Goal: Task Accomplishment & Management: Complete application form

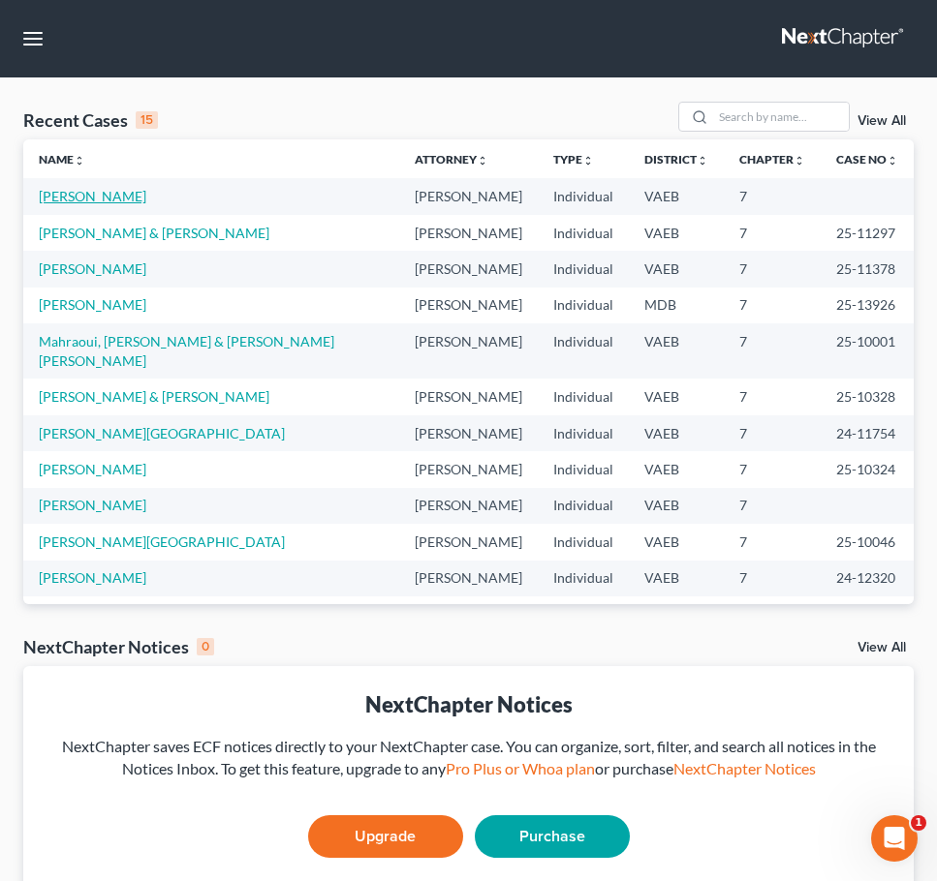
click at [120, 194] on link "[PERSON_NAME]" at bounding box center [93, 196] width 108 height 16
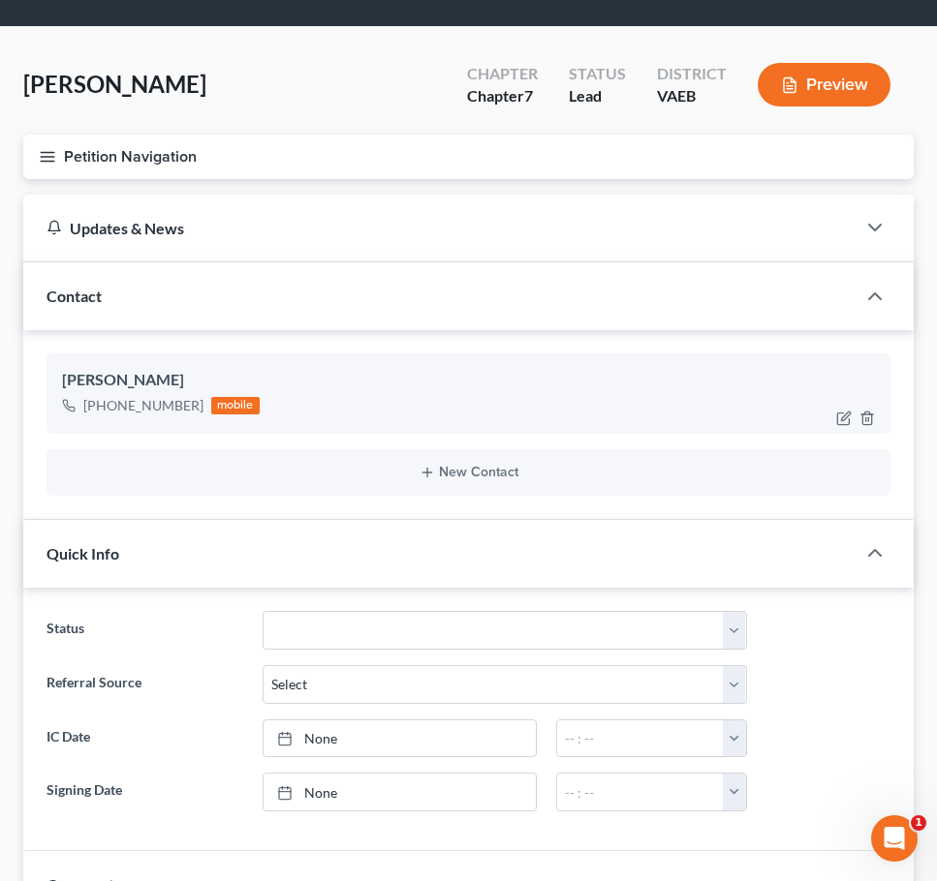
scroll to position [97, 0]
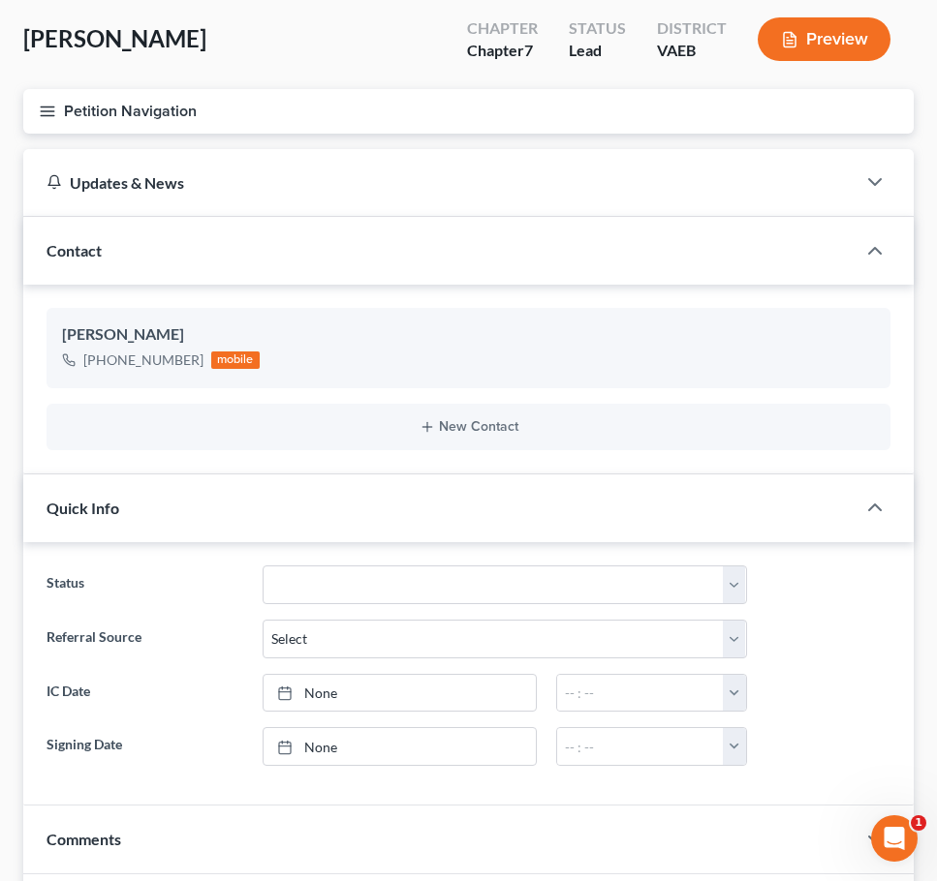
click at [50, 109] on icon "button" at bounding box center [47, 111] width 17 height 17
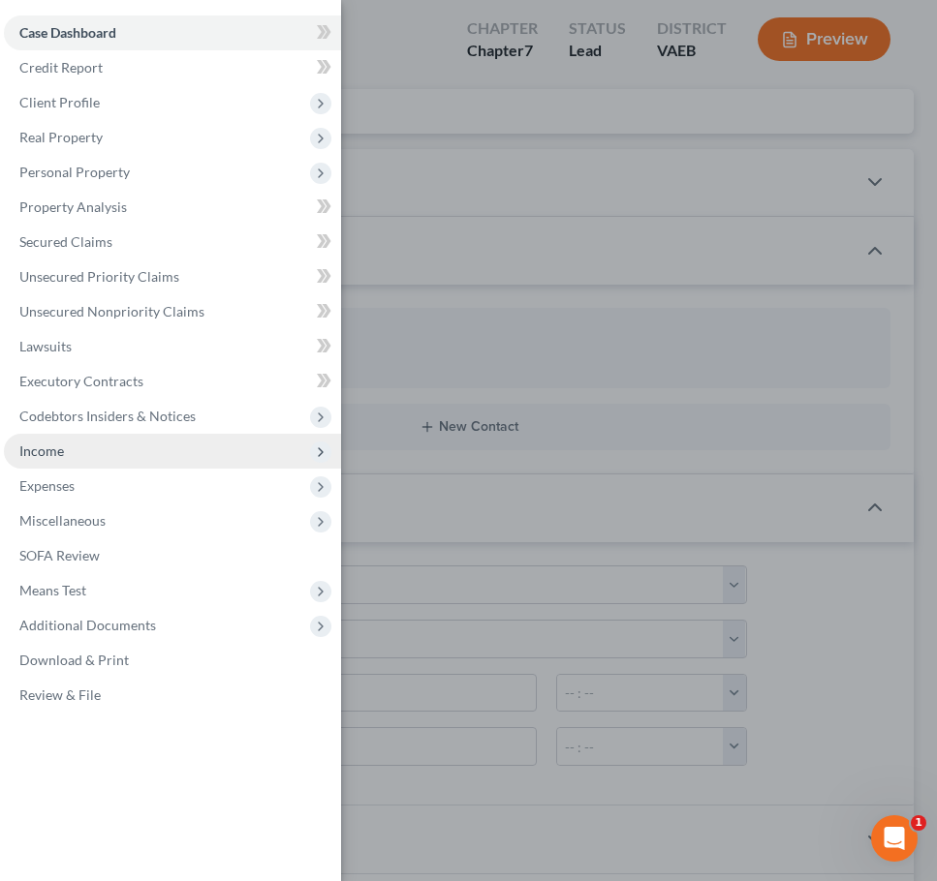
click at [105, 448] on span "Income" at bounding box center [172, 451] width 337 height 35
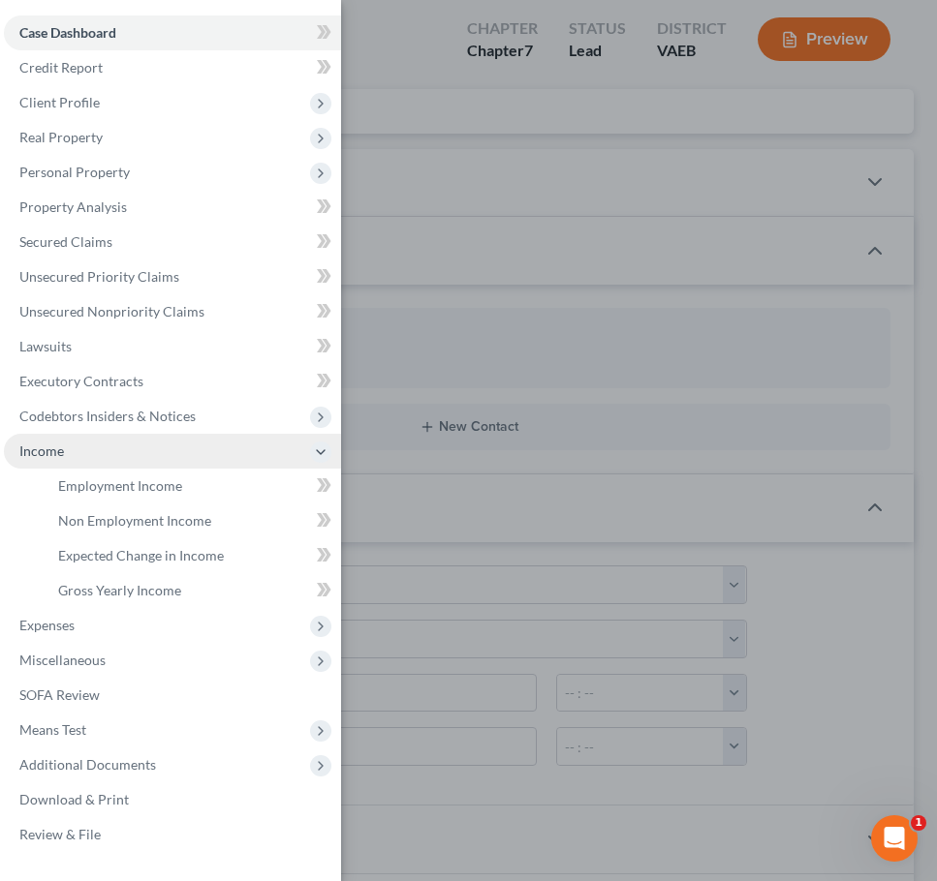
click at [119, 457] on span "Income" at bounding box center [172, 451] width 337 height 35
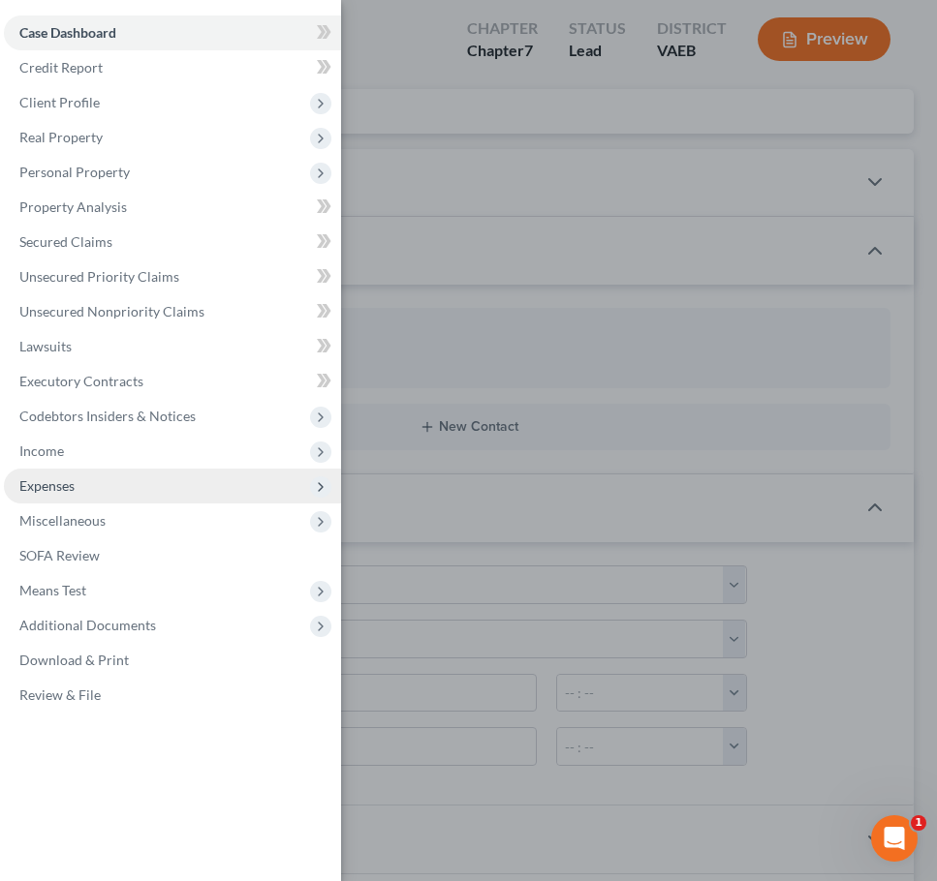
click at [114, 491] on span "Expenses" at bounding box center [172, 486] width 337 height 35
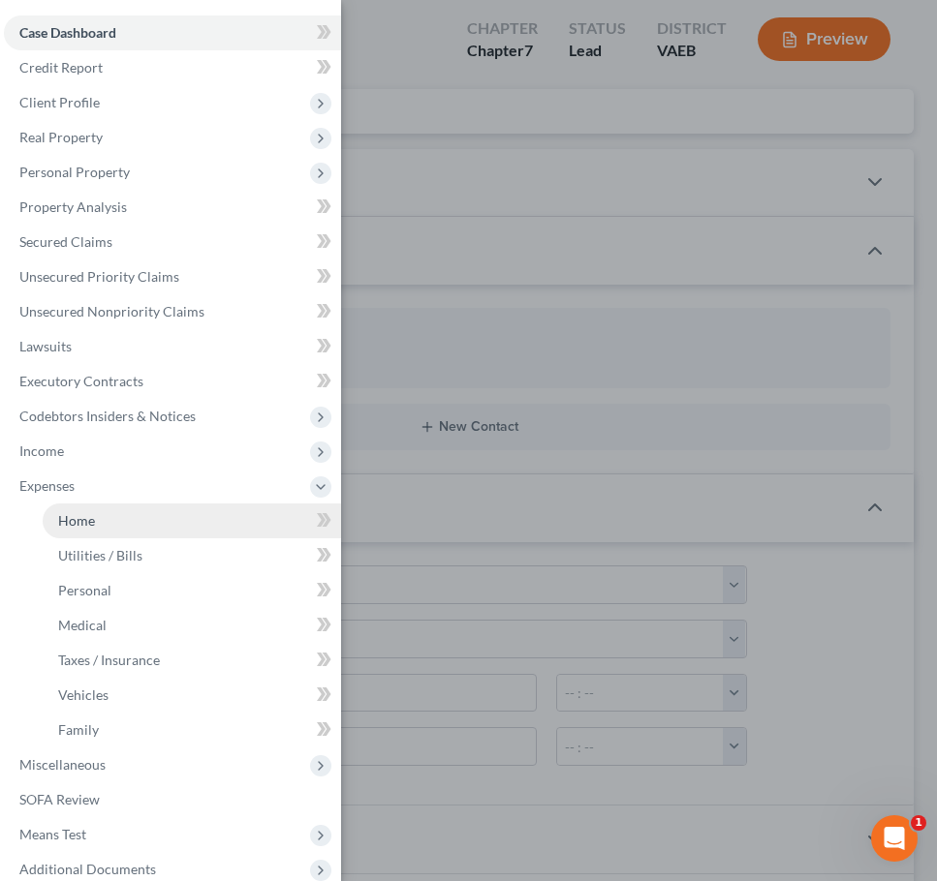
click at [134, 518] on link "Home" at bounding box center [192, 521] width 298 height 35
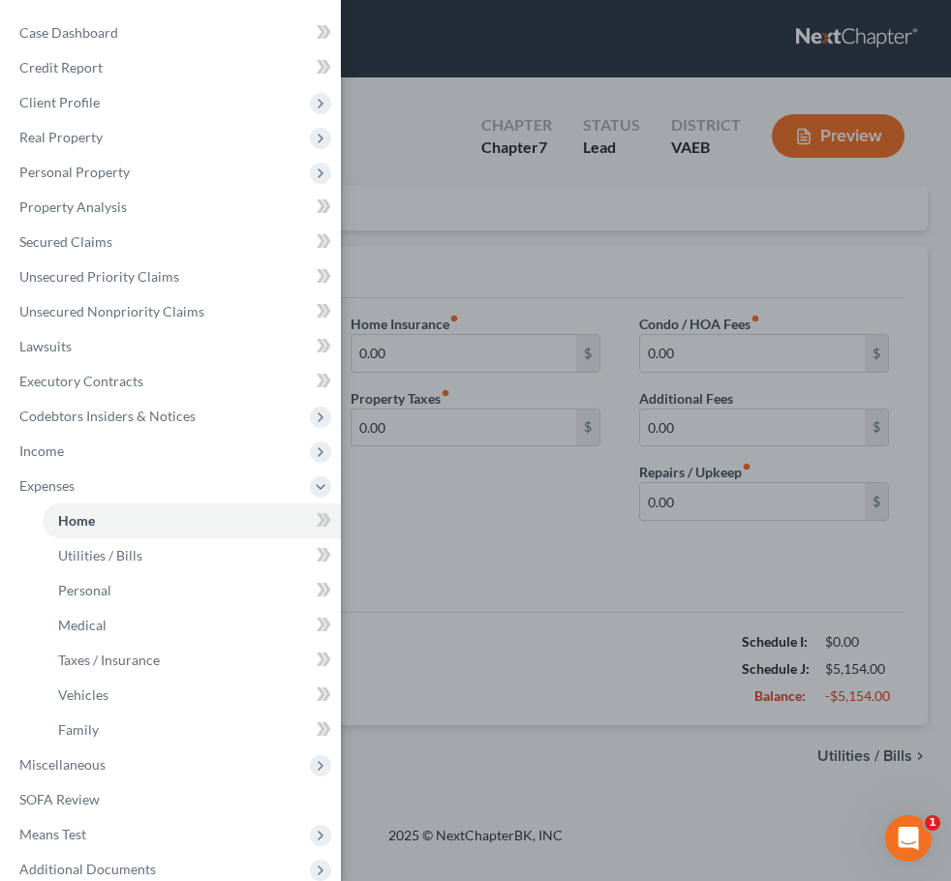
click at [427, 438] on div "Case Dashboard Payments Invoices Payments Payments Credit Report Client Profile" at bounding box center [475, 440] width 951 height 881
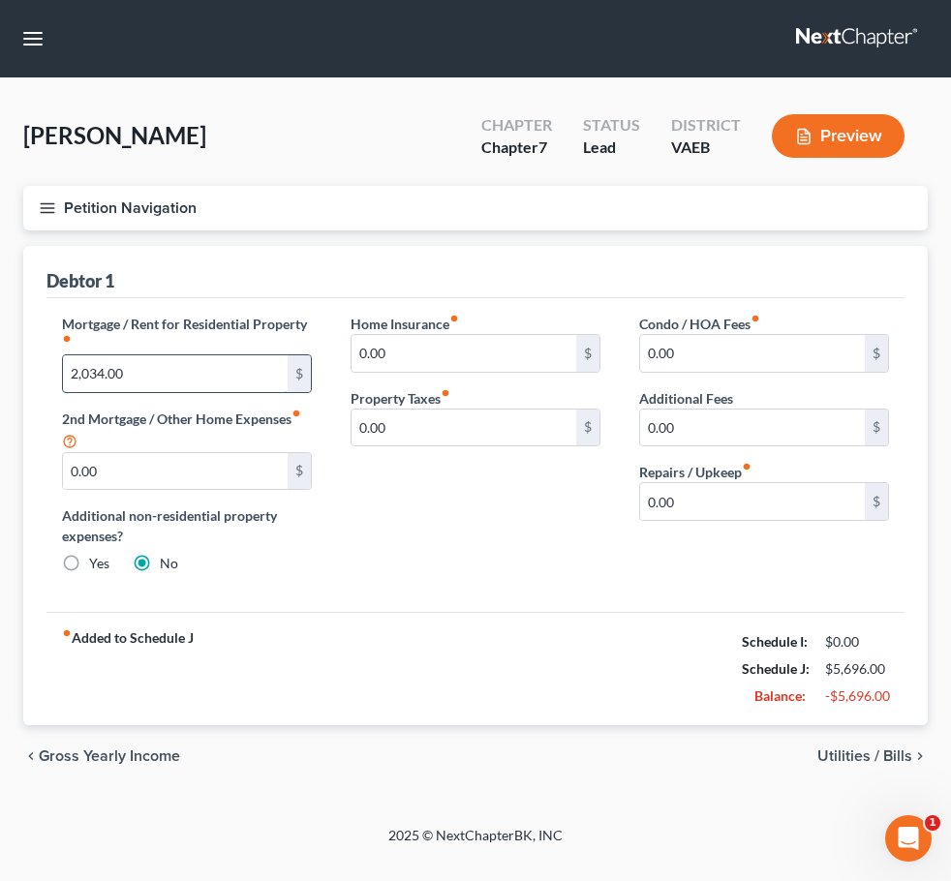
click at [149, 374] on input "2,034.00" at bounding box center [175, 373] width 225 height 37
click at [39, 207] on icon "button" at bounding box center [47, 208] width 17 height 17
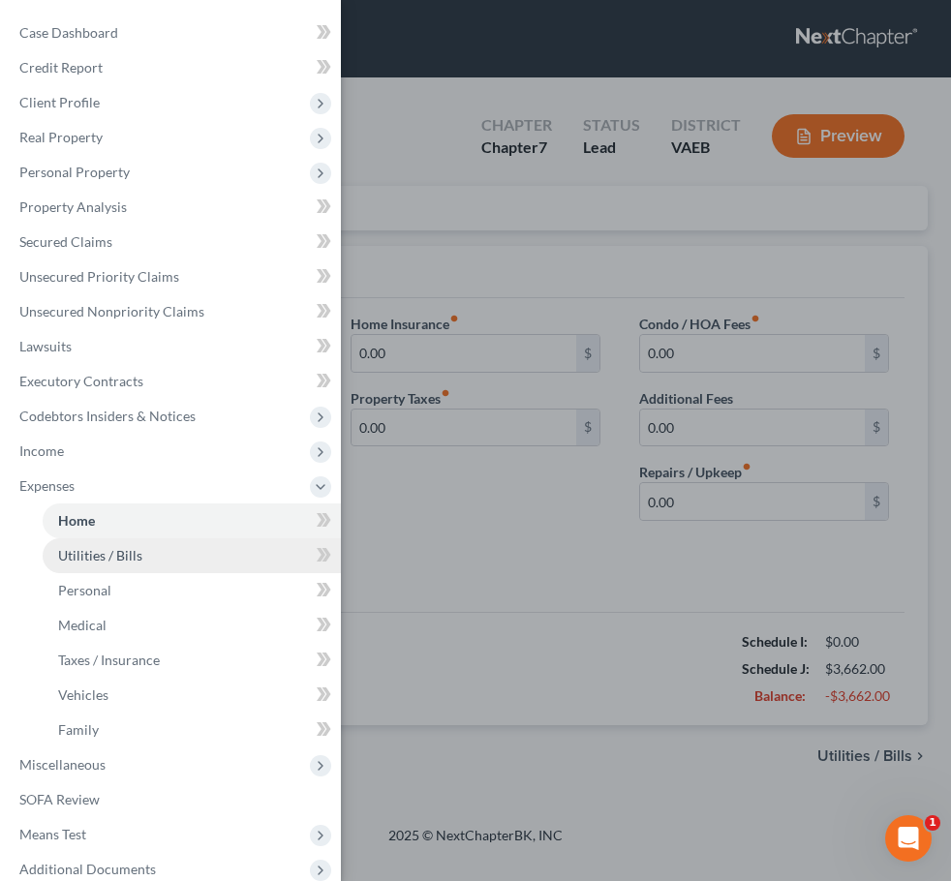
click at [92, 555] on span "Utilities / Bills" at bounding box center [100, 555] width 84 height 16
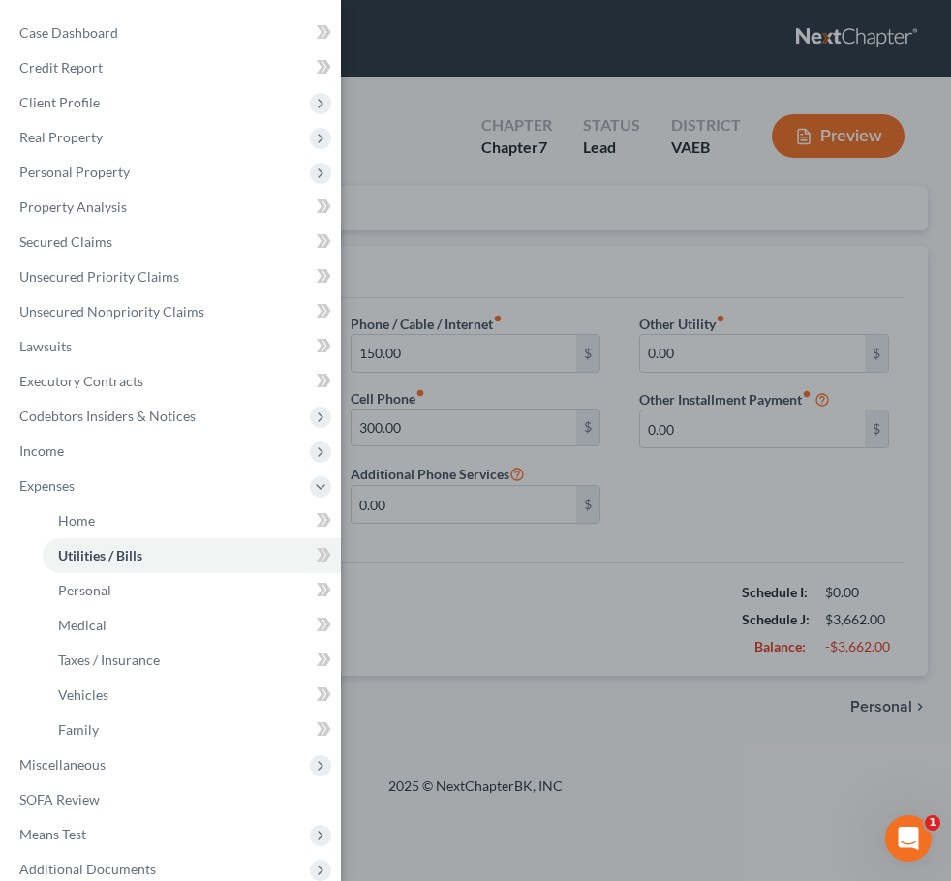
click at [445, 356] on div "Case Dashboard Payments Invoices Payments Payments Credit Report Client Profile" at bounding box center [475, 440] width 951 height 881
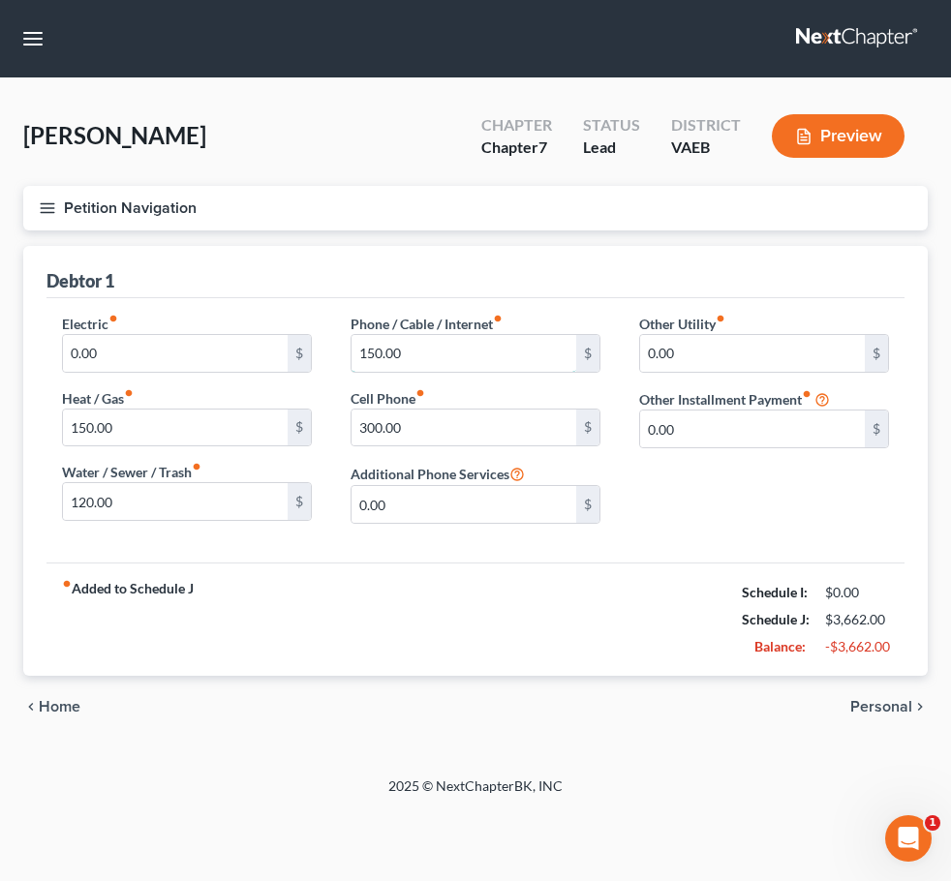
click at [426, 348] on input "150.00" at bounding box center [464, 353] width 225 height 37
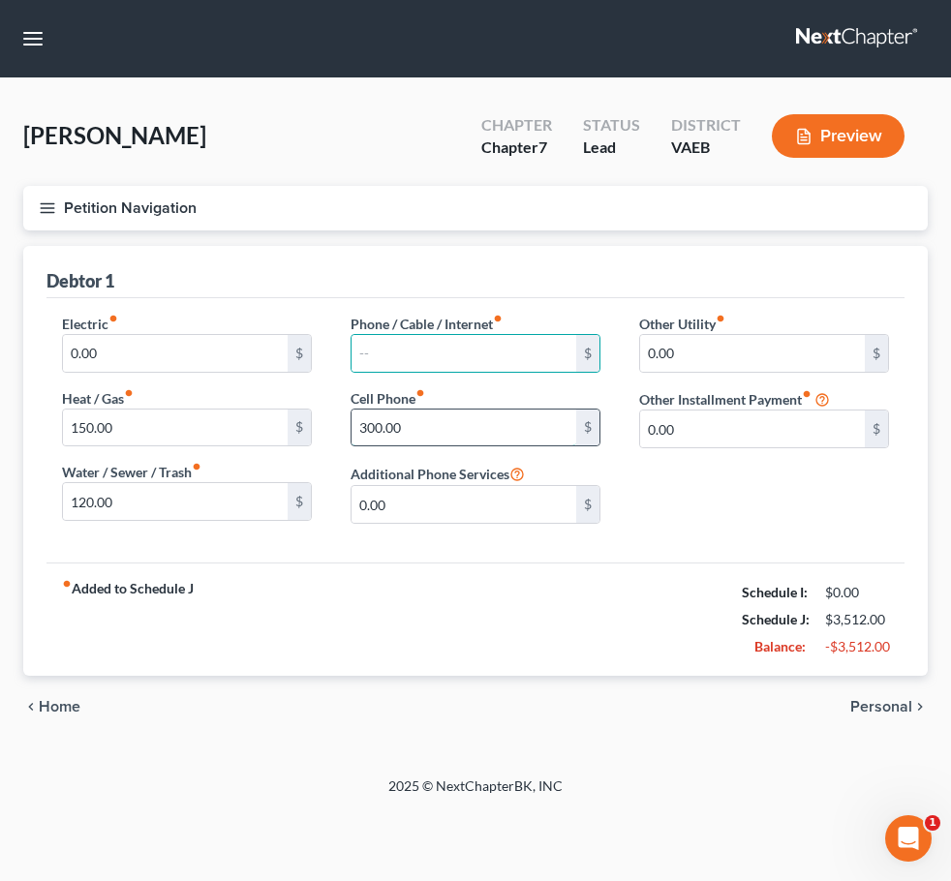
click at [423, 419] on input "300.00" at bounding box center [464, 428] width 225 height 37
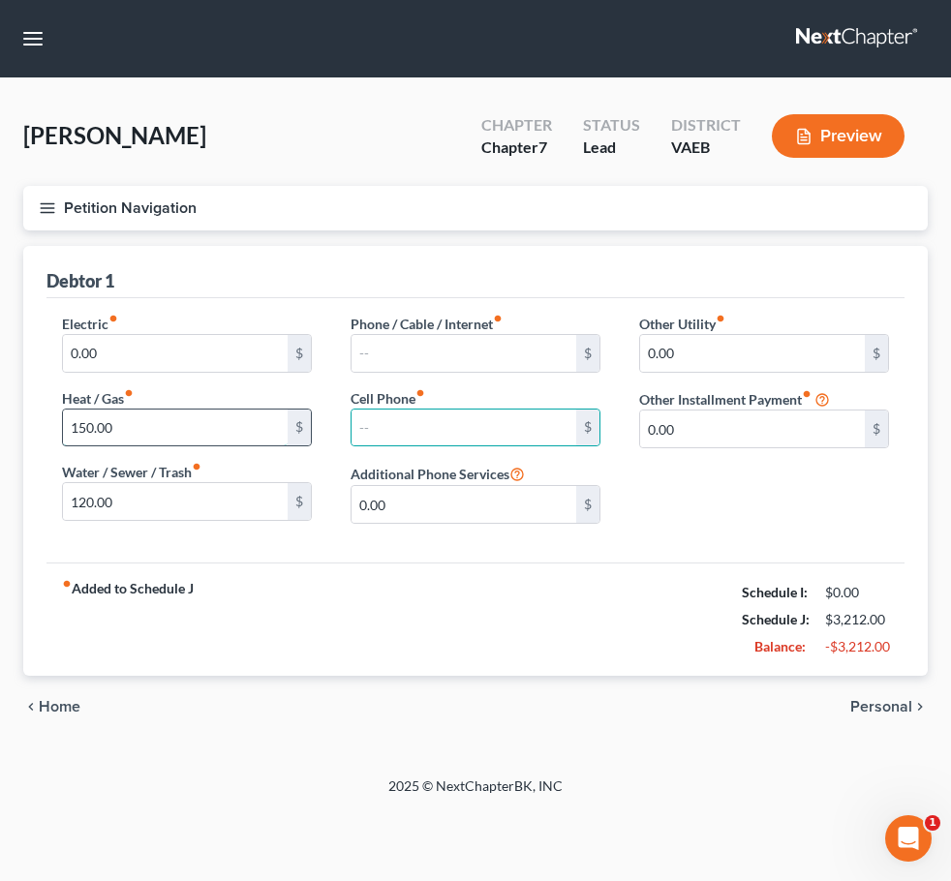
click at [184, 436] on input "150.00" at bounding box center [175, 428] width 225 height 37
click at [174, 504] on input "120.00" at bounding box center [175, 501] width 225 height 37
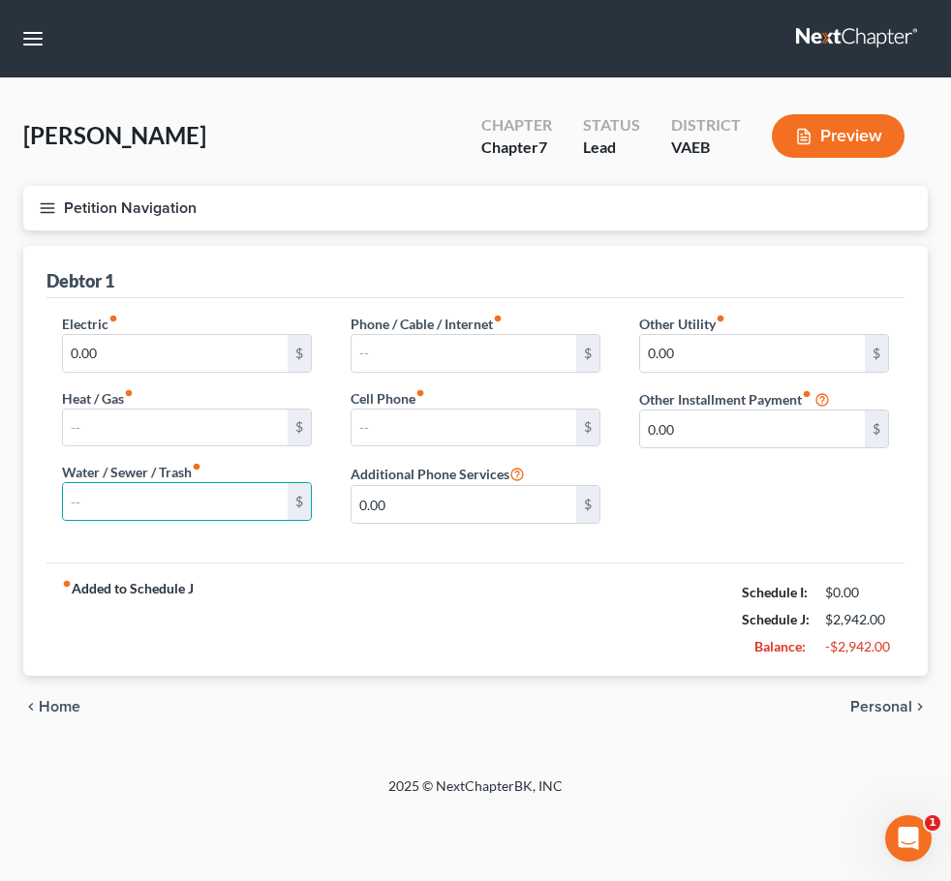
click at [48, 203] on line "button" at bounding box center [48, 203] width 14 height 0
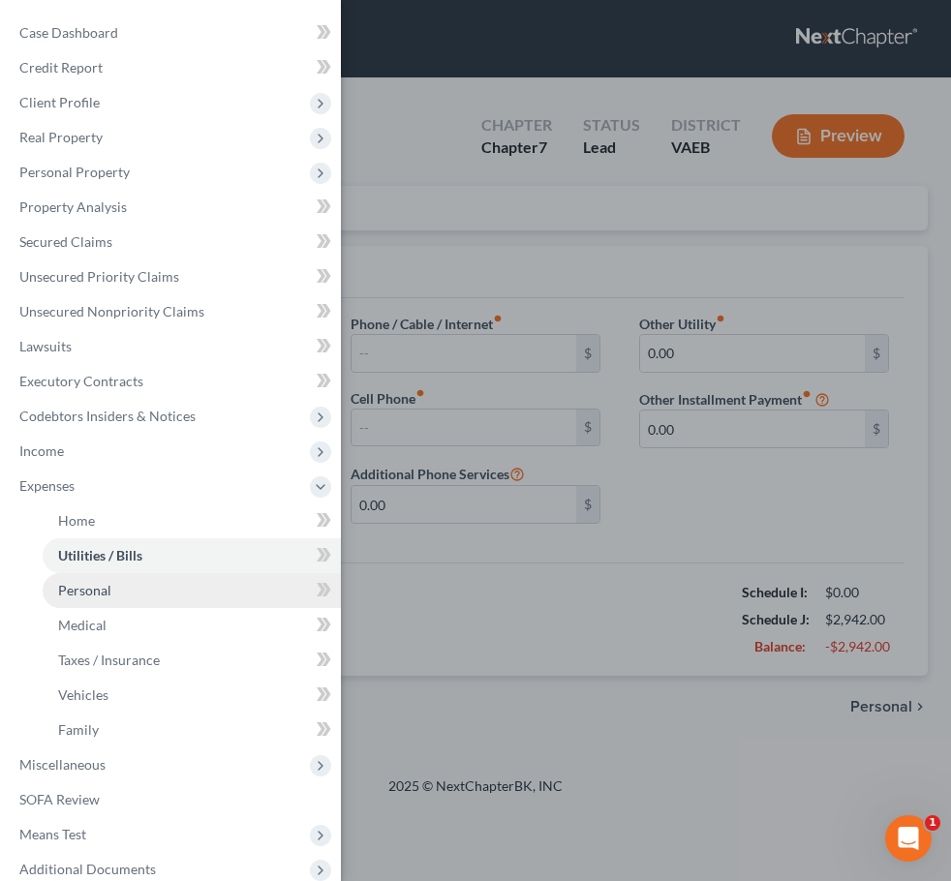
click at [156, 593] on link "Personal" at bounding box center [192, 590] width 298 height 35
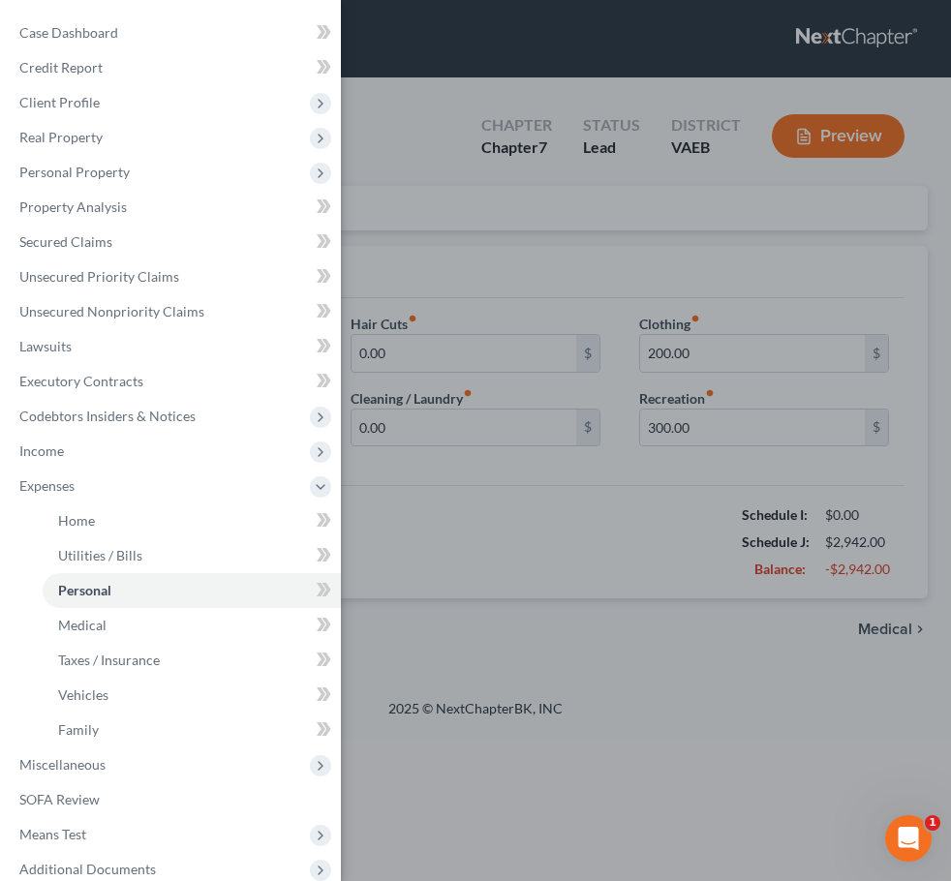
click at [508, 453] on div "Case Dashboard Payments Invoices Payments Payments Credit Report Client Profile" at bounding box center [475, 440] width 951 height 881
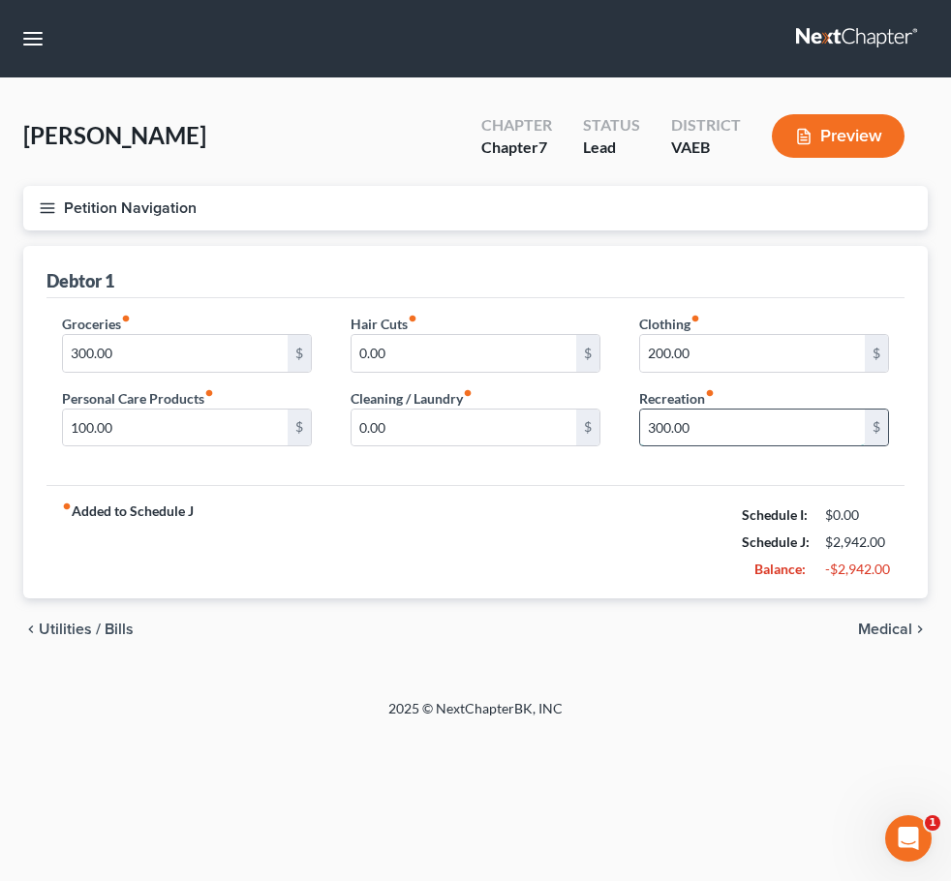
click at [707, 423] on input "300.00" at bounding box center [752, 428] width 225 height 37
click at [705, 360] on input "200.00" at bounding box center [752, 353] width 225 height 37
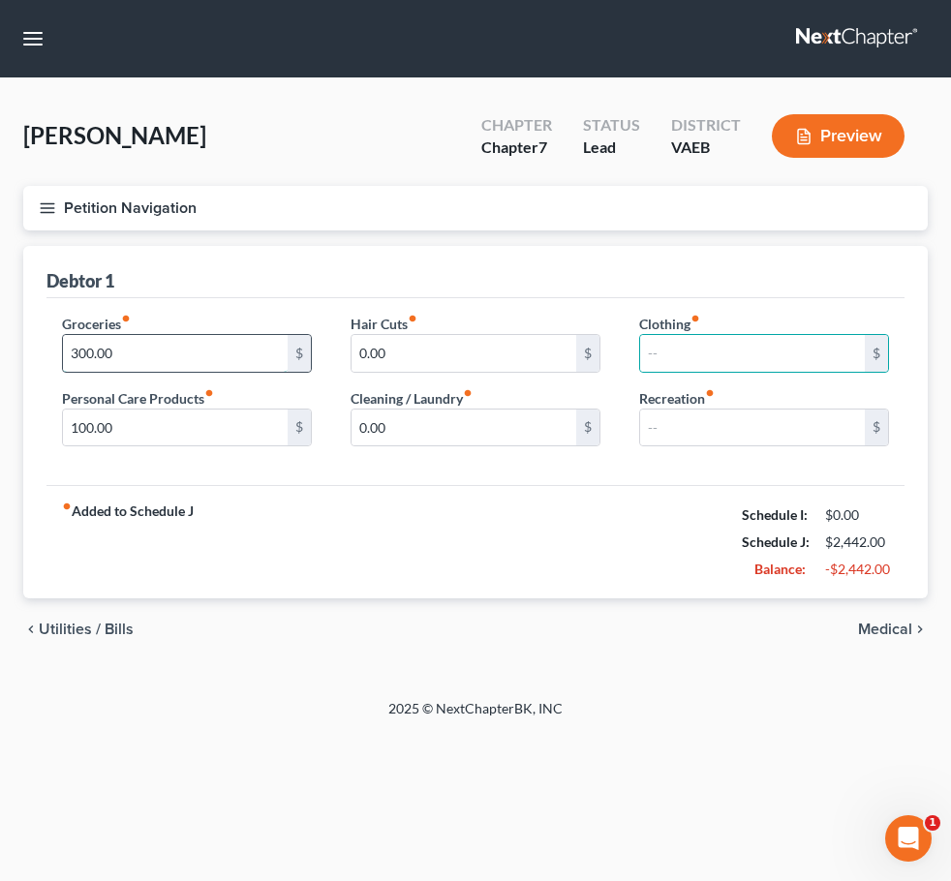
click at [199, 359] on input "300.00" at bounding box center [175, 353] width 225 height 37
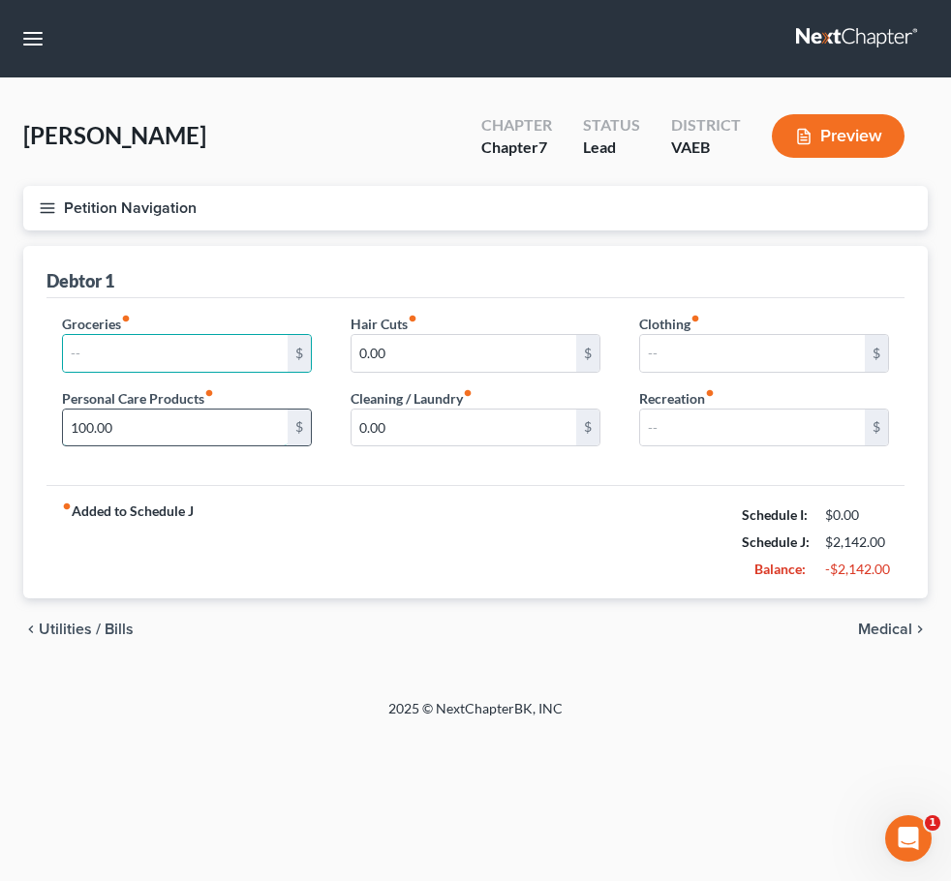
click at [179, 431] on input "100.00" at bounding box center [175, 428] width 225 height 37
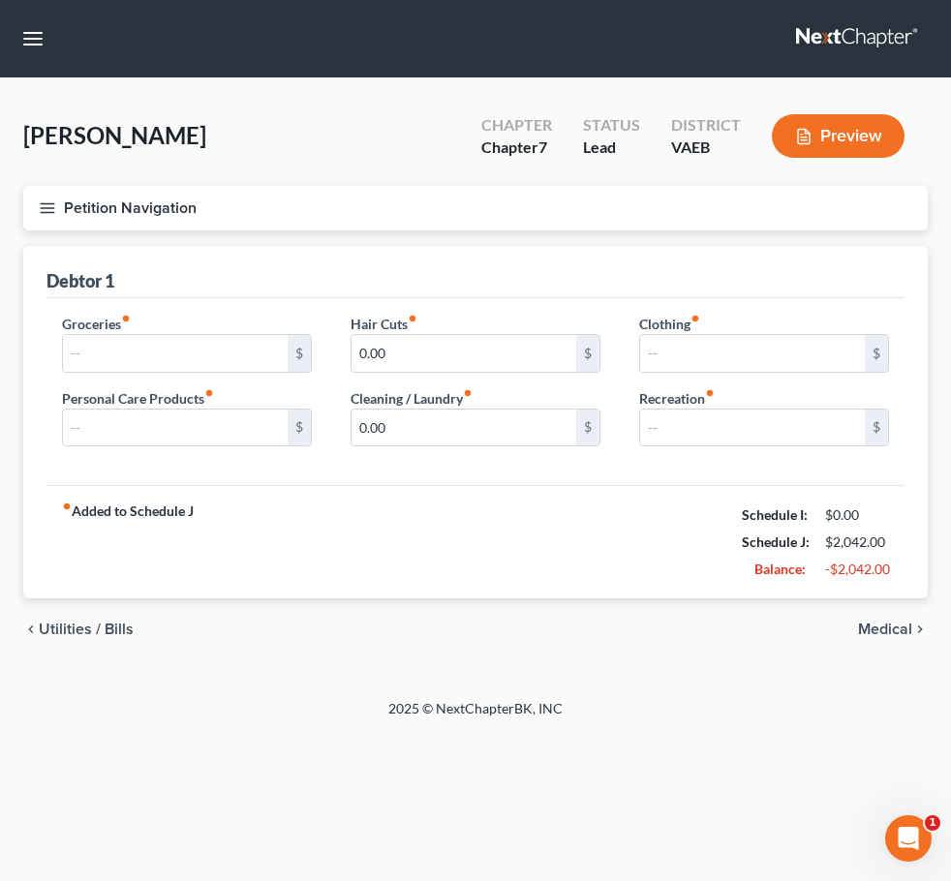
click at [33, 207] on button "Petition Navigation" at bounding box center [475, 208] width 905 height 45
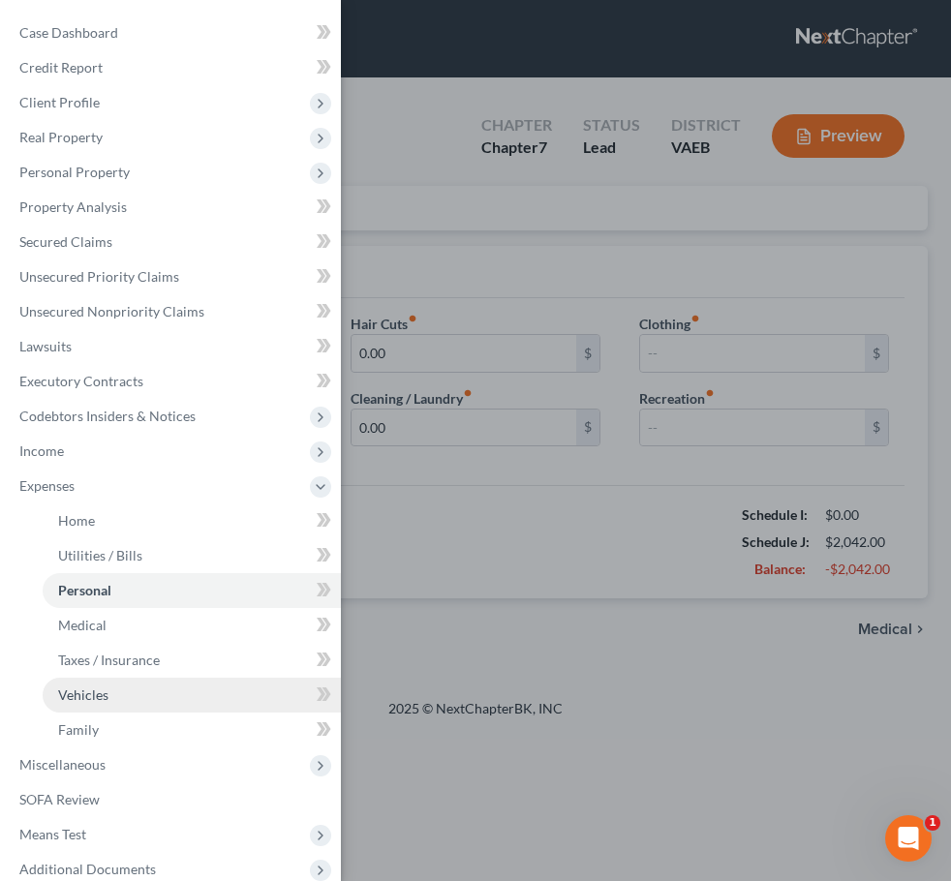
drag, startPoint x: 122, startPoint y: 703, endPoint x: 134, endPoint y: 686, distance: 21.0
click at [123, 702] on link "Vehicles" at bounding box center [192, 695] width 298 height 35
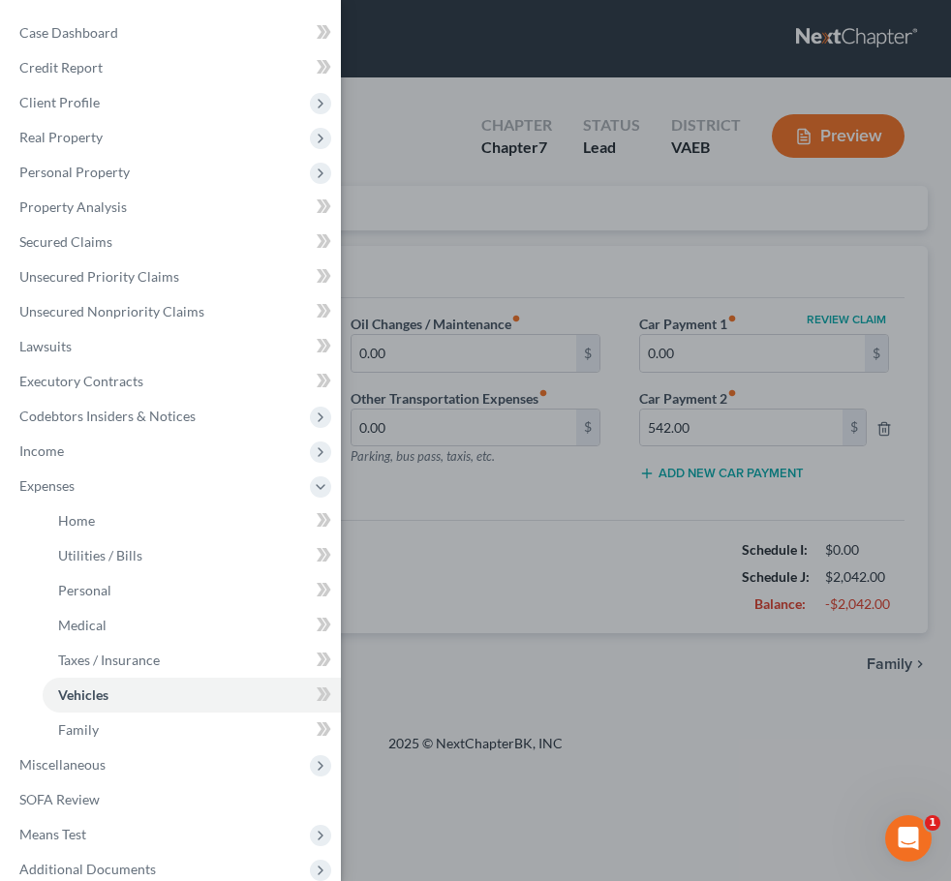
click at [665, 423] on div "Case Dashboard Payments Invoices Payments Payments Credit Report Client Profile" at bounding box center [475, 440] width 951 height 881
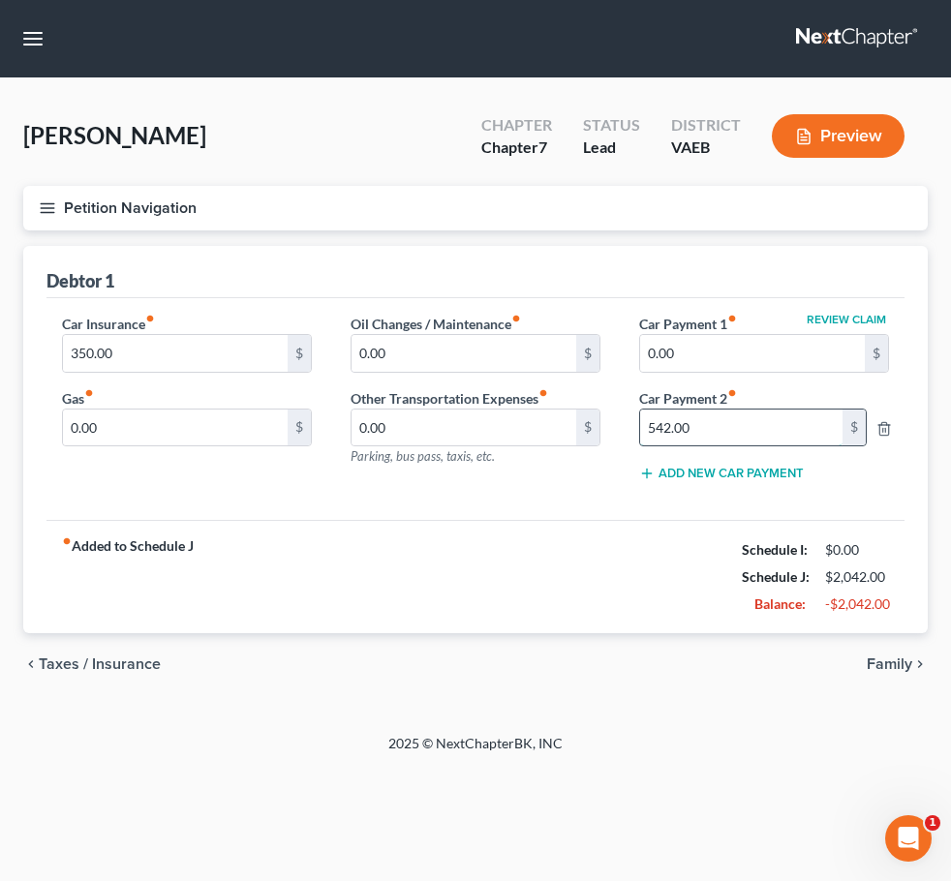
click at [680, 425] on input "542.00" at bounding box center [741, 428] width 202 height 37
click at [143, 361] on input "350.00" at bounding box center [175, 353] width 225 height 37
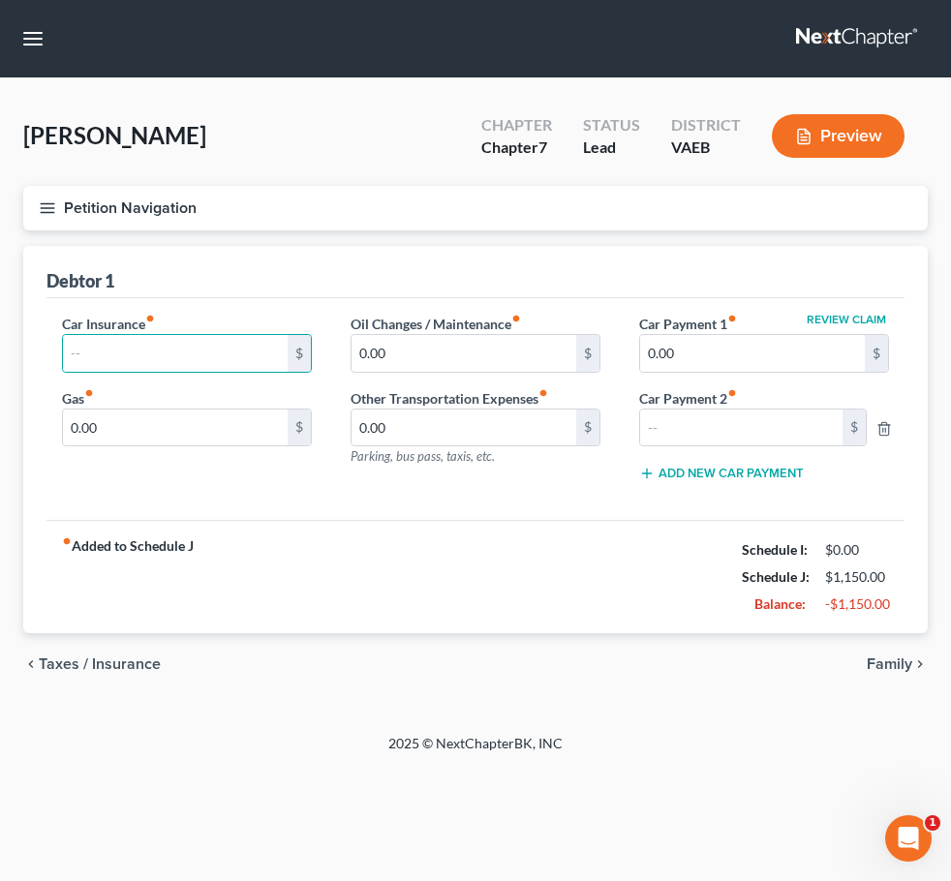
click at [53, 208] on line "button" at bounding box center [48, 208] width 14 height 0
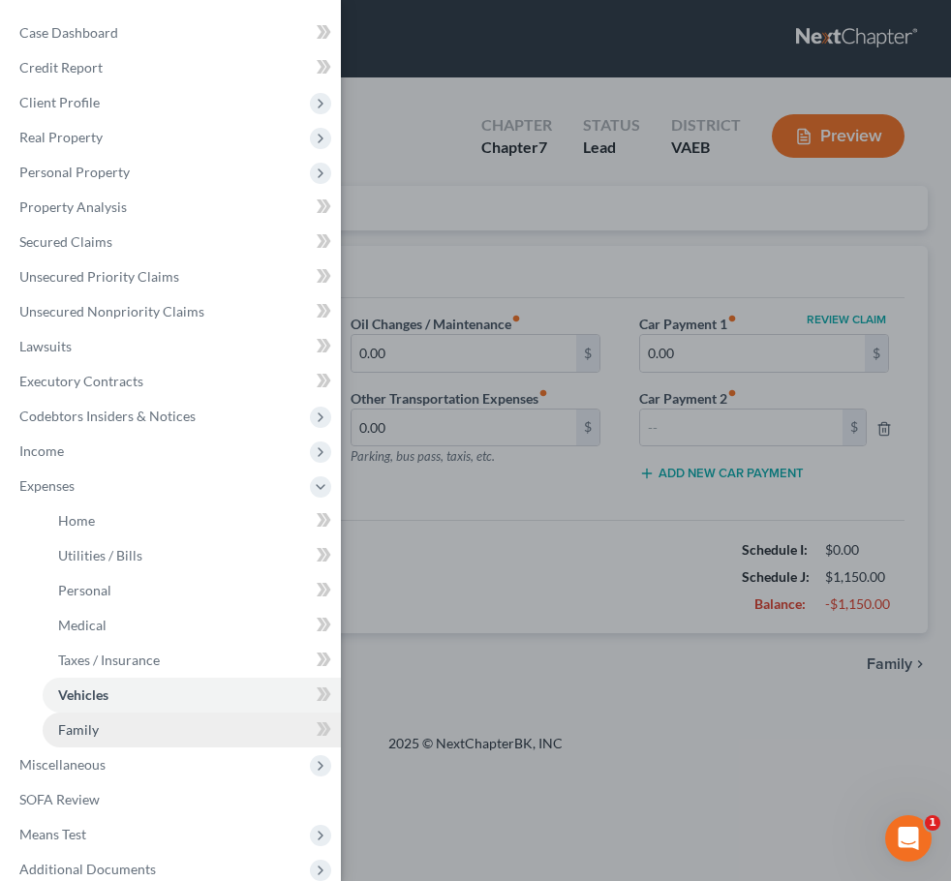
click at [145, 729] on link "Family" at bounding box center [192, 730] width 298 height 35
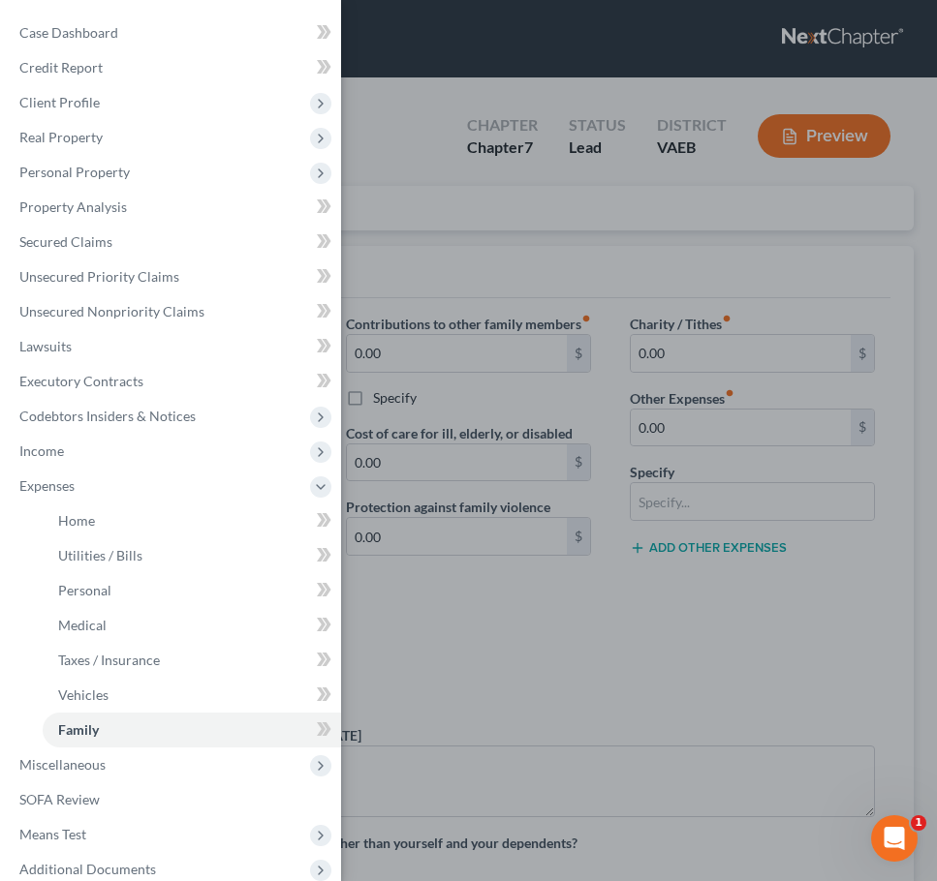
click at [595, 499] on div "Case Dashboard Payments Invoices Payments Payments Credit Report Client Profile" at bounding box center [468, 440] width 937 height 881
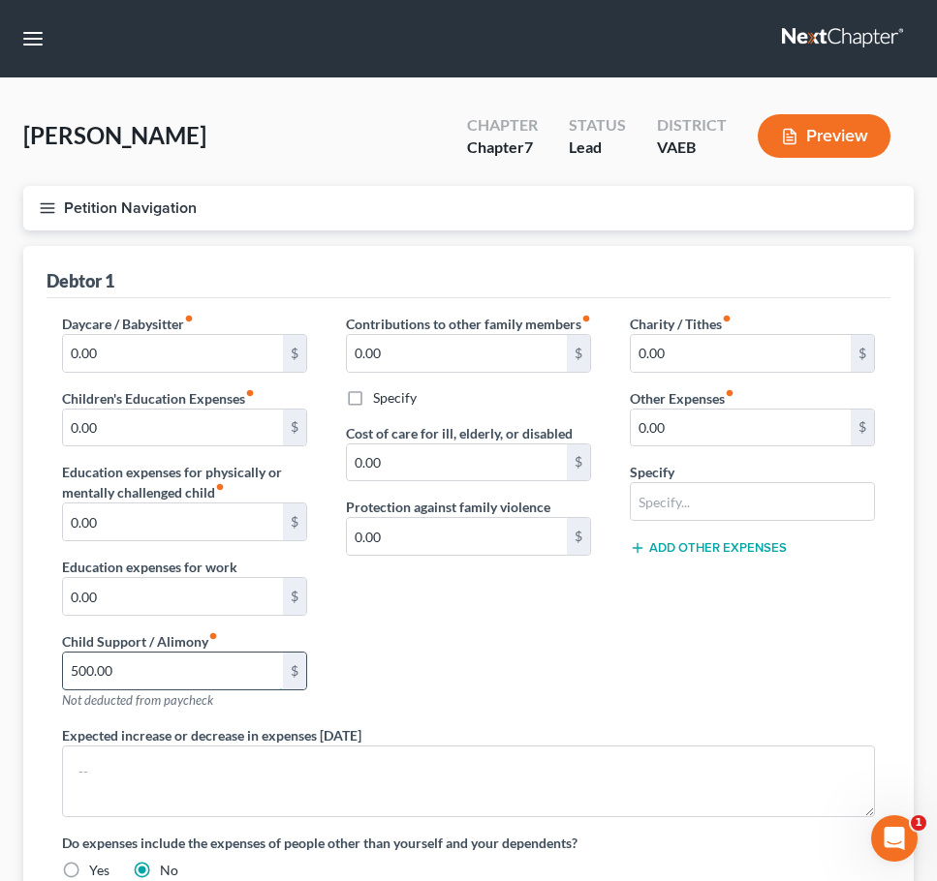
click at [183, 671] on input "500.00" at bounding box center [173, 671] width 220 height 37
click at [52, 218] on button "Petition Navigation" at bounding box center [468, 208] width 890 height 45
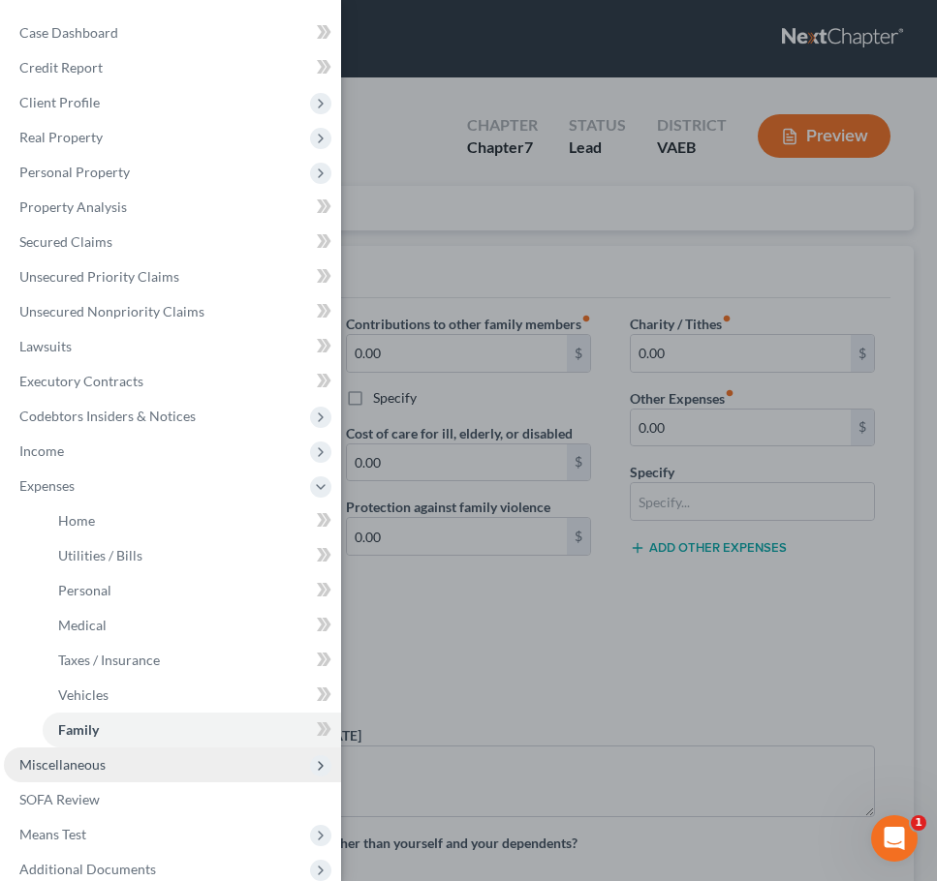
click at [166, 781] on span "Miscellaneous" at bounding box center [172, 765] width 337 height 35
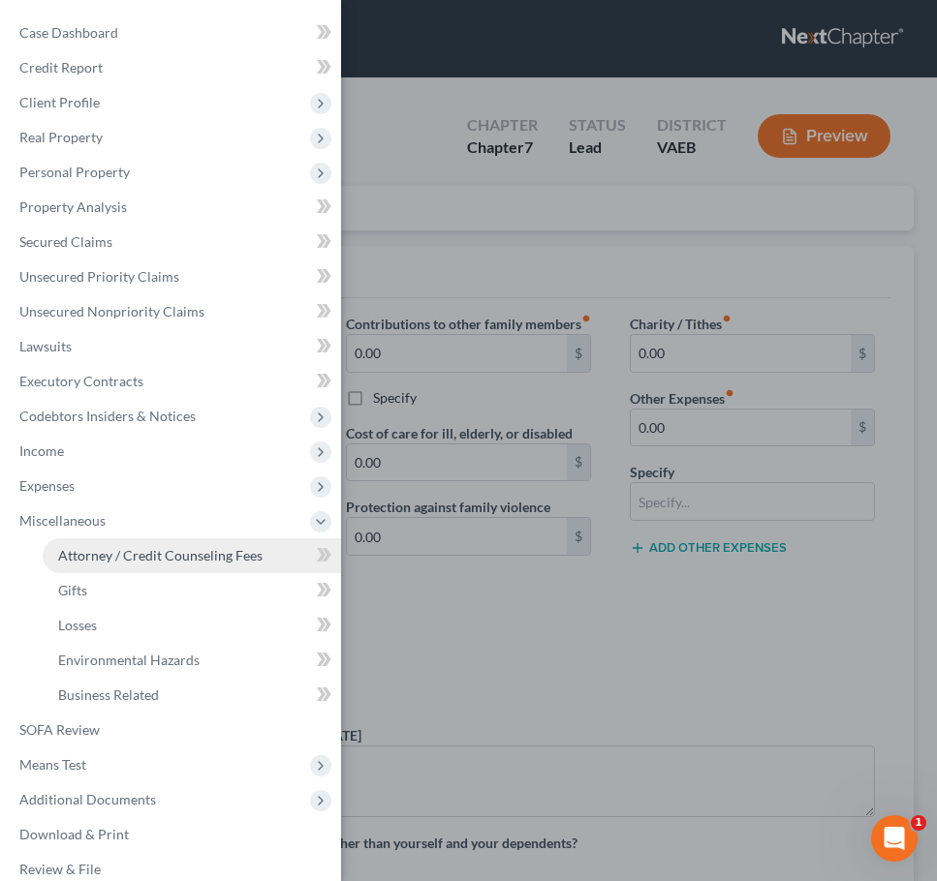
click at [192, 562] on span "Attorney / Credit Counseling Fees" at bounding box center [160, 555] width 204 height 16
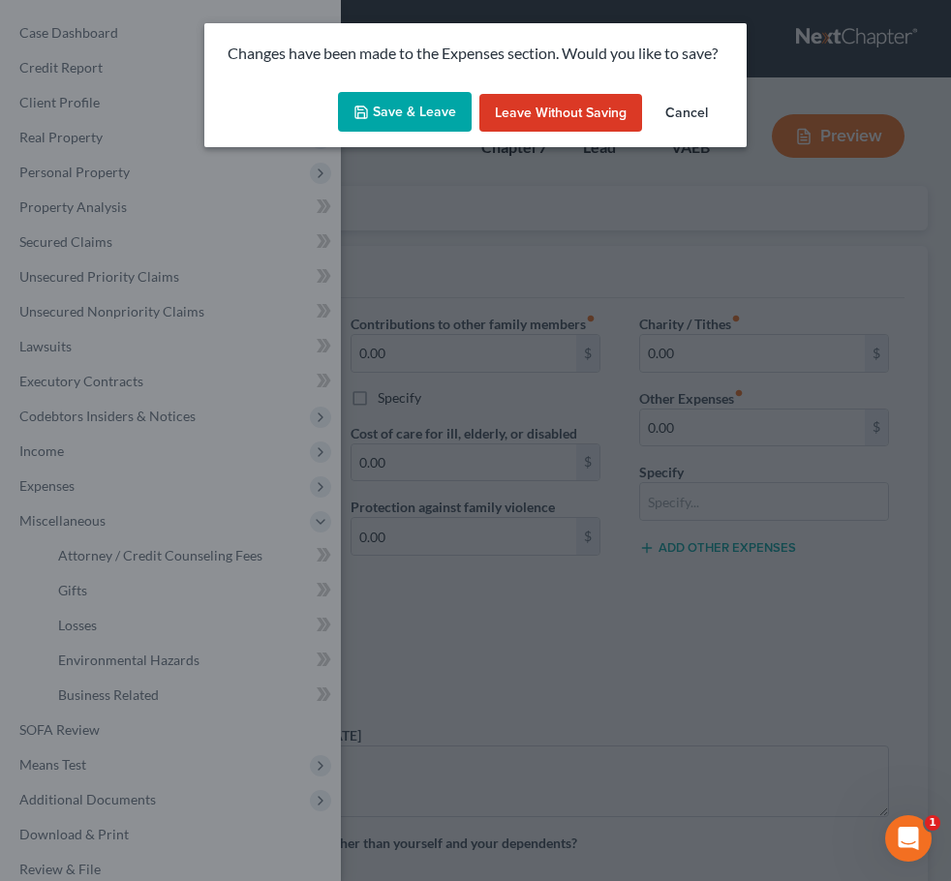
click at [428, 107] on button "Save & Leave" at bounding box center [405, 112] width 134 height 41
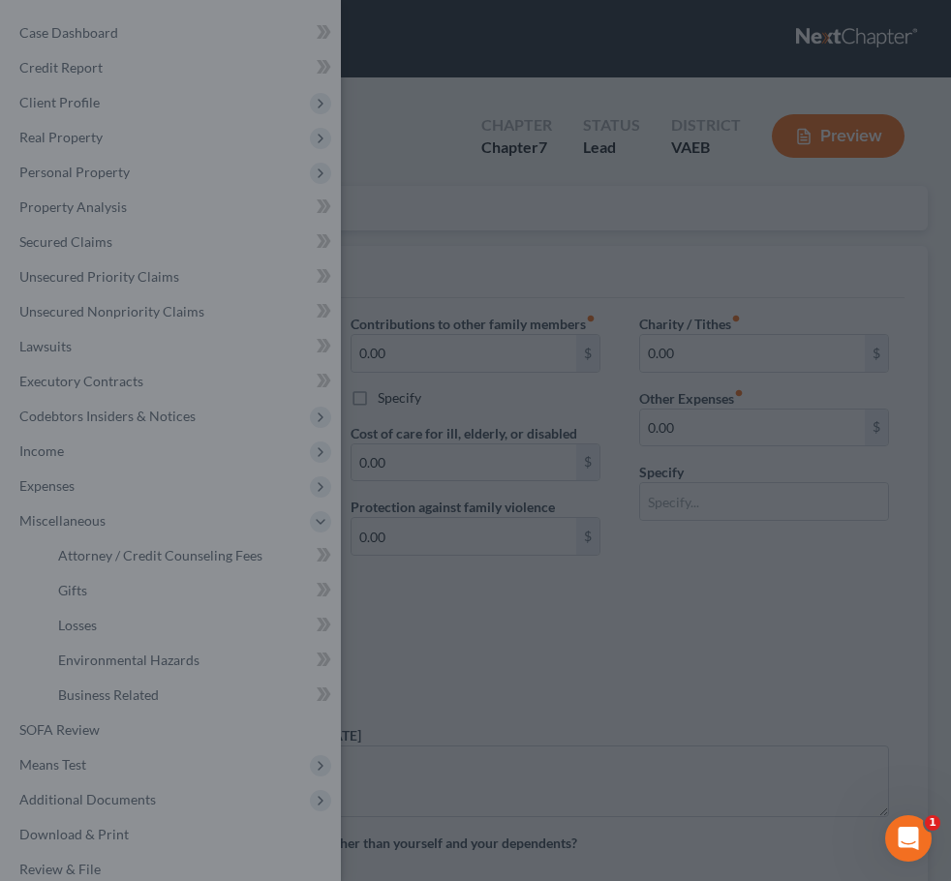
select select "0"
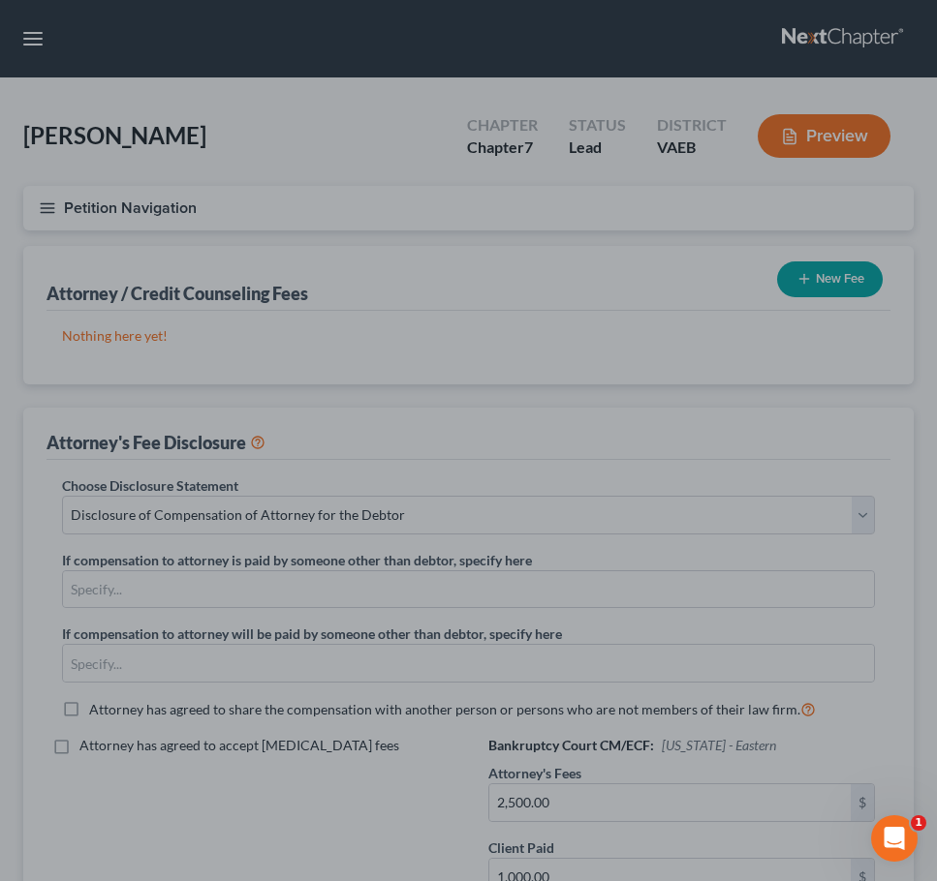
click at [35, 29] on div at bounding box center [468, 440] width 937 height 881
click at [40, 40] on div at bounding box center [468, 440] width 937 height 881
click at [544, 417] on div at bounding box center [468, 440] width 937 height 881
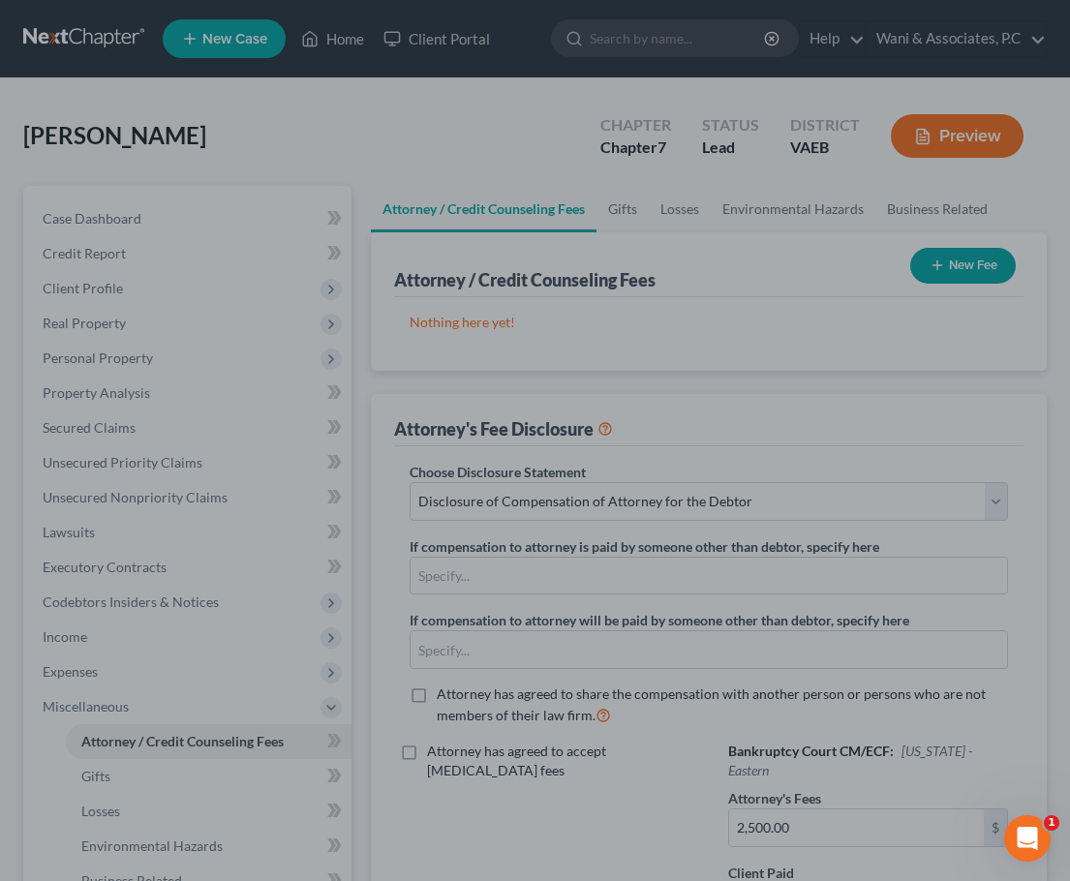
click at [109, 260] on div at bounding box center [535, 440] width 1070 height 881
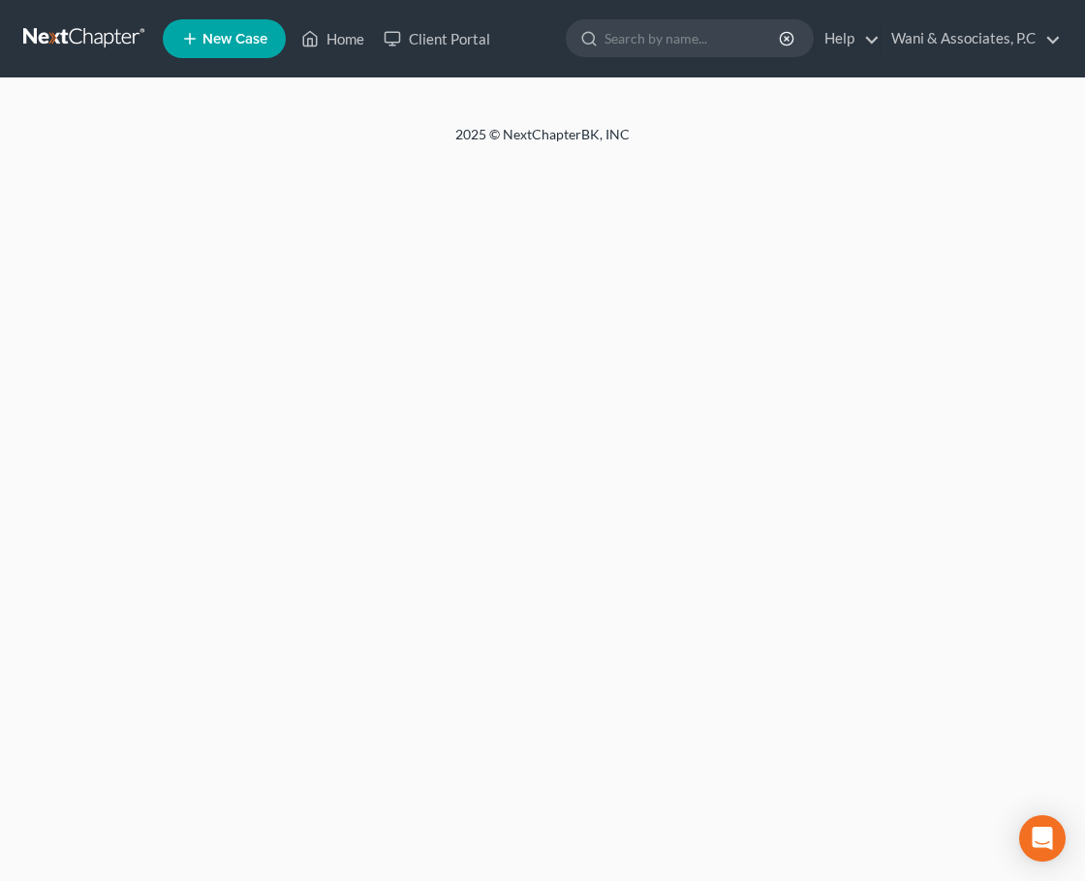
select select "0"
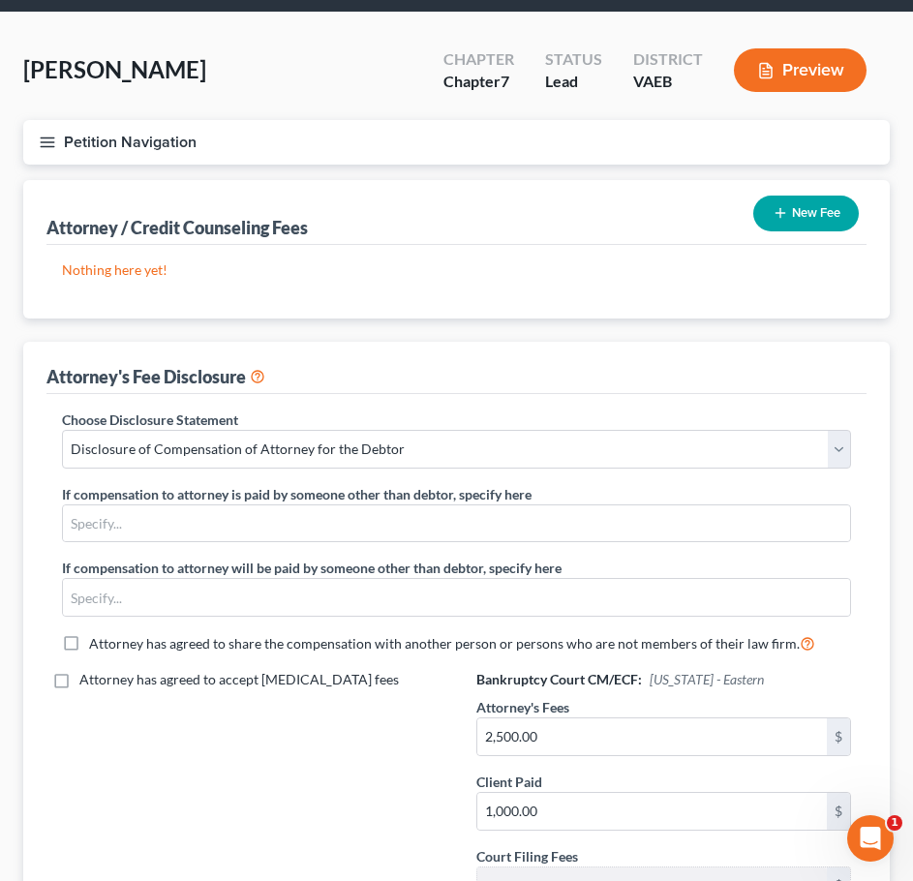
scroll to position [97, 0]
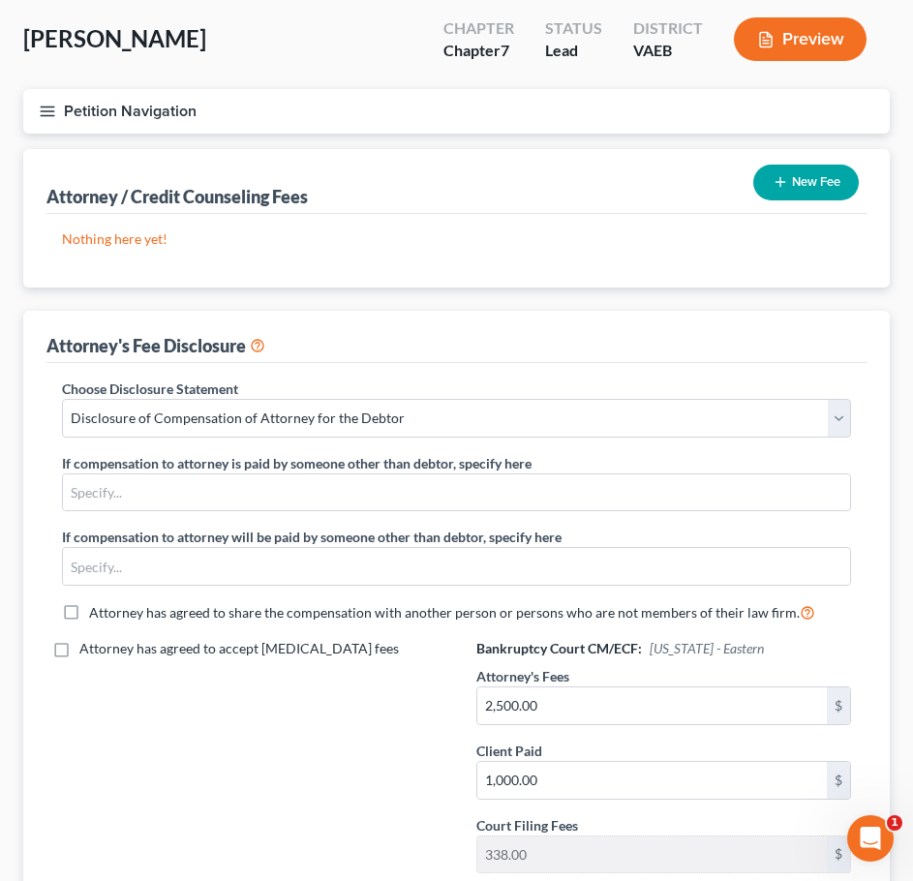
click at [45, 107] on line "button" at bounding box center [48, 107] width 14 height 0
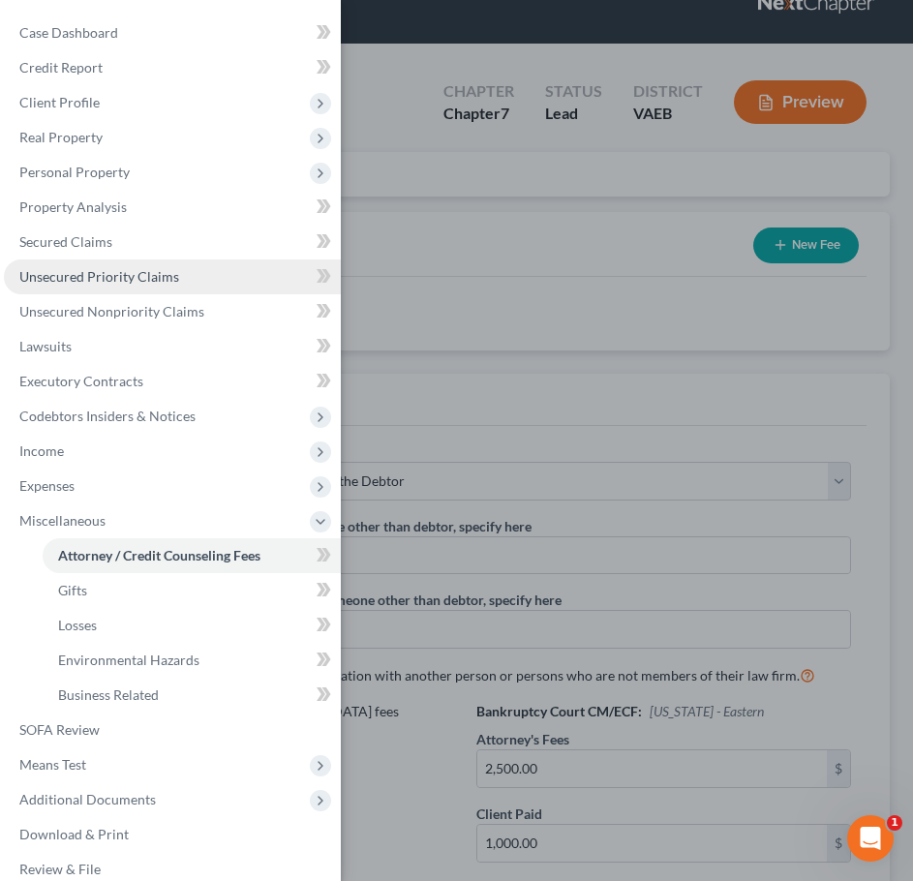
scroll to position [0, 0]
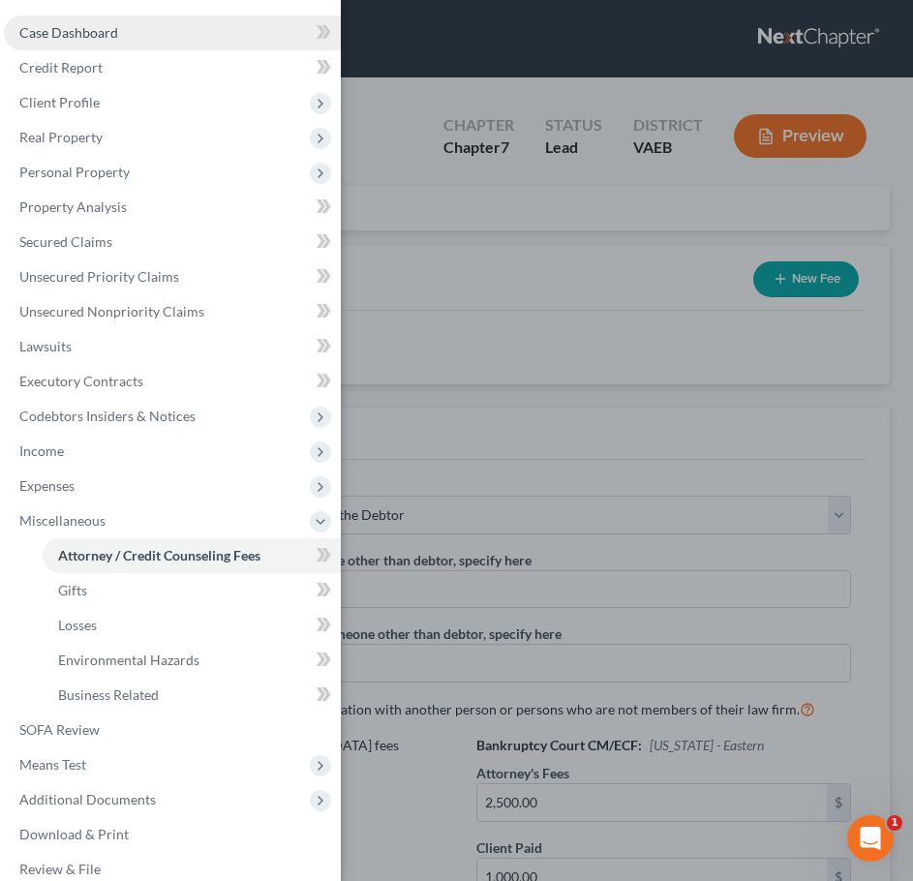
click at [97, 35] on span "Case Dashboard" at bounding box center [68, 32] width 99 height 16
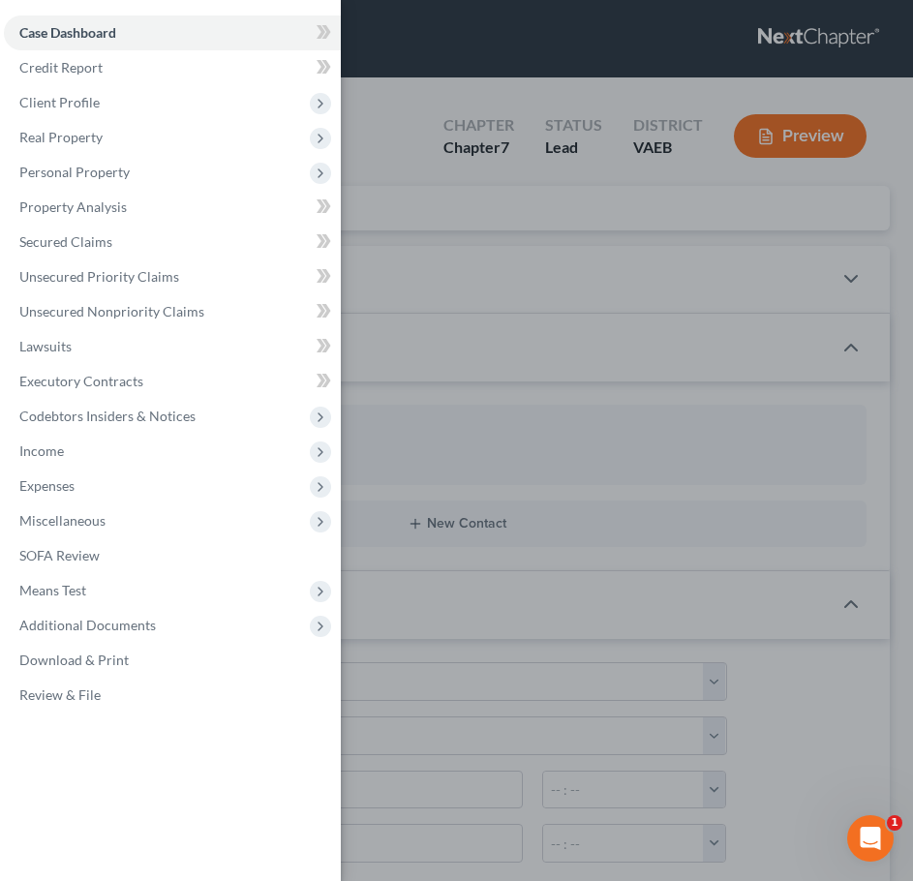
click at [378, 150] on div "Case Dashboard Payments Invoices Payments Payments Credit Report Client Profile" at bounding box center [456, 440] width 913 height 881
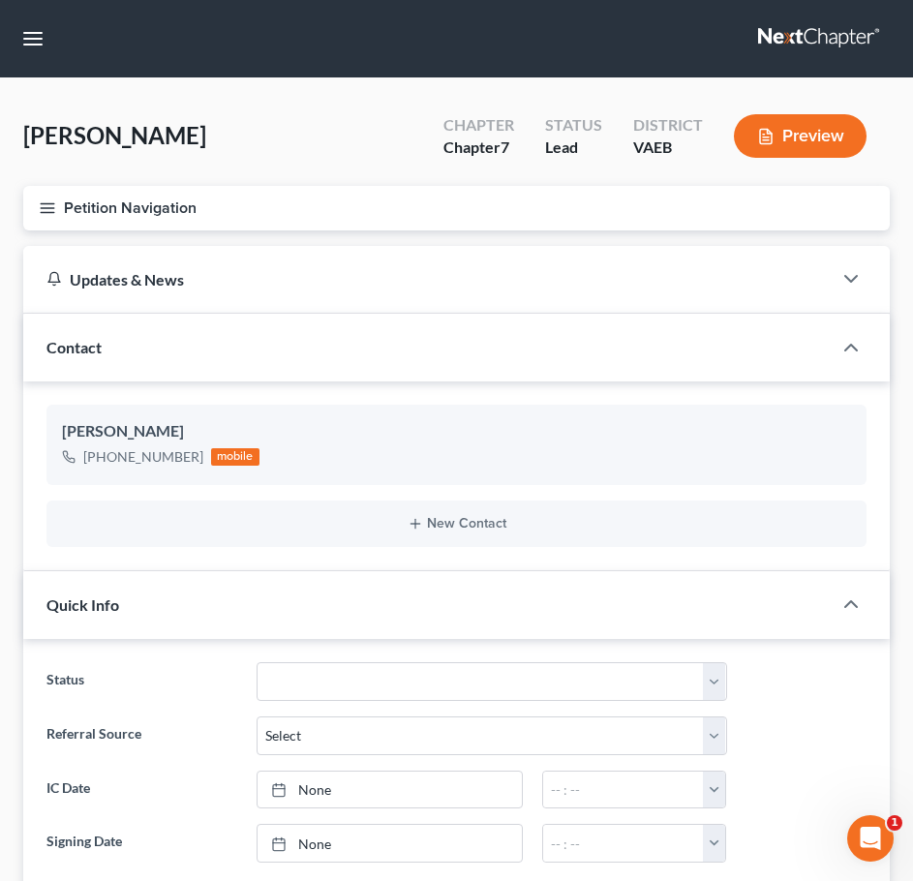
click at [48, 211] on icon "button" at bounding box center [47, 208] width 17 height 17
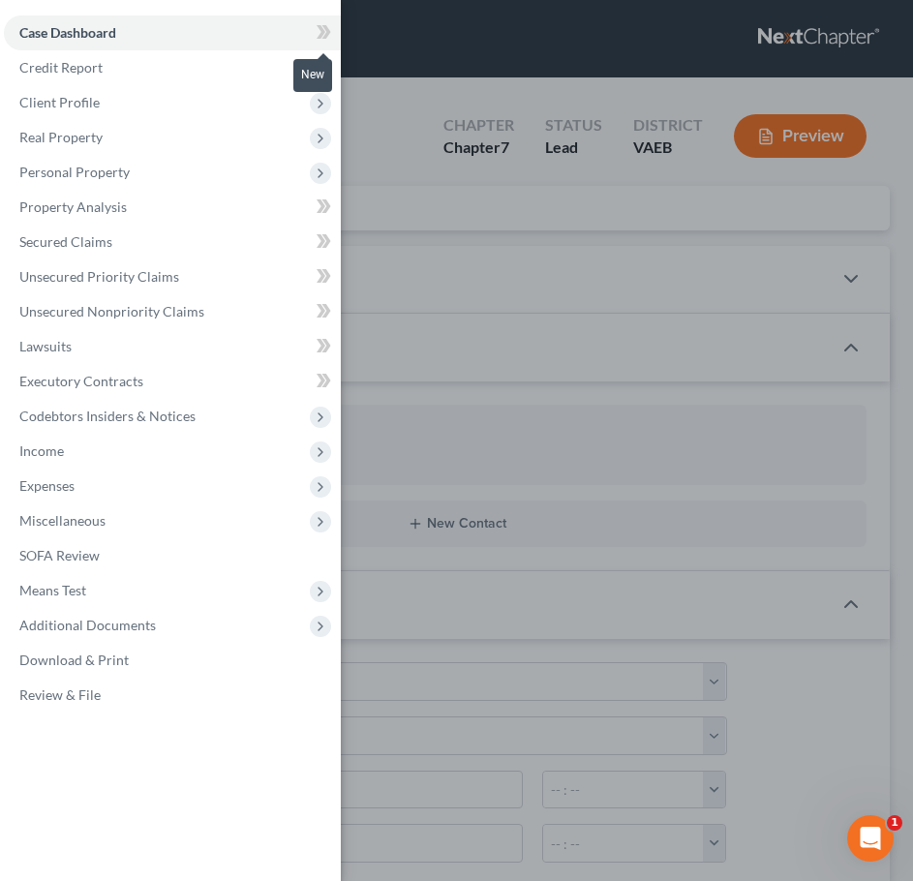
click at [332, 35] on span at bounding box center [324, 34] width 34 height 29
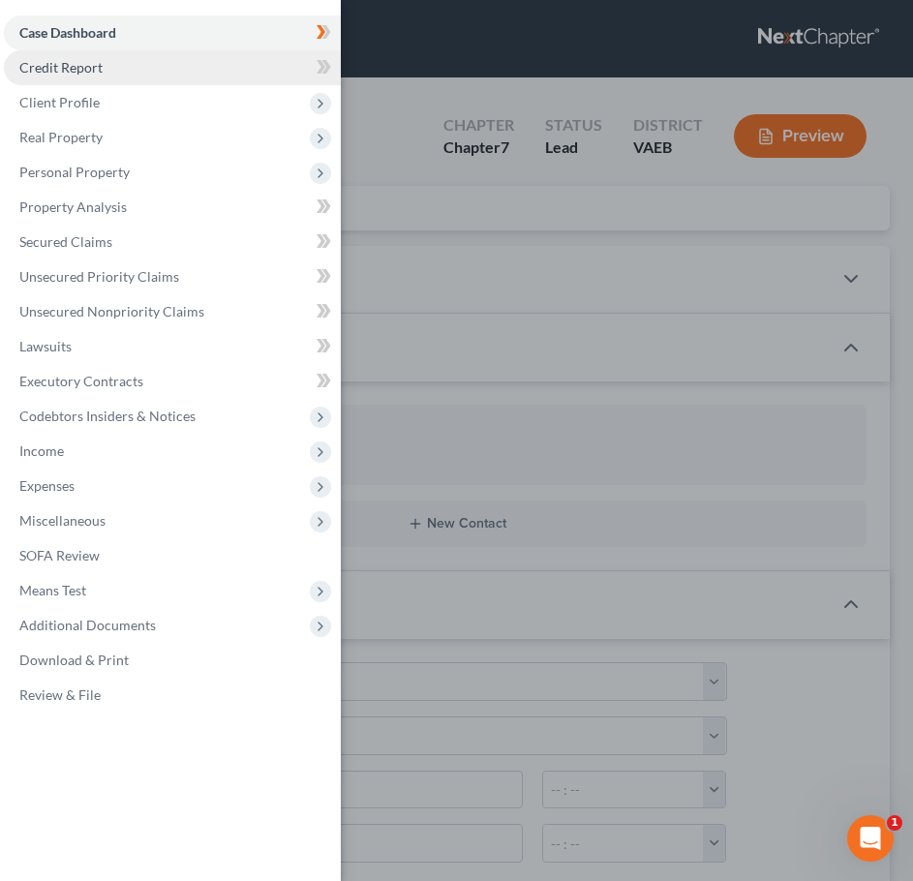
click at [169, 67] on link "Credit Report" at bounding box center [172, 67] width 337 height 35
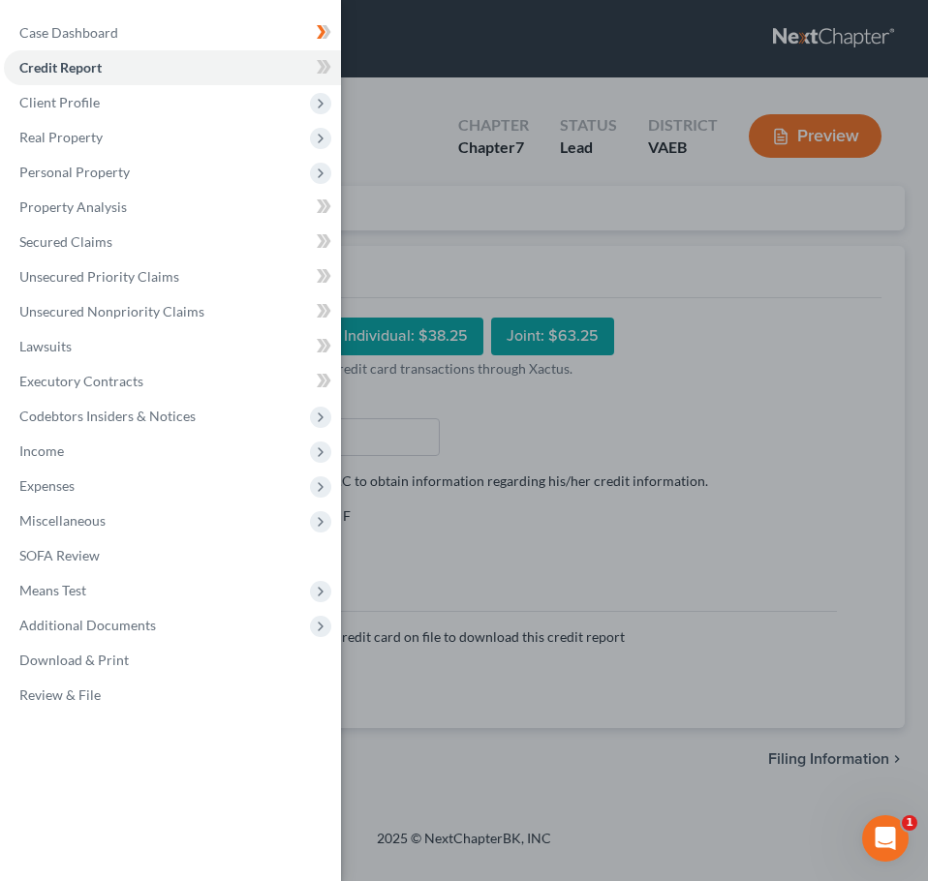
click at [584, 265] on div "Case Dashboard Payments Invoices Payments Payments Credit Report Client Profile" at bounding box center [464, 440] width 928 height 881
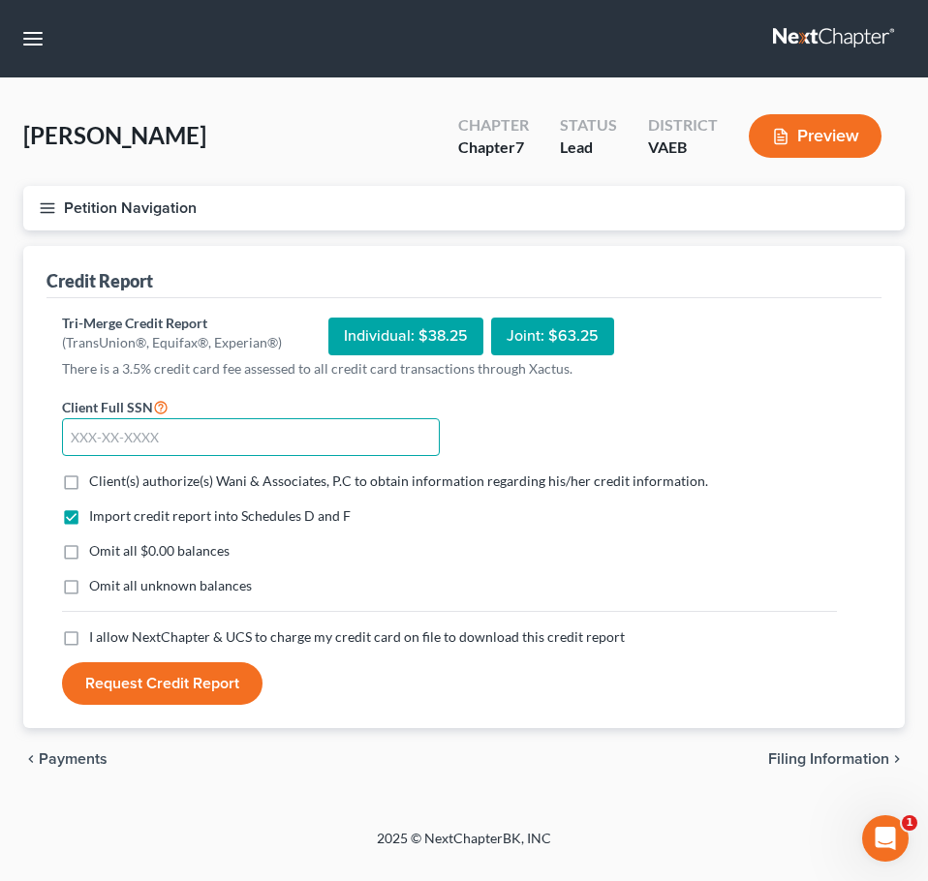
click at [67, 439] on input "text" at bounding box center [251, 437] width 378 height 39
type input "227-63-7996"
click at [89, 484] on label "Client(s) authorize(s) Wani & Associates, P.C to obtain information regarding h…" at bounding box center [398, 481] width 619 height 19
click at [97, 484] on input "Client(s) authorize(s) Wani & Associates, P.C to obtain information regarding h…" at bounding box center [103, 478] width 13 height 13
checkbox input "true"
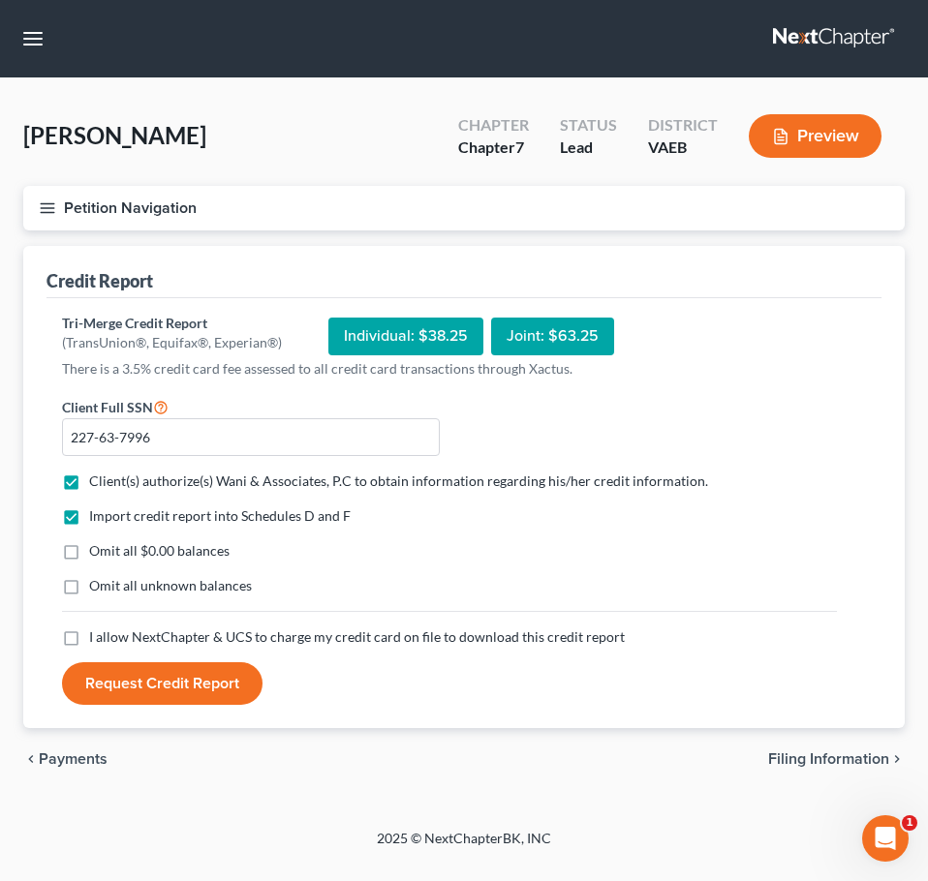
click at [89, 549] on label "Omit all $0.00 balances" at bounding box center [159, 550] width 140 height 19
click at [97, 549] on input "Omit all $0.00 balances" at bounding box center [103, 547] width 13 height 13
checkbox input "true"
click at [89, 638] on label "I allow NextChapter & UCS to charge my credit card on file to download this cre…" at bounding box center [357, 637] width 536 height 19
click at [97, 638] on input "I allow NextChapter & UCS to charge my credit card on file to download this cre…" at bounding box center [103, 634] width 13 height 13
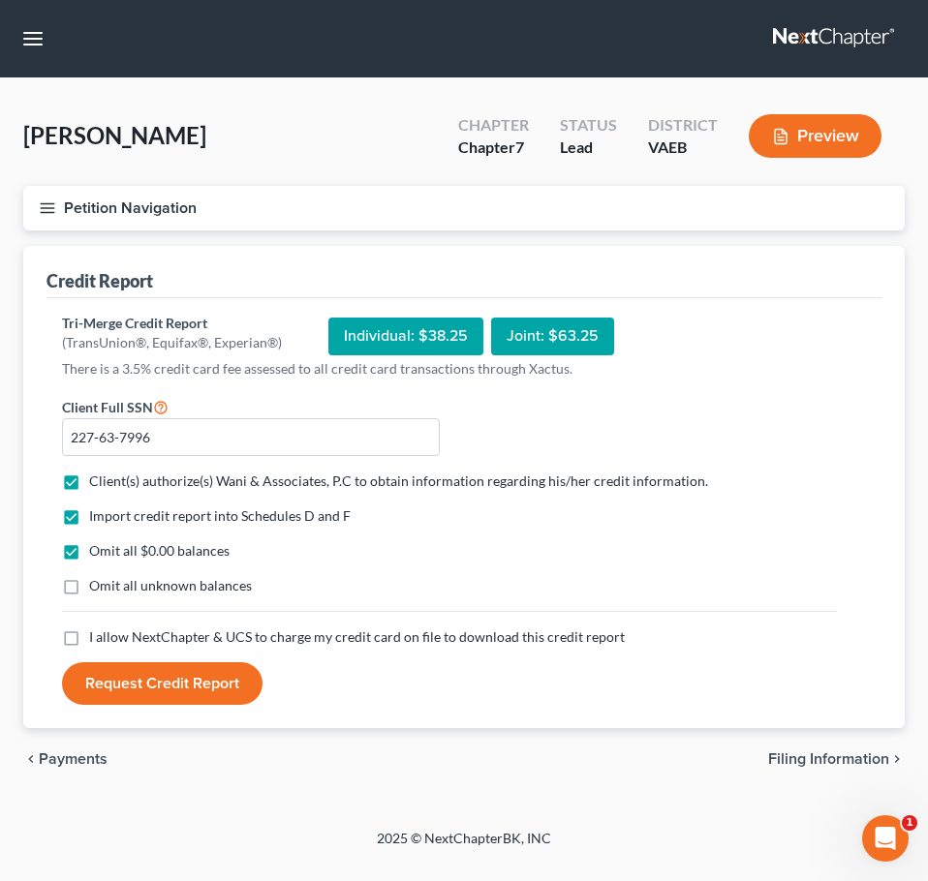
checkbox input "true"
drag, startPoint x: 463, startPoint y: 334, endPoint x: 433, endPoint y: 336, distance: 30.1
click at [433, 336] on div "Individual: $38.25" at bounding box center [405, 337] width 155 height 38
drag, startPoint x: 546, startPoint y: 334, endPoint x: 590, endPoint y: 332, distance: 43.6
click at [590, 332] on div "Joint: $63.25" at bounding box center [552, 337] width 123 height 38
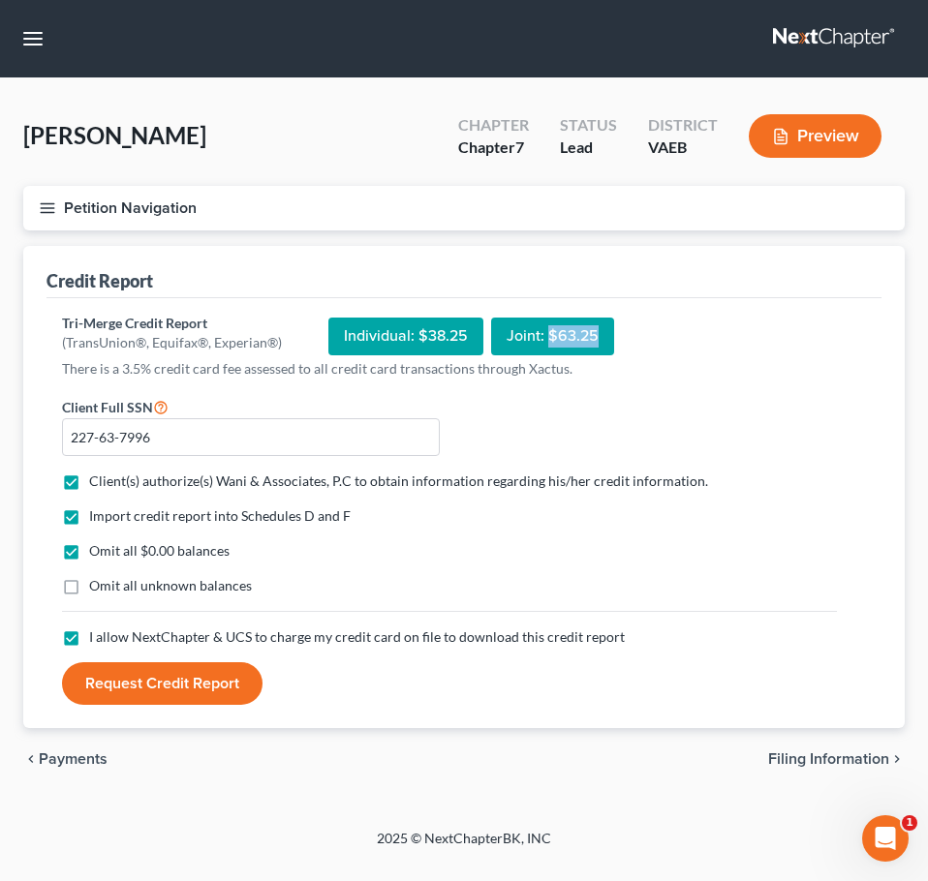
click at [49, 200] on icon "button" at bounding box center [47, 208] width 17 height 17
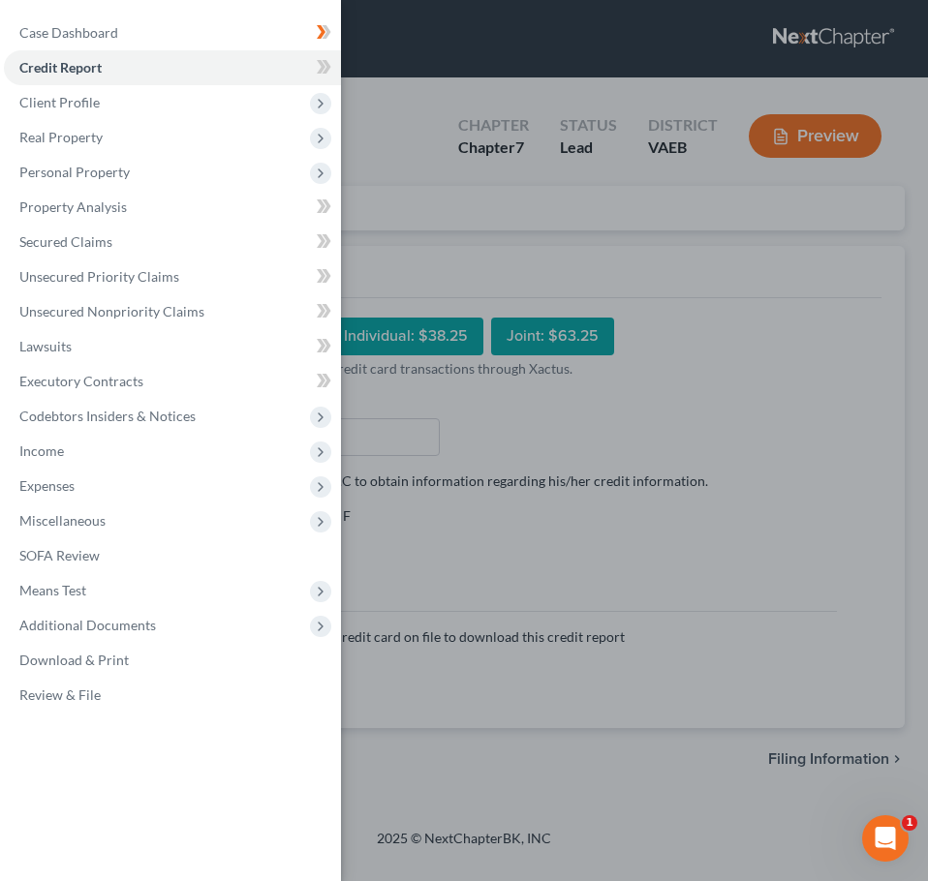
click at [591, 268] on div "Case Dashboard Payments Invoices Payments Payments Credit Report Client Profile" at bounding box center [464, 440] width 928 height 881
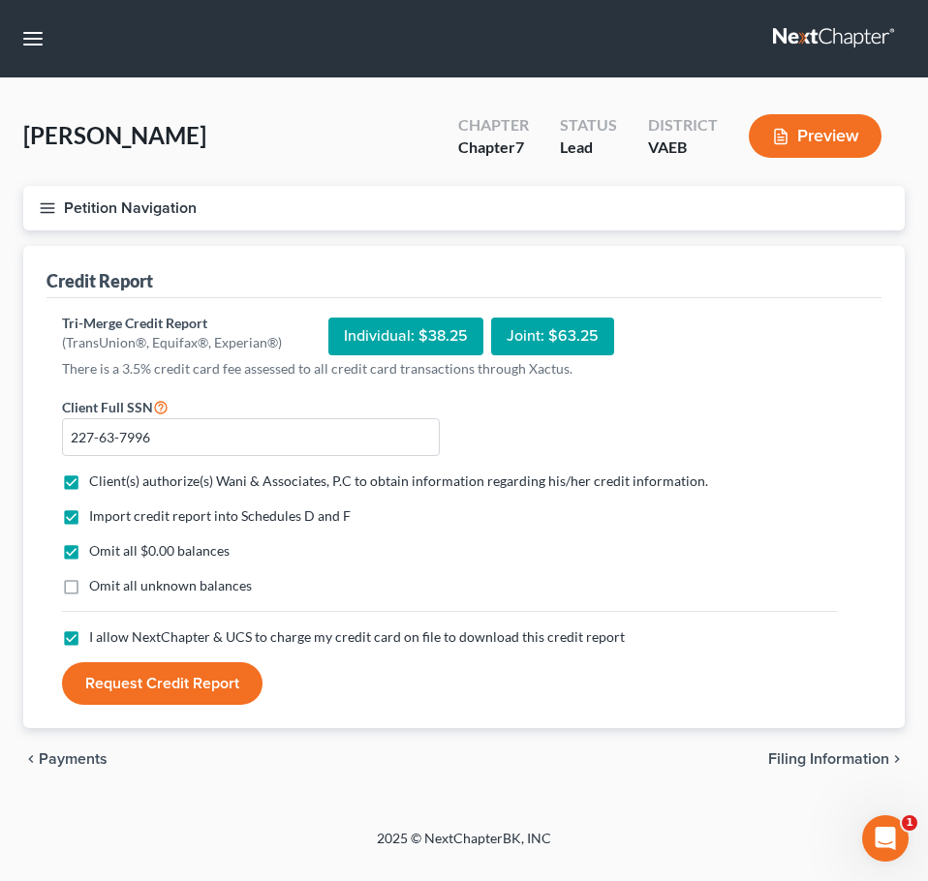
click at [177, 678] on button "Request Credit Report" at bounding box center [162, 683] width 200 height 43
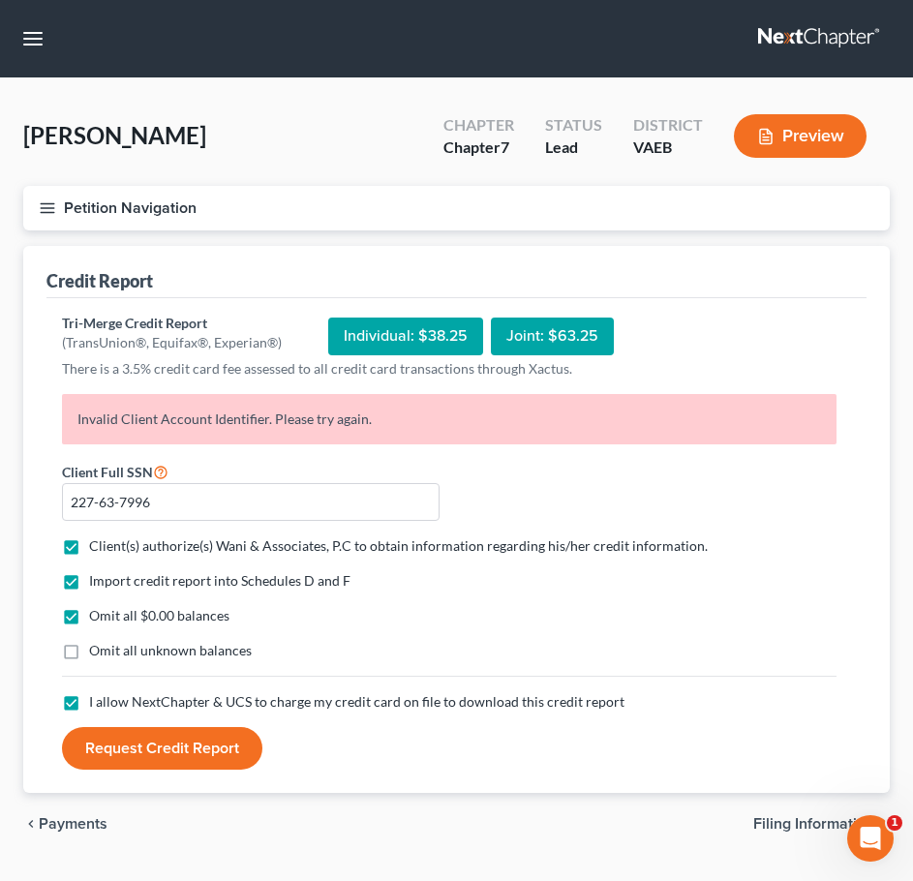
click at [44, 209] on icon "button" at bounding box center [47, 208] width 17 height 17
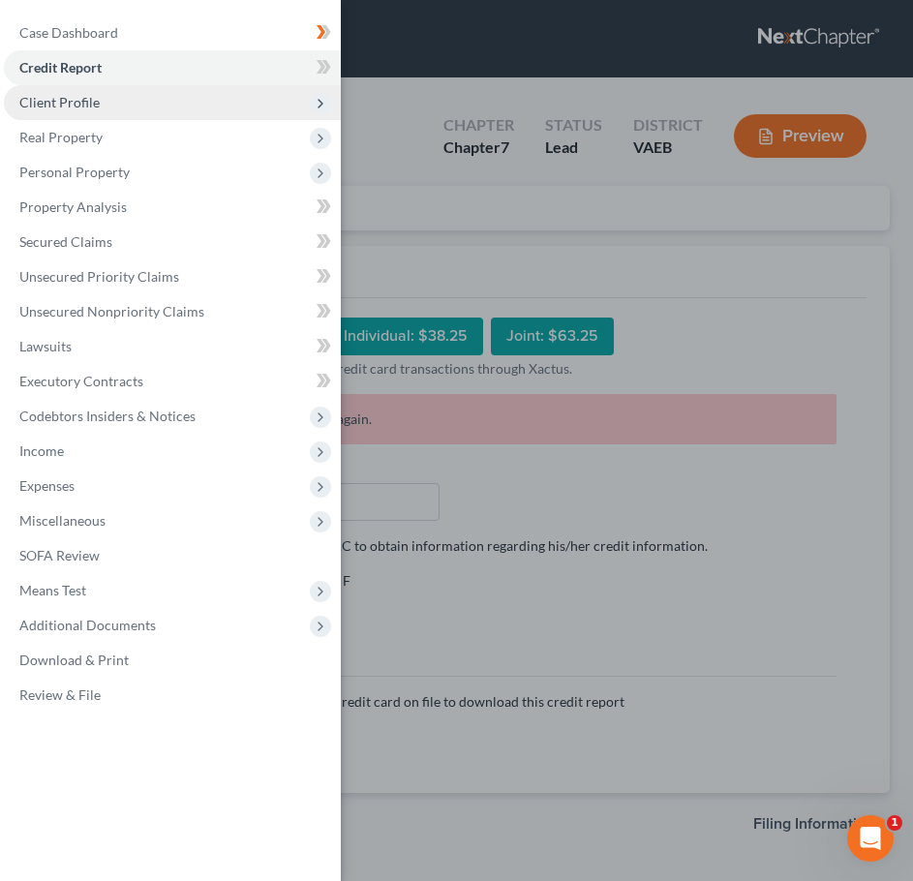
click at [70, 101] on span "Client Profile" at bounding box center [59, 102] width 80 height 16
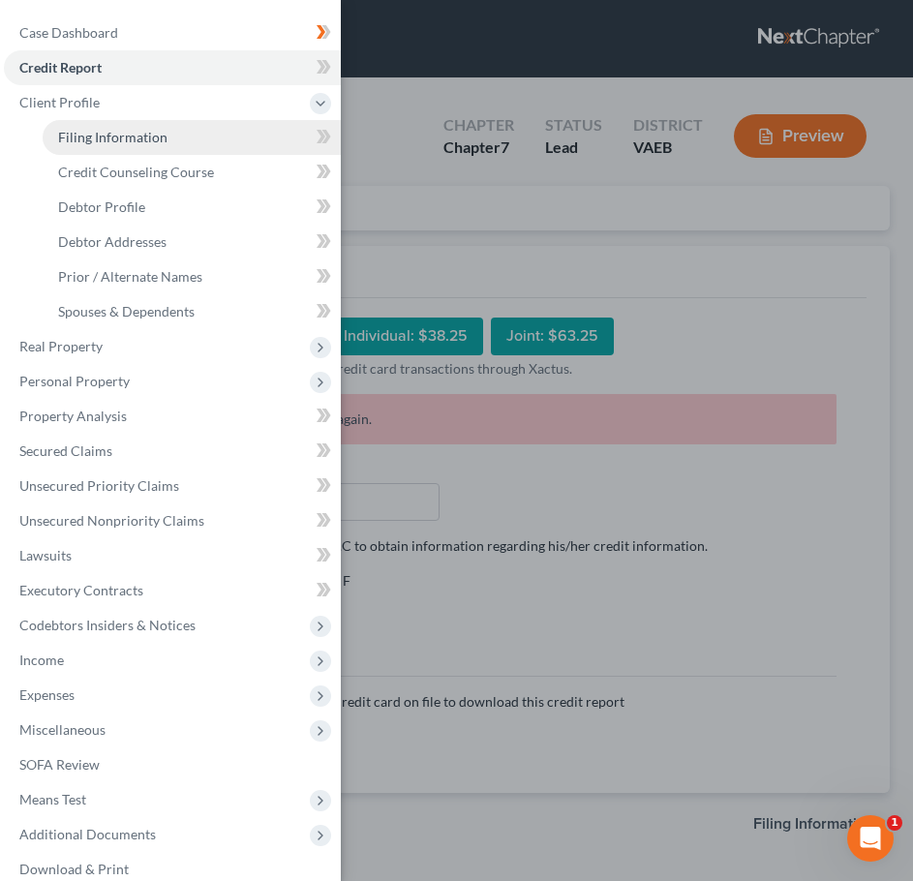
click at [108, 133] on span "Filing Information" at bounding box center [112, 137] width 109 height 16
select select "1"
select select "0"
select select "48"
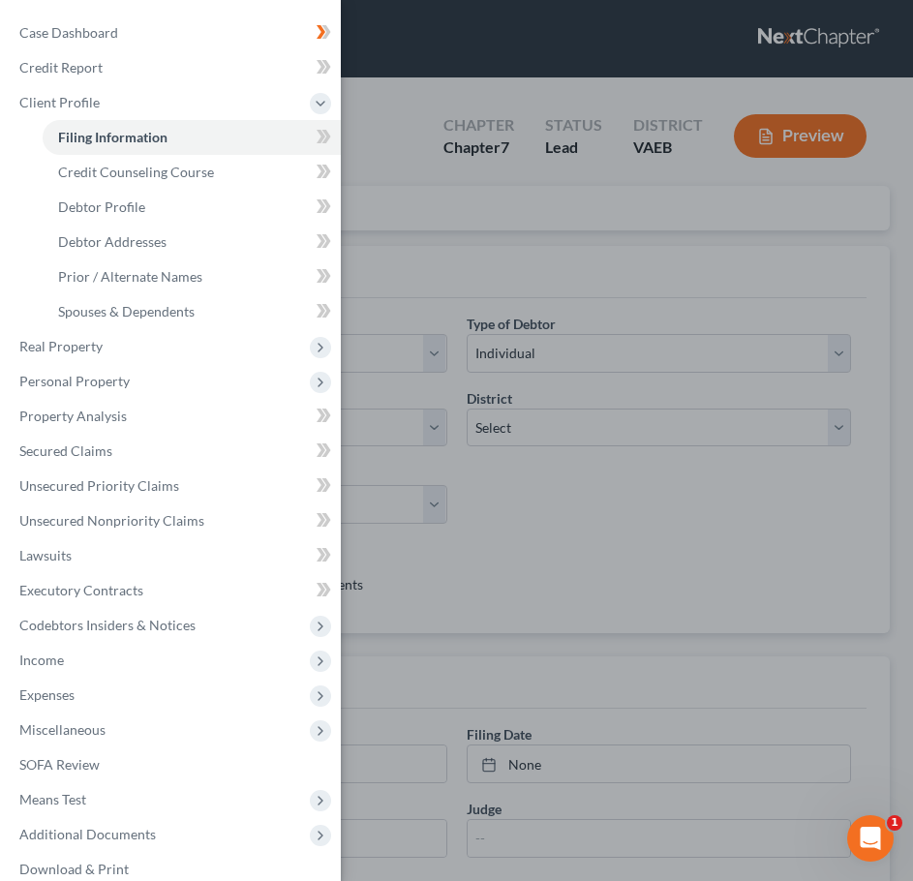
click at [388, 247] on div "Case Dashboard Payments Invoices Payments Payments Credit Report Client Profile" at bounding box center [456, 440] width 913 height 881
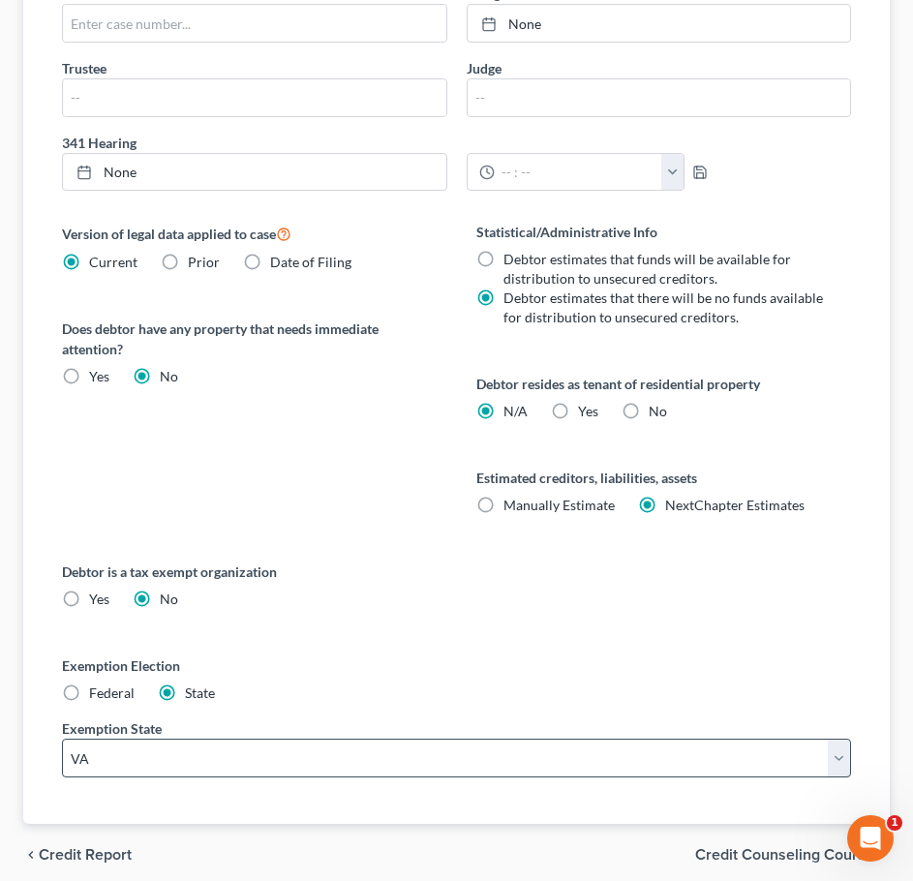
scroll to position [819, 0]
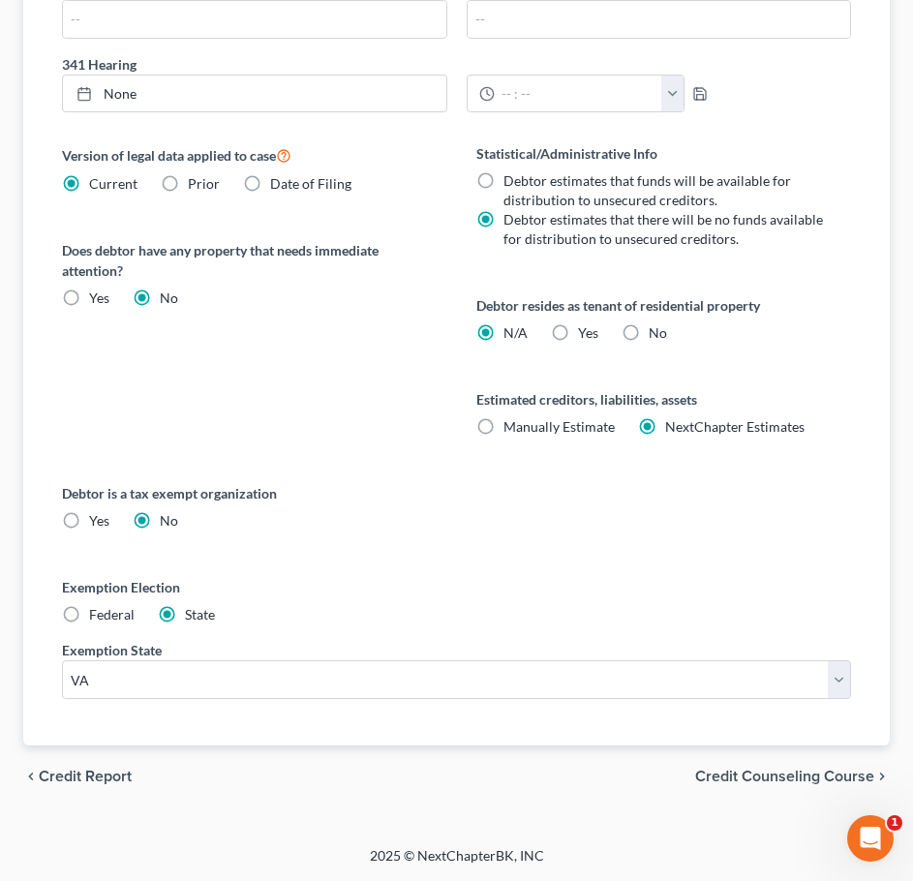
click at [805, 780] on span "Credit Counseling Course" at bounding box center [784, 776] width 179 height 15
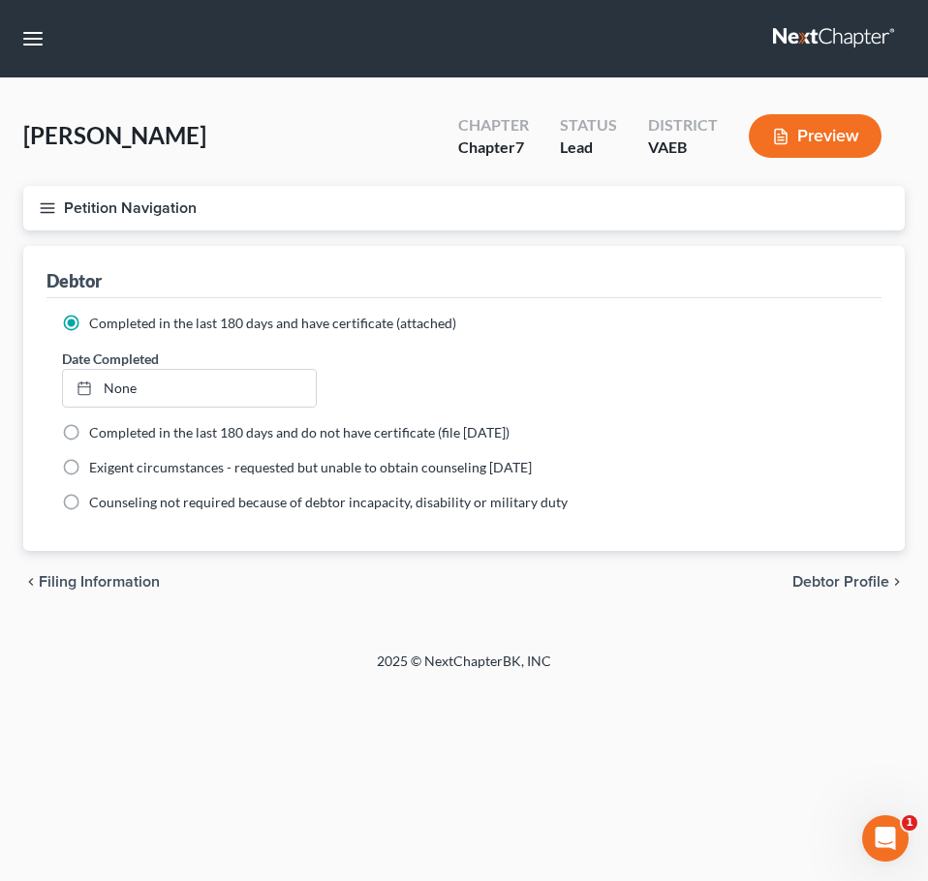
click at [43, 212] on line "button" at bounding box center [48, 212] width 14 height 0
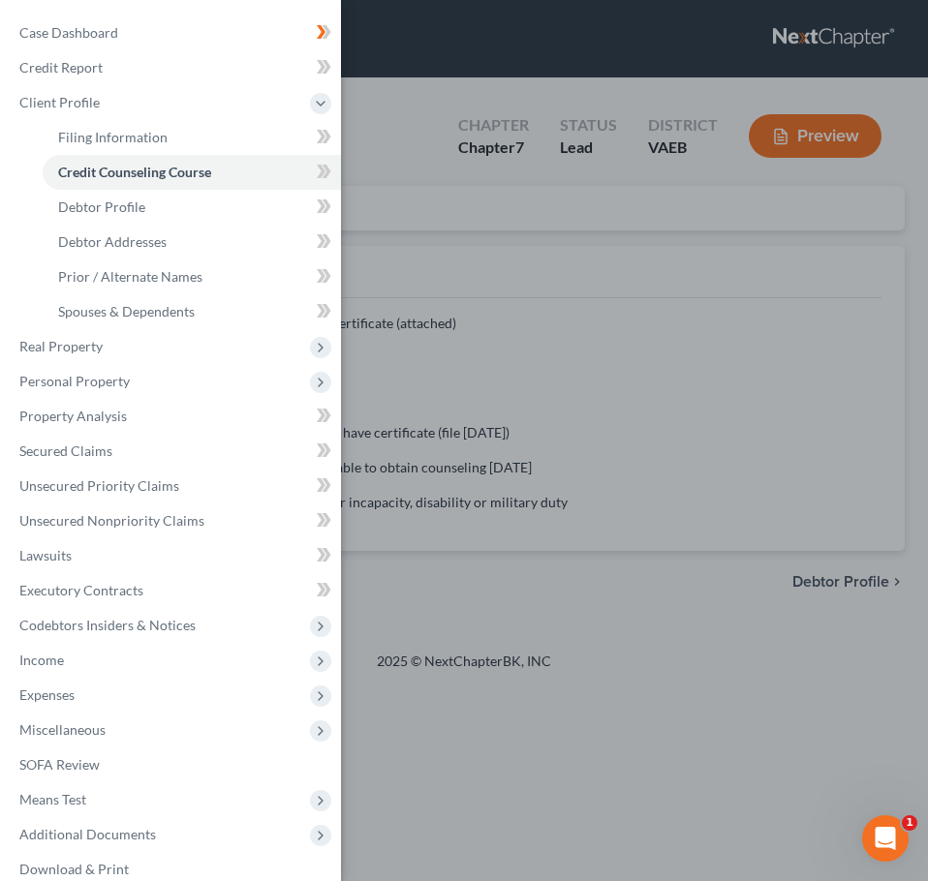
click at [474, 299] on div "Case Dashboard Payments Invoices Payments Payments Credit Report Client Profile" at bounding box center [464, 440] width 928 height 881
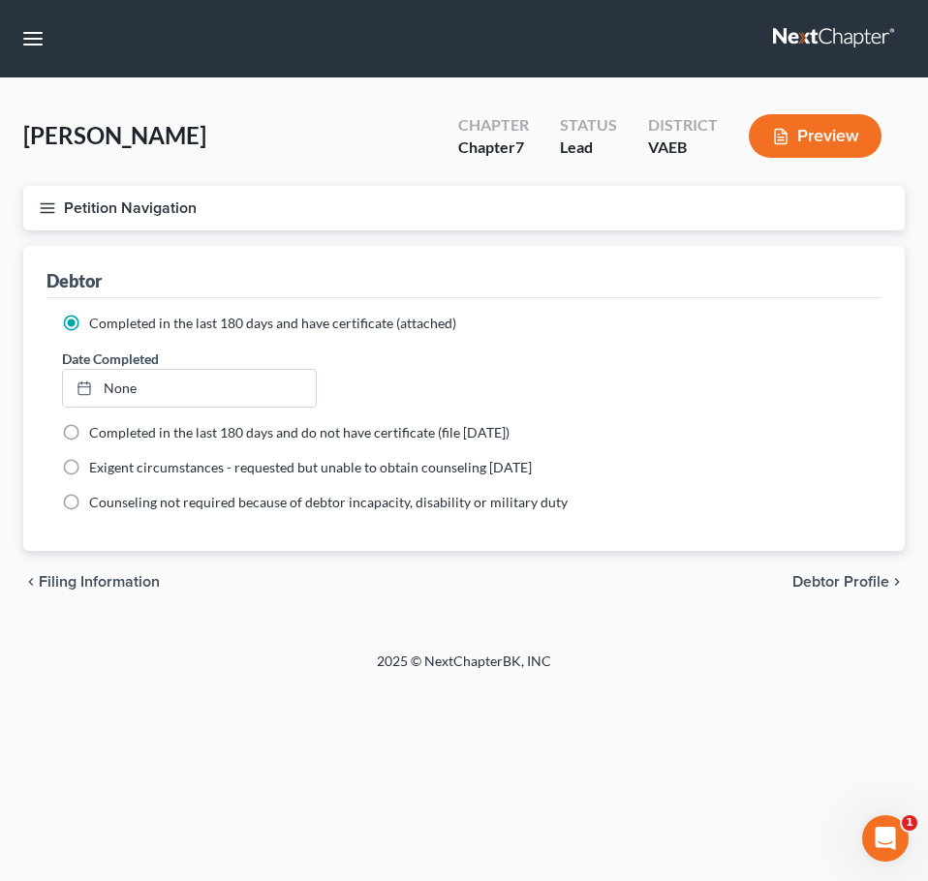
click at [865, 577] on span "Debtor Profile" at bounding box center [840, 581] width 97 height 15
select select "1"
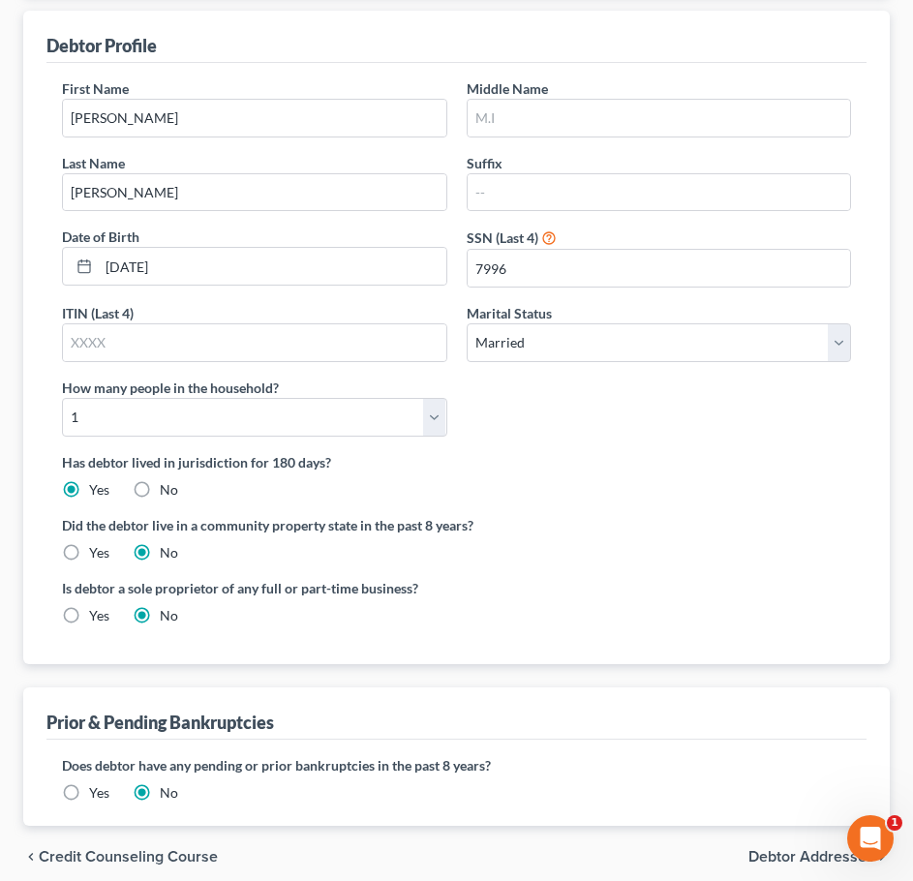
scroll to position [240, 0]
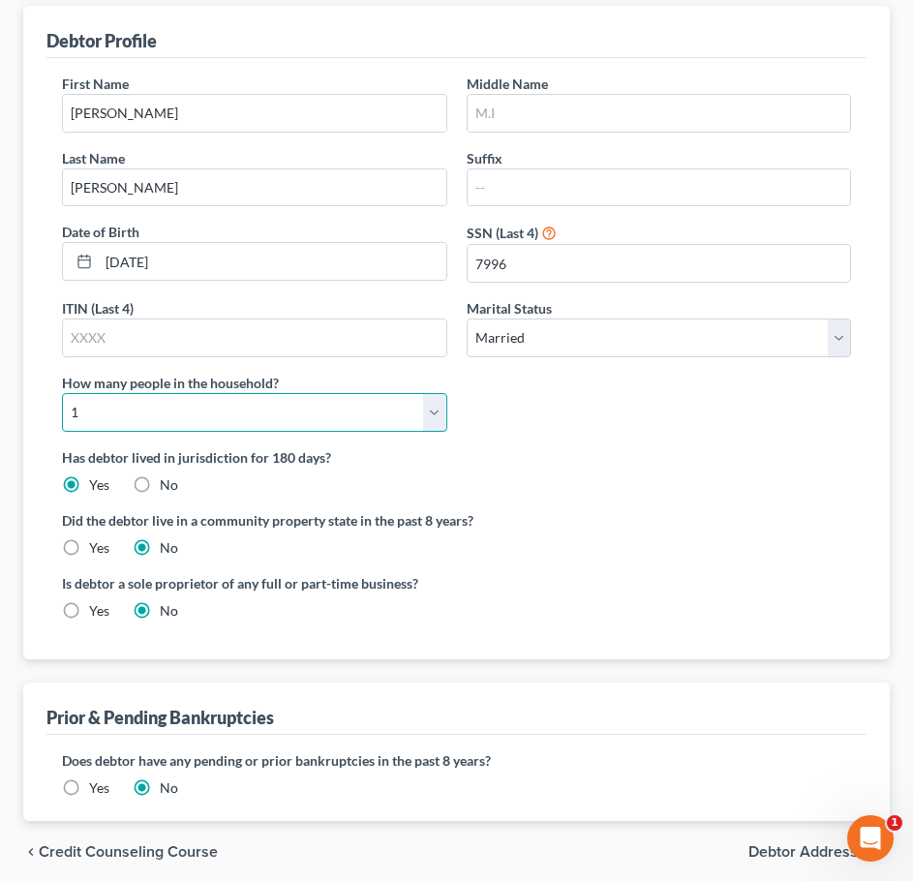
click at [429, 411] on select "Select 1 2 3 4 5 6 7 8 9 10 11 12 13 14 15 16 17 18 19 20" at bounding box center [254, 412] width 385 height 39
click at [543, 412] on div "First Name Brittnie Middle Name Last Name Wynder Suffix Date of Birth 03/31/198…" at bounding box center [456, 261] width 809 height 374
click at [433, 420] on select "Select 1 2 3 4 5 6 7 8 9 10 11 12 13 14 15 16 17 18 19 20" at bounding box center [254, 412] width 385 height 39
select select "2"
click at [62, 393] on select "Select 1 2 3 4 5 6 7 8 9 10 11 12 13 14 15 16 17 18 19 20" at bounding box center [254, 412] width 385 height 39
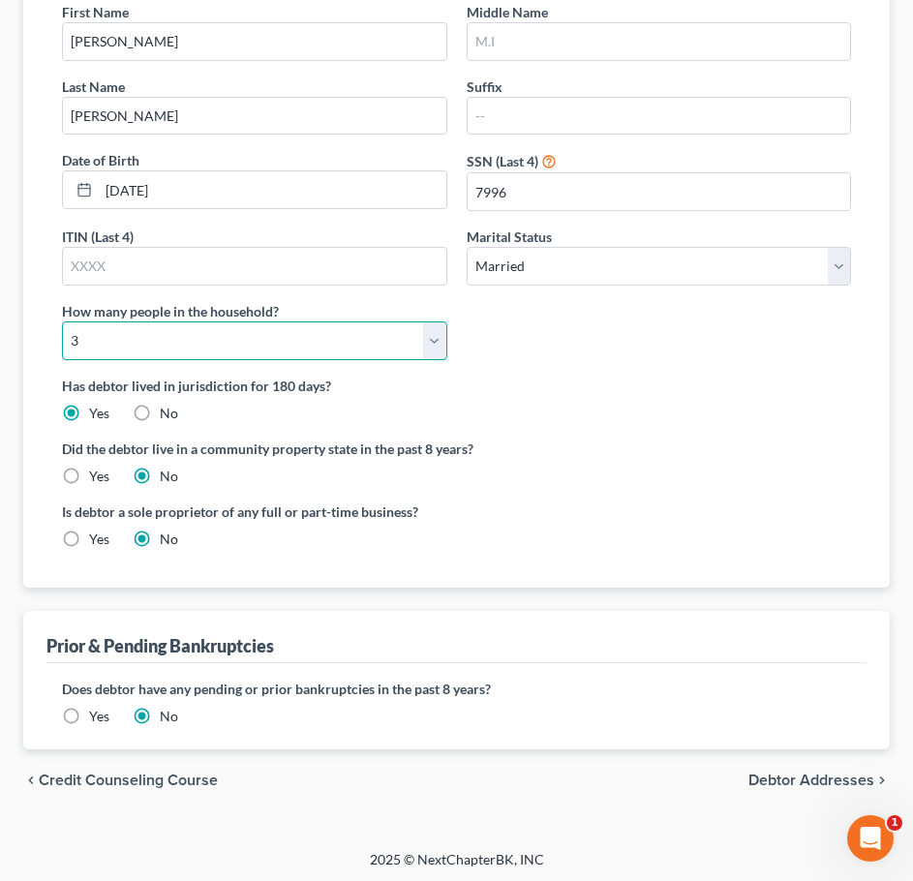
scroll to position [316, 0]
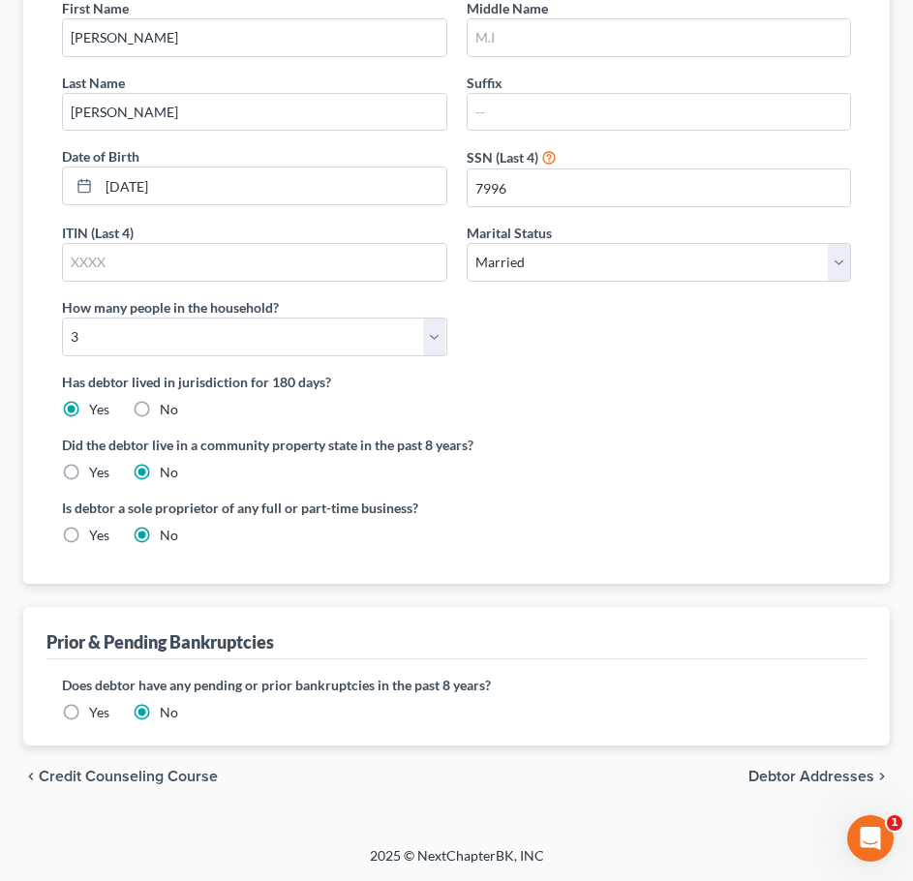
click at [779, 772] on span "Debtor Addresses" at bounding box center [812, 776] width 126 height 15
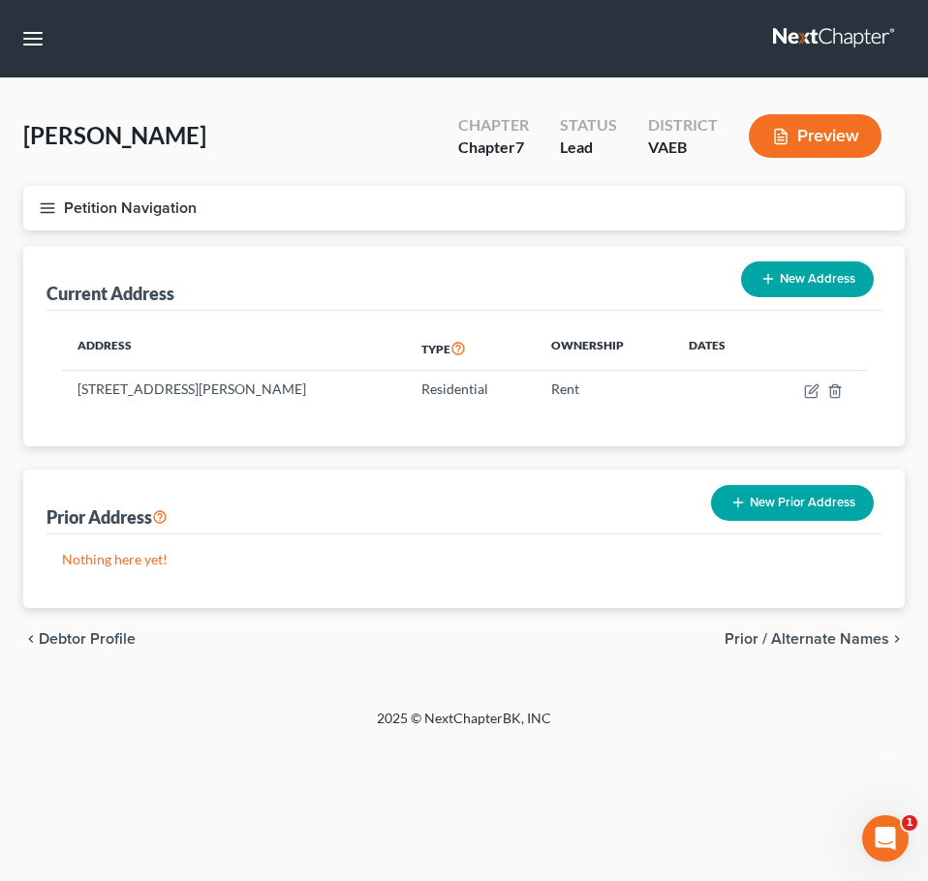
click at [829, 636] on span "Prior / Alternate Names" at bounding box center [806, 638] width 165 height 15
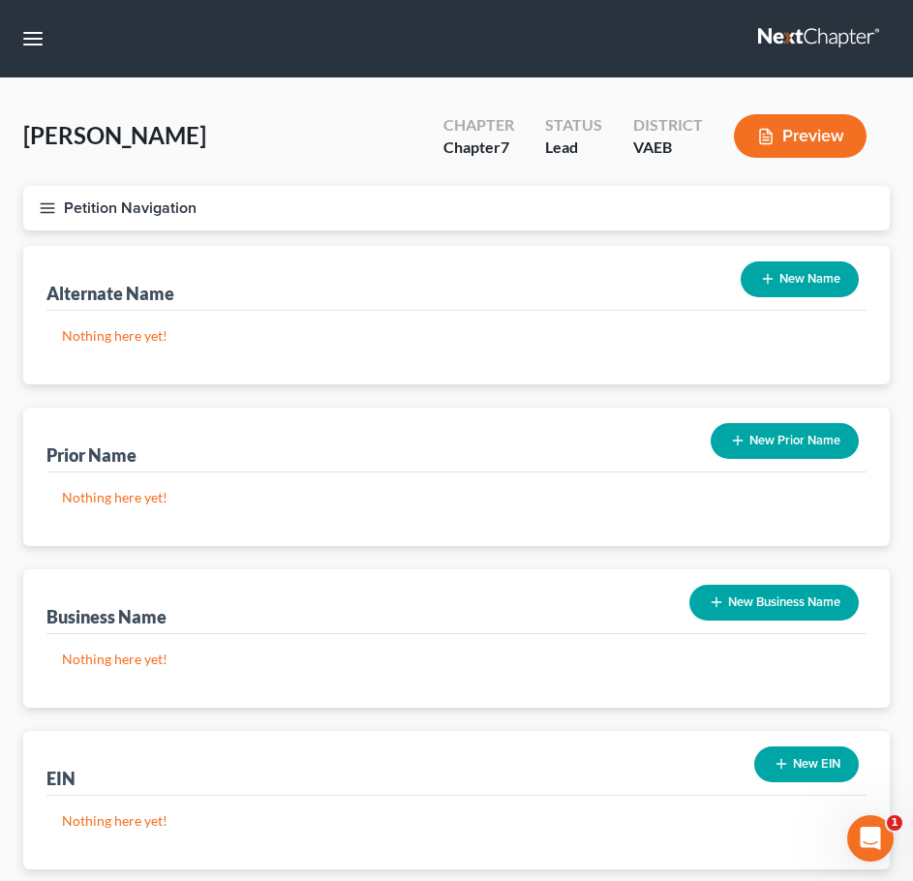
scroll to position [124, 0]
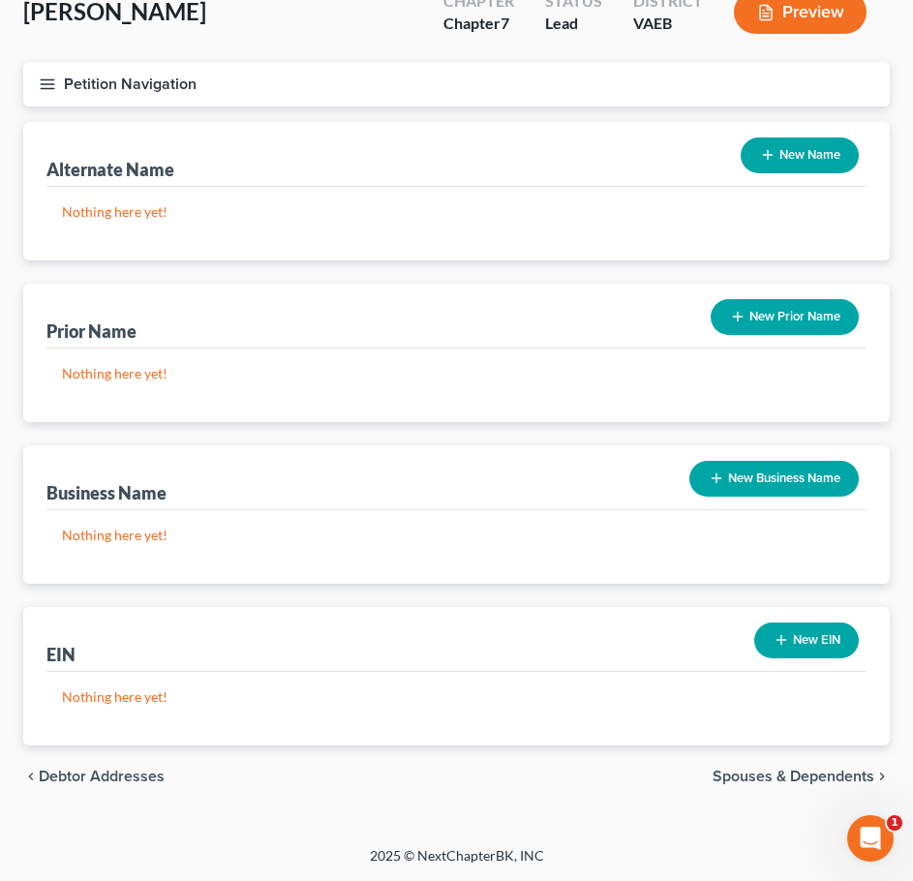
click at [755, 774] on span "Spouses & Dependents" at bounding box center [794, 776] width 162 height 15
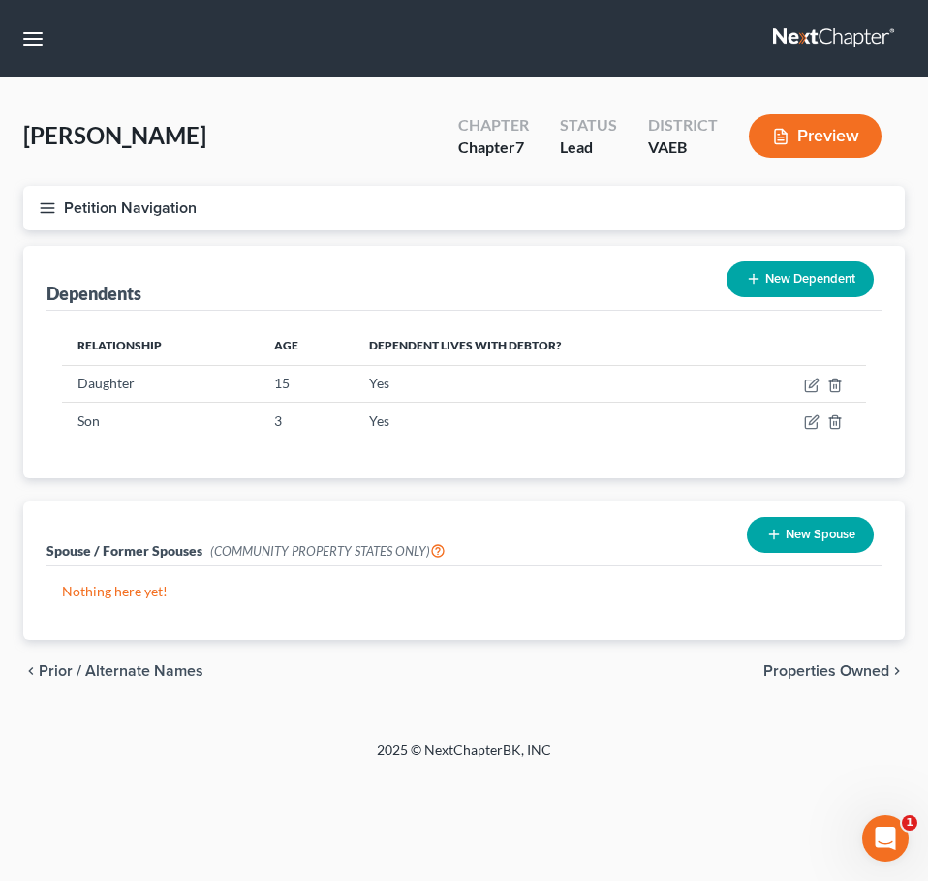
click at [833, 665] on span "Properties Owned" at bounding box center [826, 670] width 126 height 15
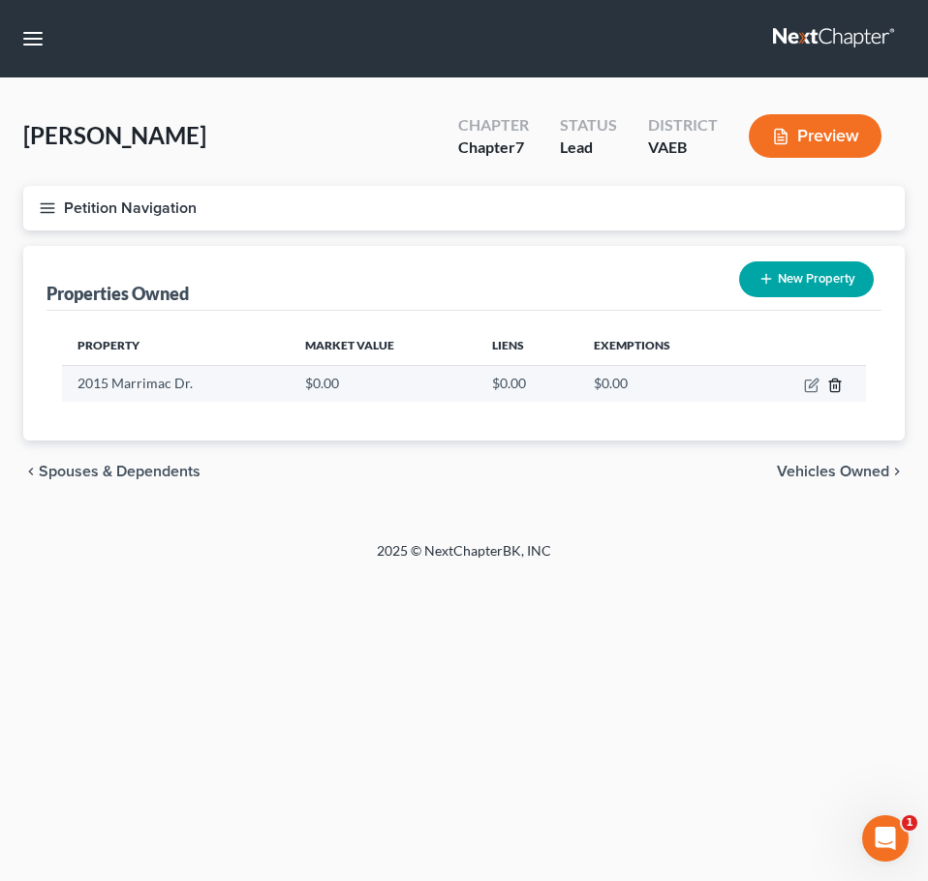
click at [836, 385] on line "button" at bounding box center [836, 387] width 0 height 4
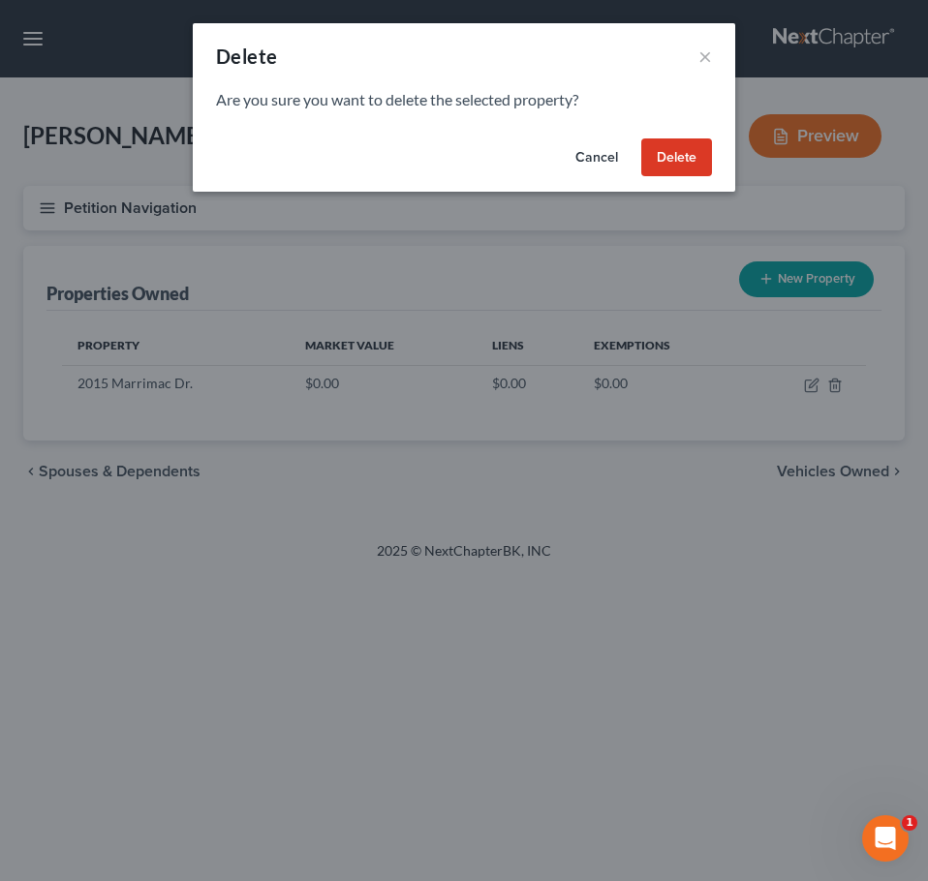
click at [662, 149] on button "Delete" at bounding box center [676, 158] width 71 height 39
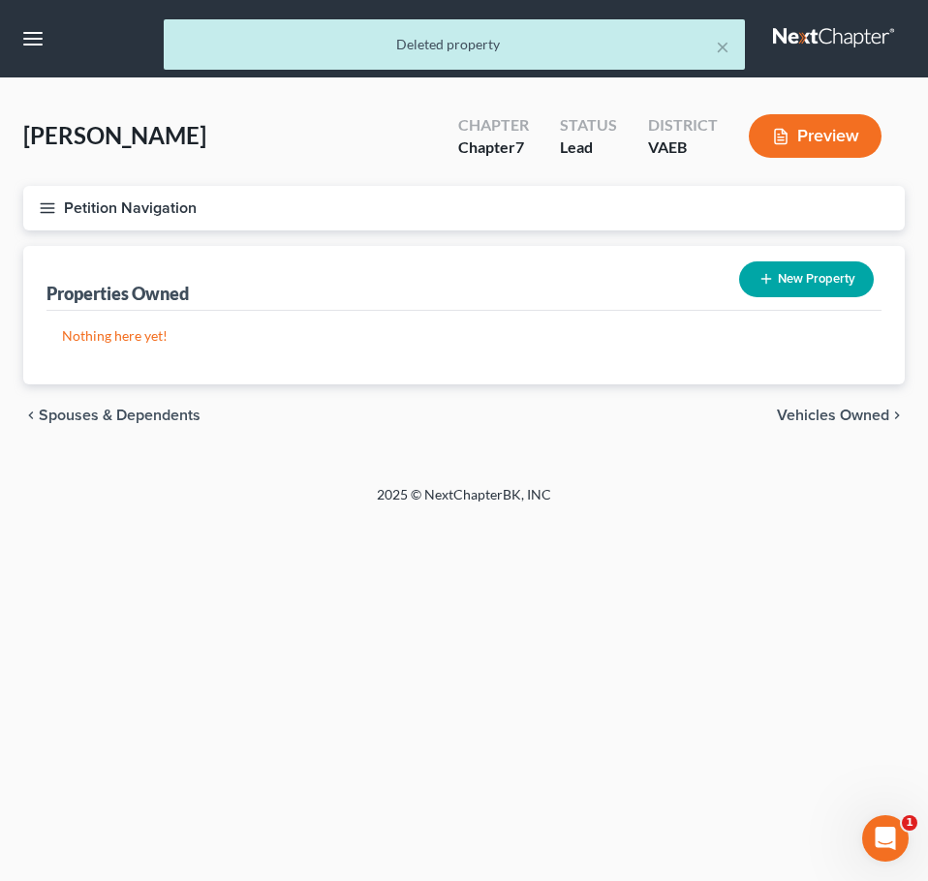
click at [815, 418] on span "Vehicles Owned" at bounding box center [833, 415] width 112 height 15
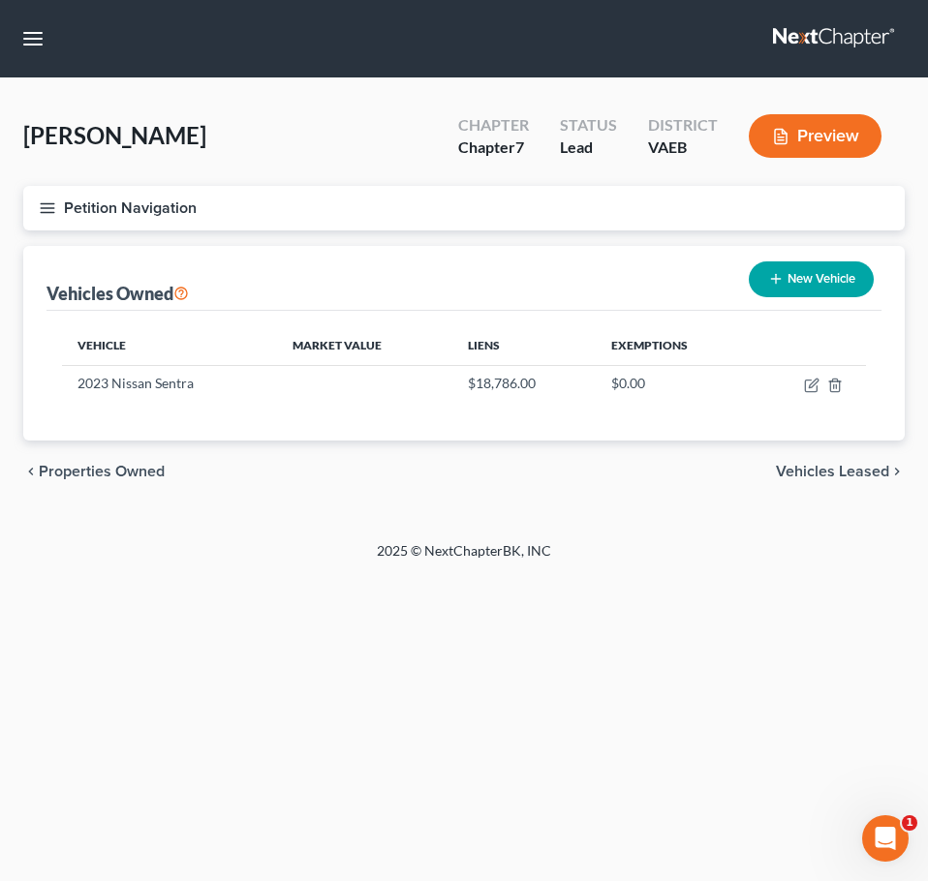
click at [57, 202] on button "Petition Navigation" at bounding box center [463, 208] width 881 height 45
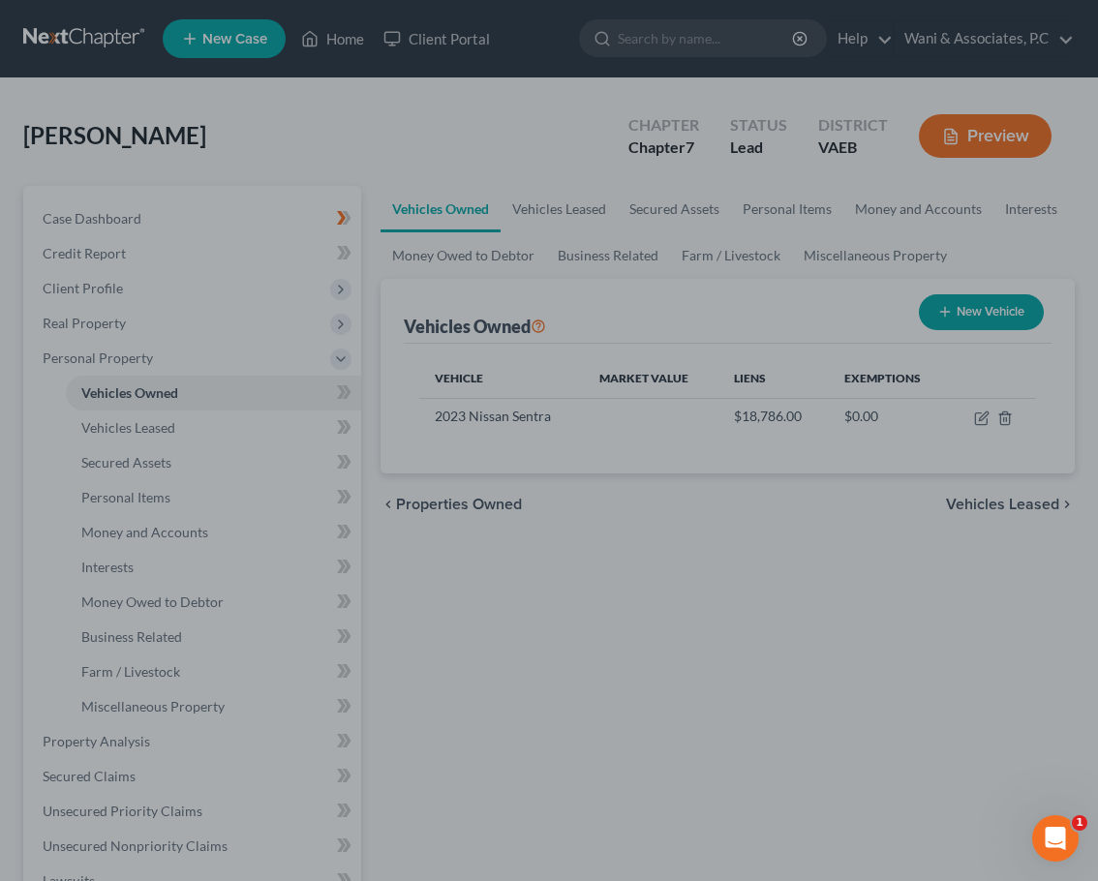
click at [608, 525] on div at bounding box center [549, 440] width 1098 height 881
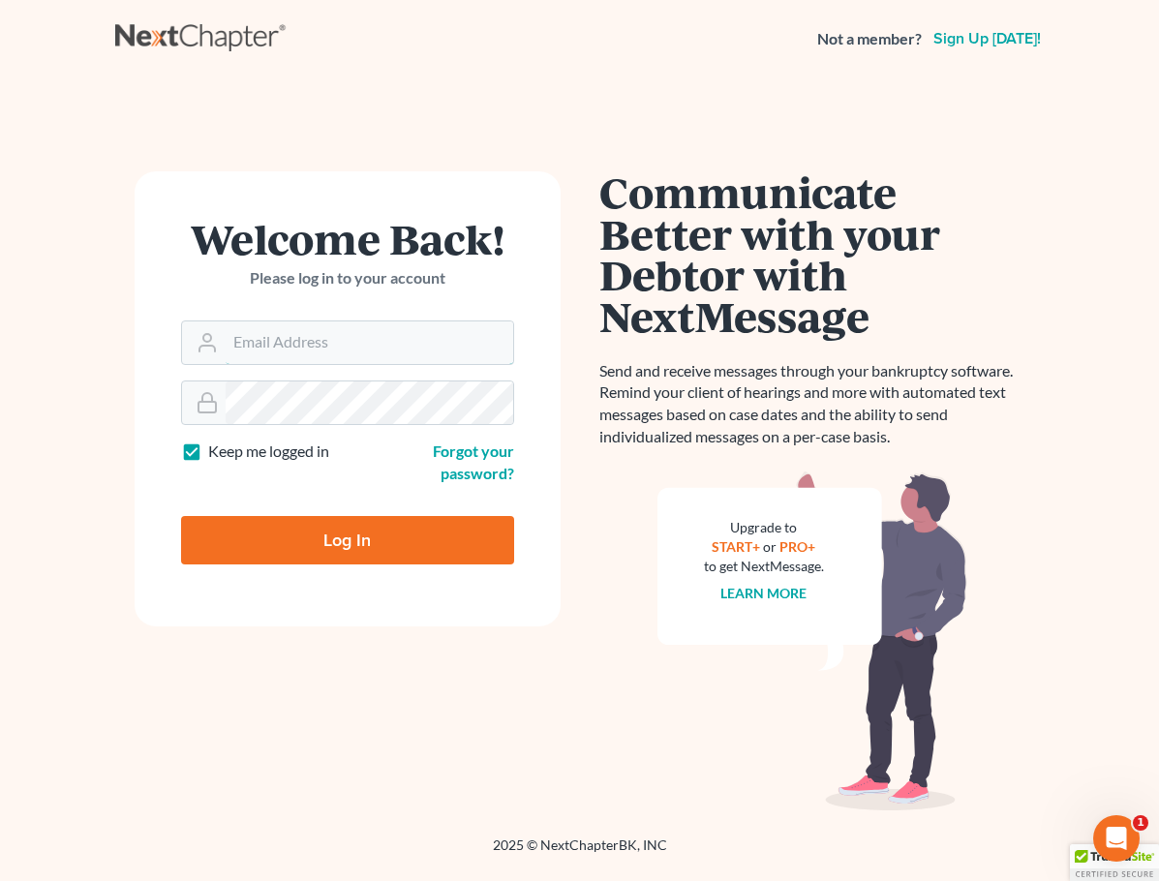
type input "[EMAIL_ADDRESS][DOMAIN_NAME]"
click at [387, 534] on input "Log In" at bounding box center [347, 540] width 333 height 48
type input "Thinking..."
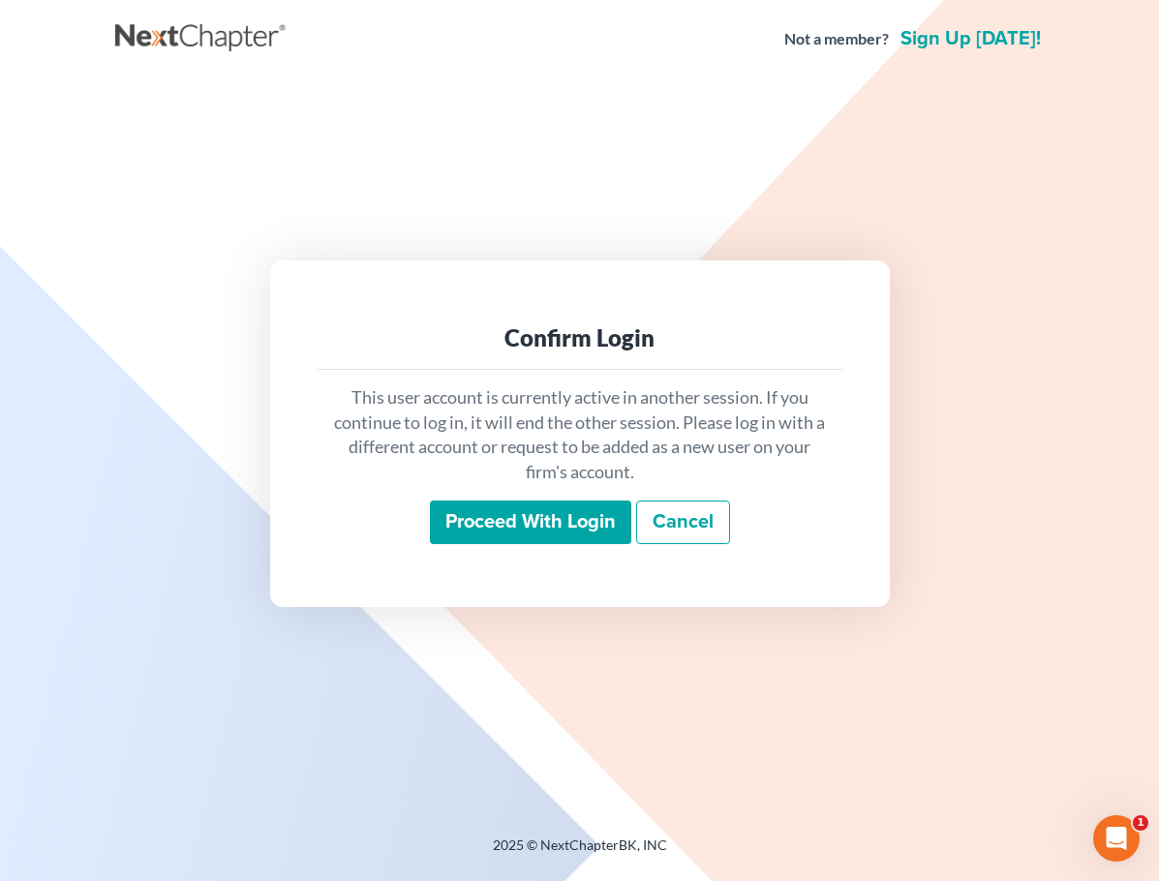
click at [510, 513] on input "Proceed with login" at bounding box center [530, 523] width 201 height 45
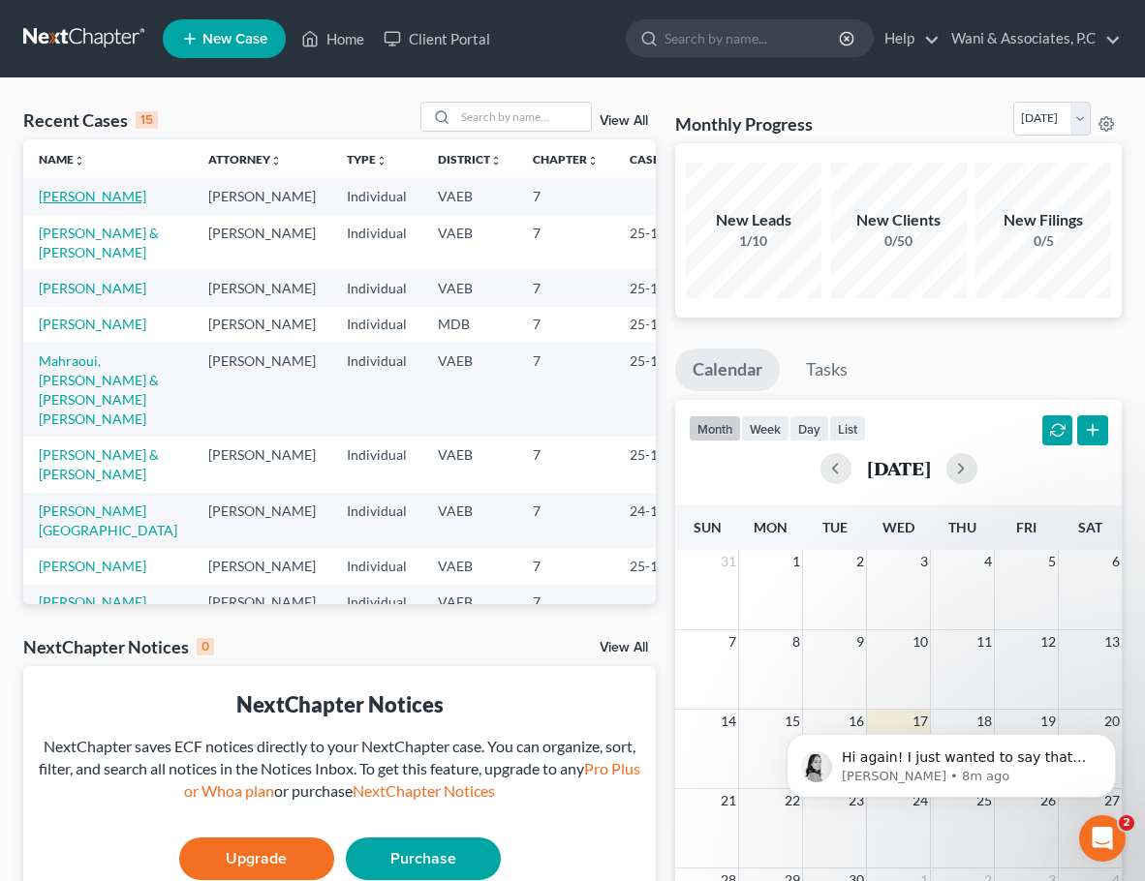
click at [87, 201] on link "[PERSON_NAME]" at bounding box center [93, 196] width 108 height 16
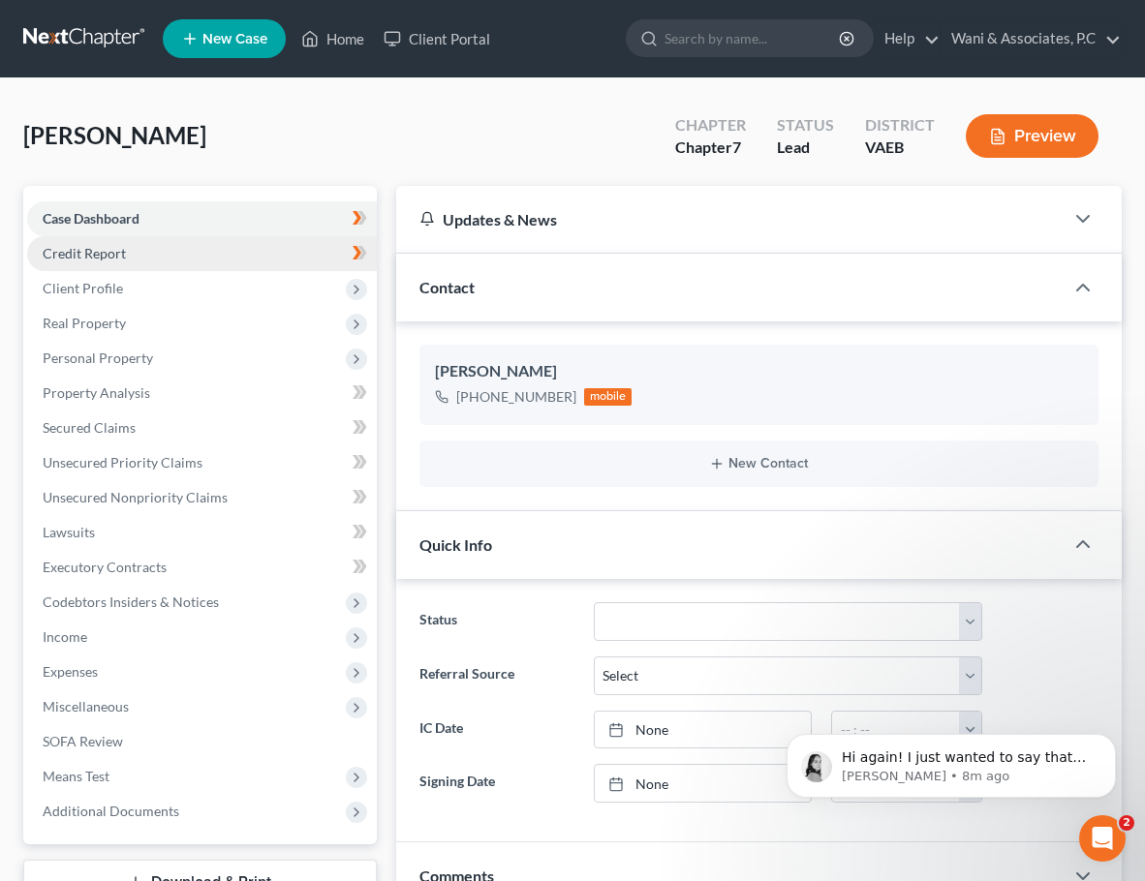
click at [161, 261] on link "Credit Report" at bounding box center [202, 253] width 350 height 35
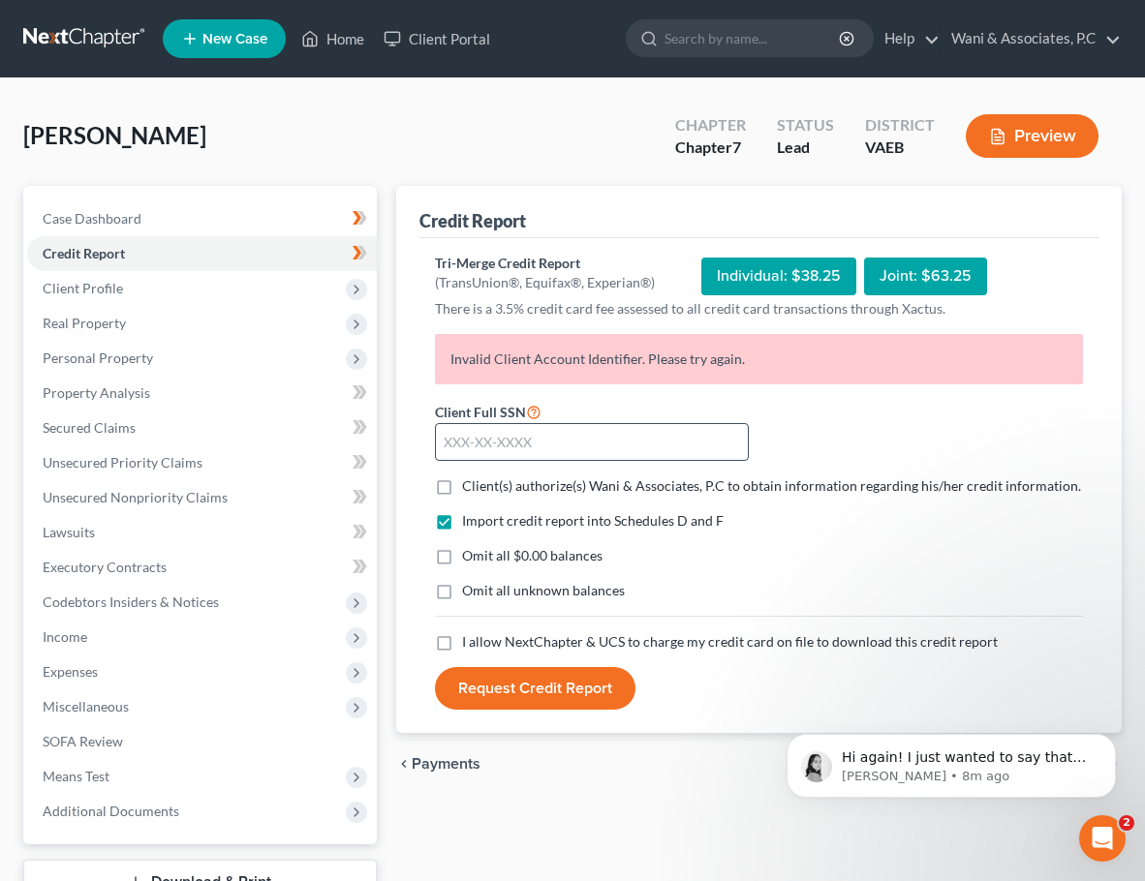
scroll to position [25, 0]
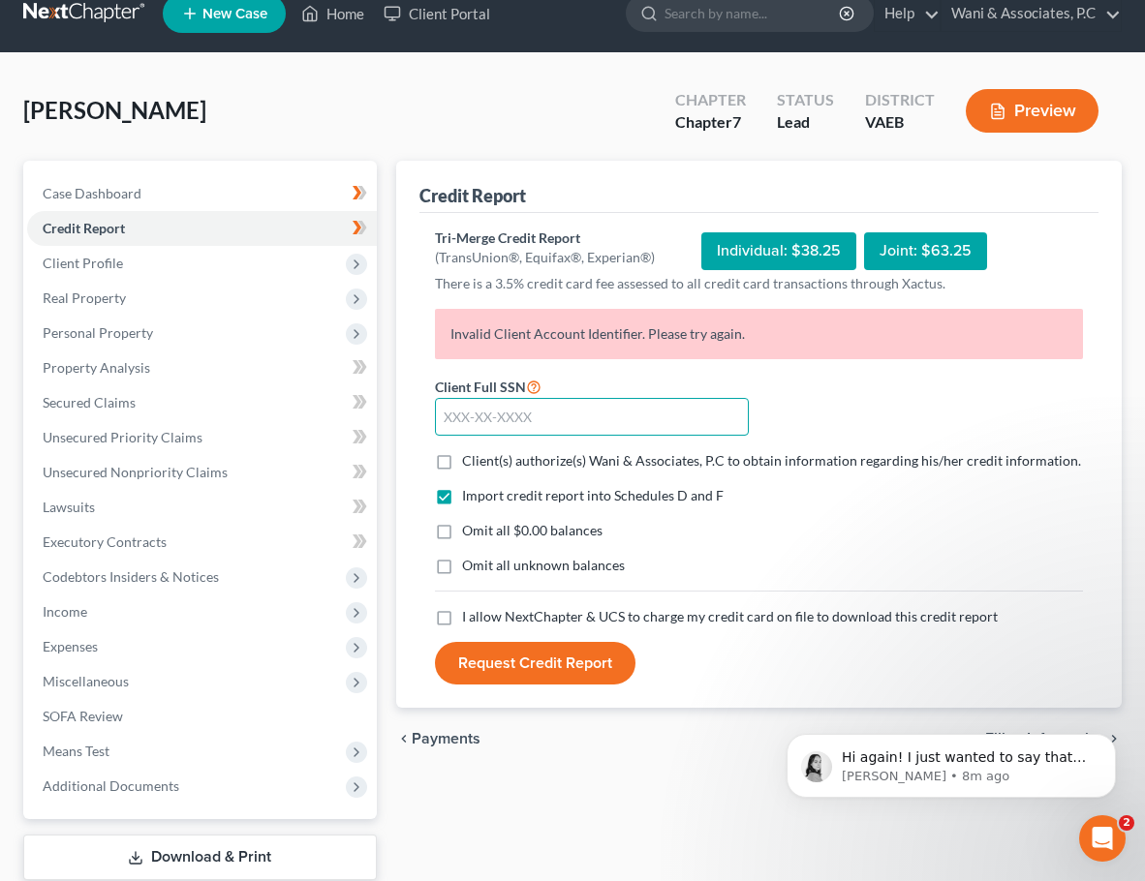
click at [566, 425] on input "text" at bounding box center [592, 417] width 315 height 39
type input "227-63-7996"
click at [462, 532] on label "Omit all $0.00 balances" at bounding box center [532, 530] width 140 height 19
click at [470, 532] on input "Omit all $0.00 balances" at bounding box center [476, 527] width 13 height 13
checkbox input "true"
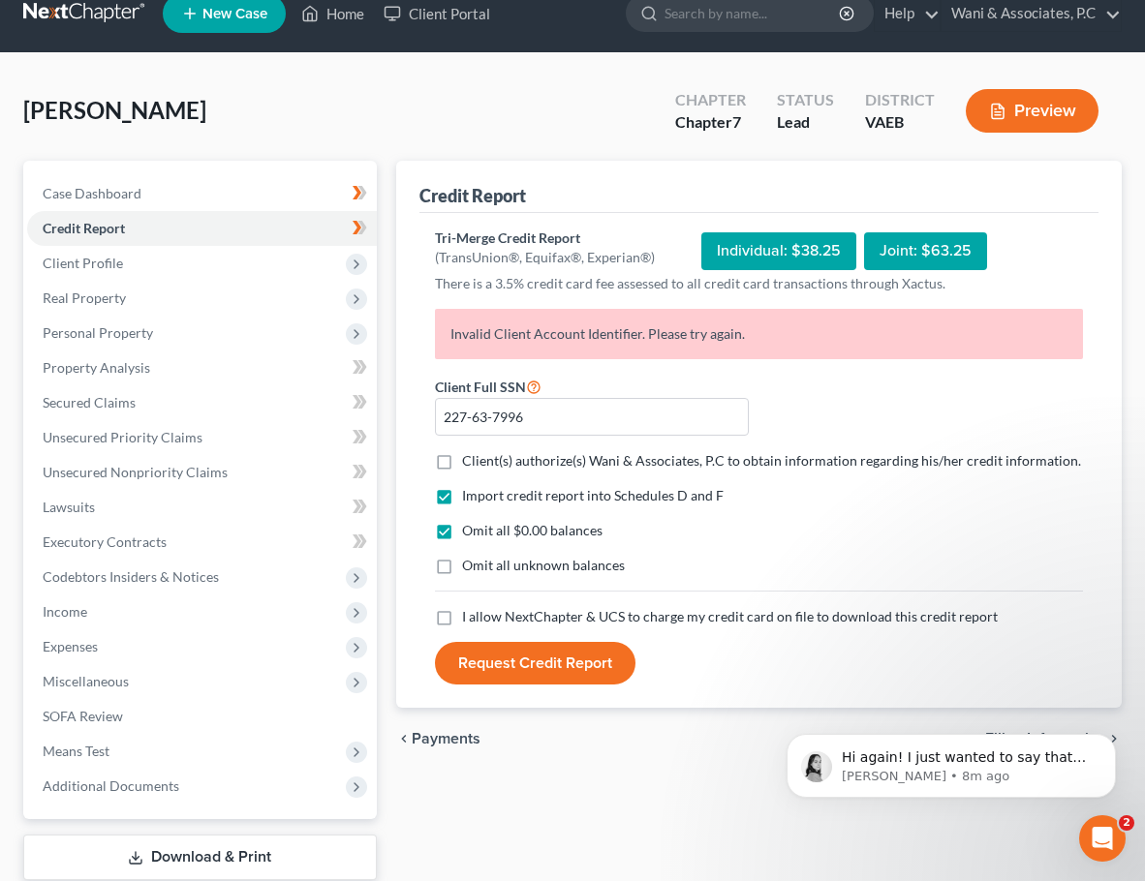
click at [462, 465] on label "Client(s) authorize(s) Wani & Associates, P.C to obtain information regarding h…" at bounding box center [771, 460] width 619 height 19
click at [470, 464] on input "Client(s) authorize(s) Wani & Associates, P.C to obtain information regarding h…" at bounding box center [476, 457] width 13 height 13
checkbox input "true"
click at [462, 620] on label "I allow NextChapter & UCS to charge my credit card on file to download this cre…" at bounding box center [730, 616] width 536 height 19
click at [470, 620] on input "I allow NextChapter & UCS to charge my credit card on file to download this cre…" at bounding box center [476, 613] width 13 height 13
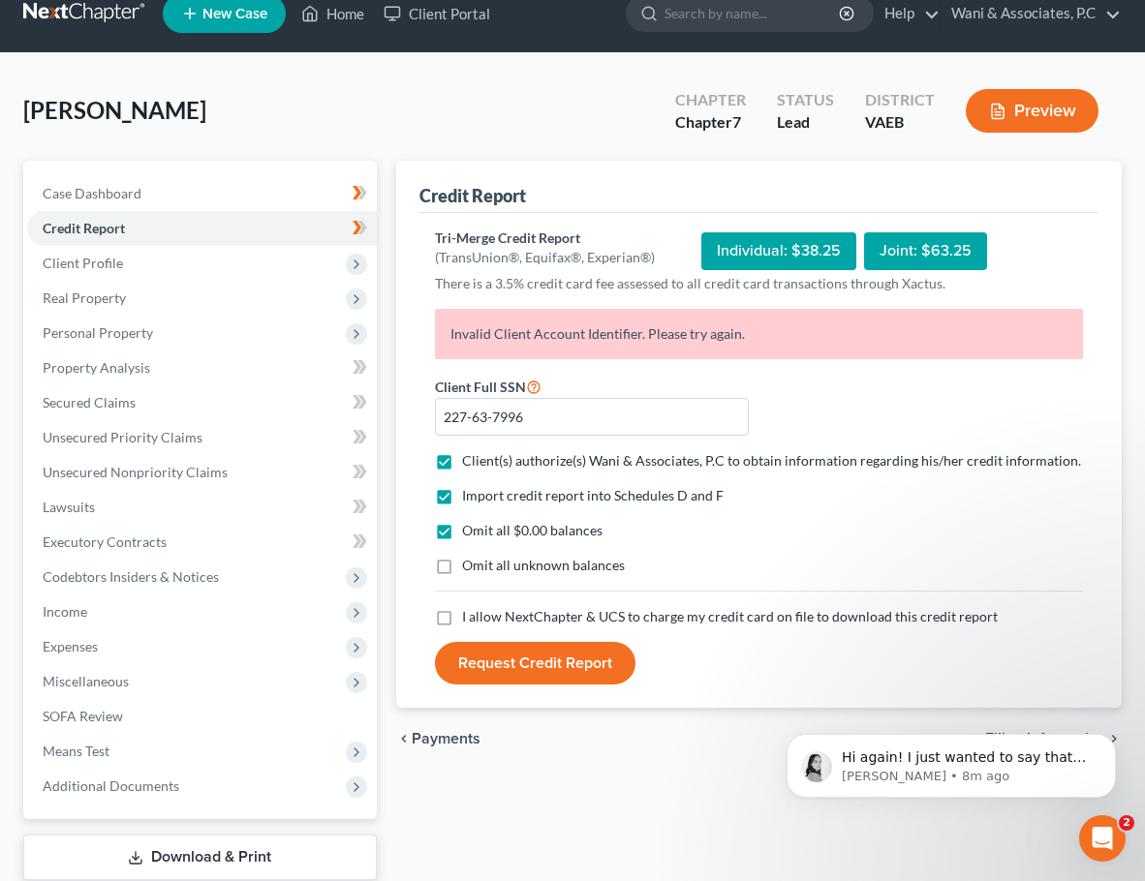
checkbox input "true"
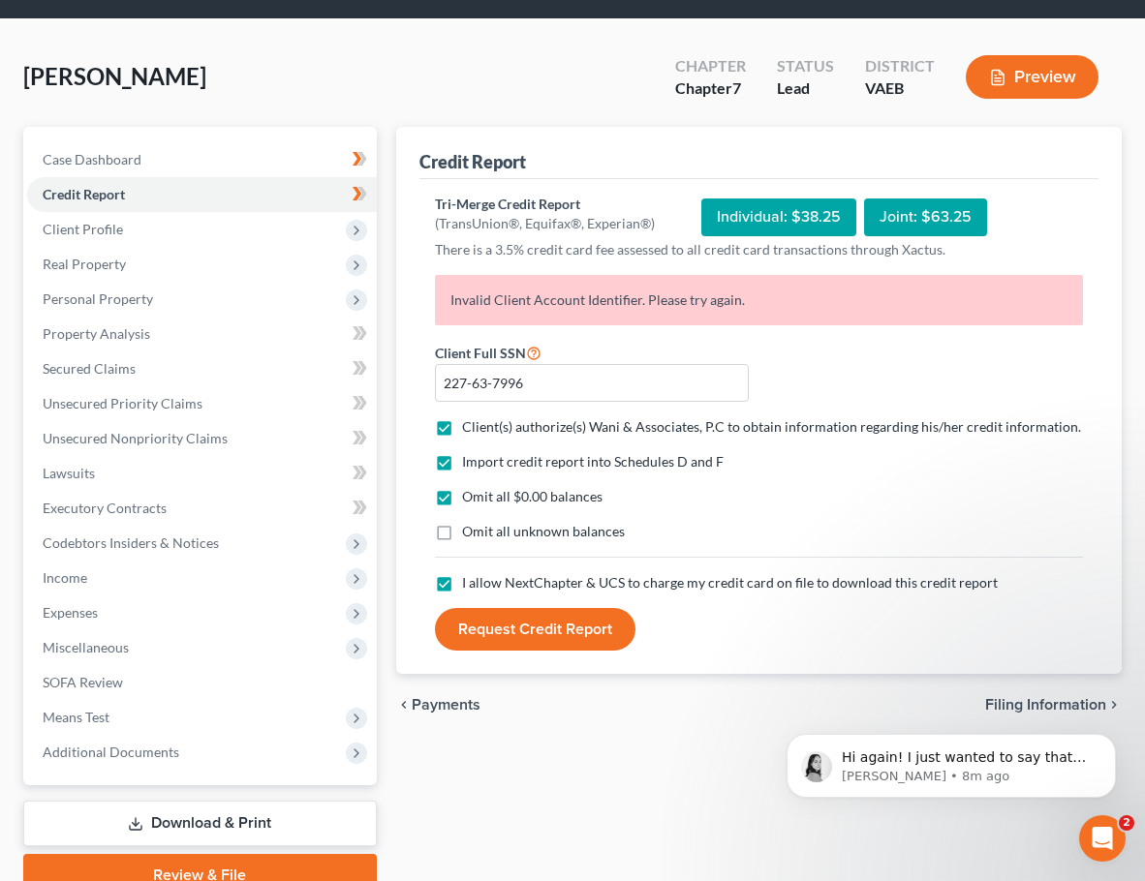
click at [571, 625] on button "Request Credit Report" at bounding box center [535, 629] width 200 height 43
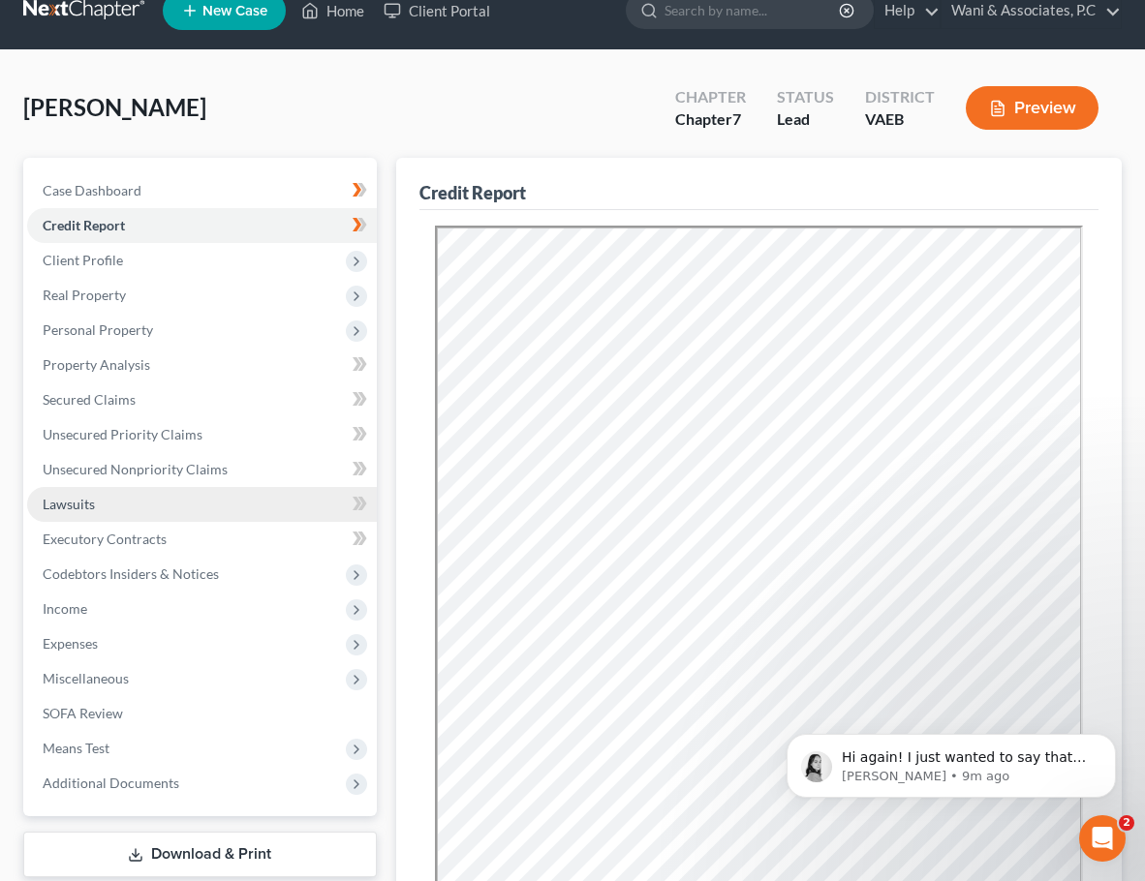
scroll to position [27, 0]
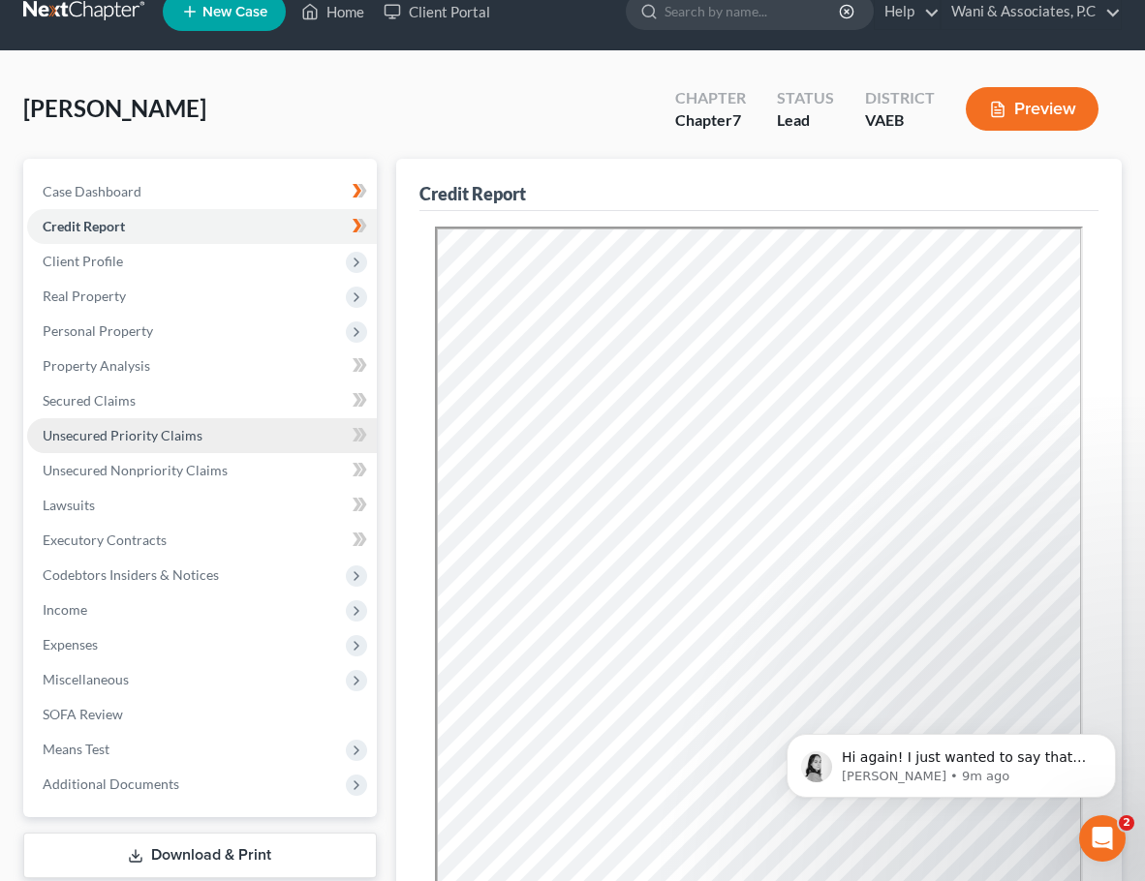
click at [178, 434] on span "Unsecured Priority Claims" at bounding box center [123, 435] width 160 height 16
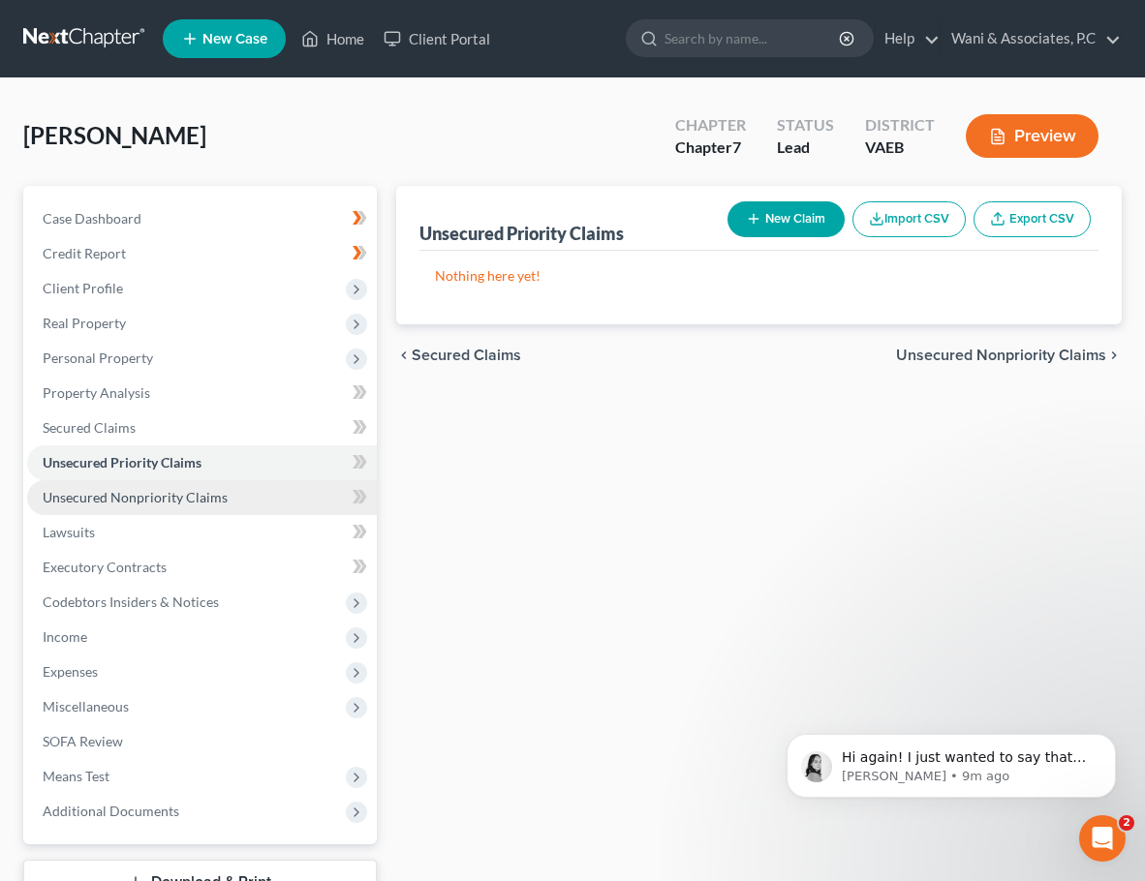
click at [152, 499] on span "Unsecured Nonpriority Claims" at bounding box center [135, 497] width 185 height 16
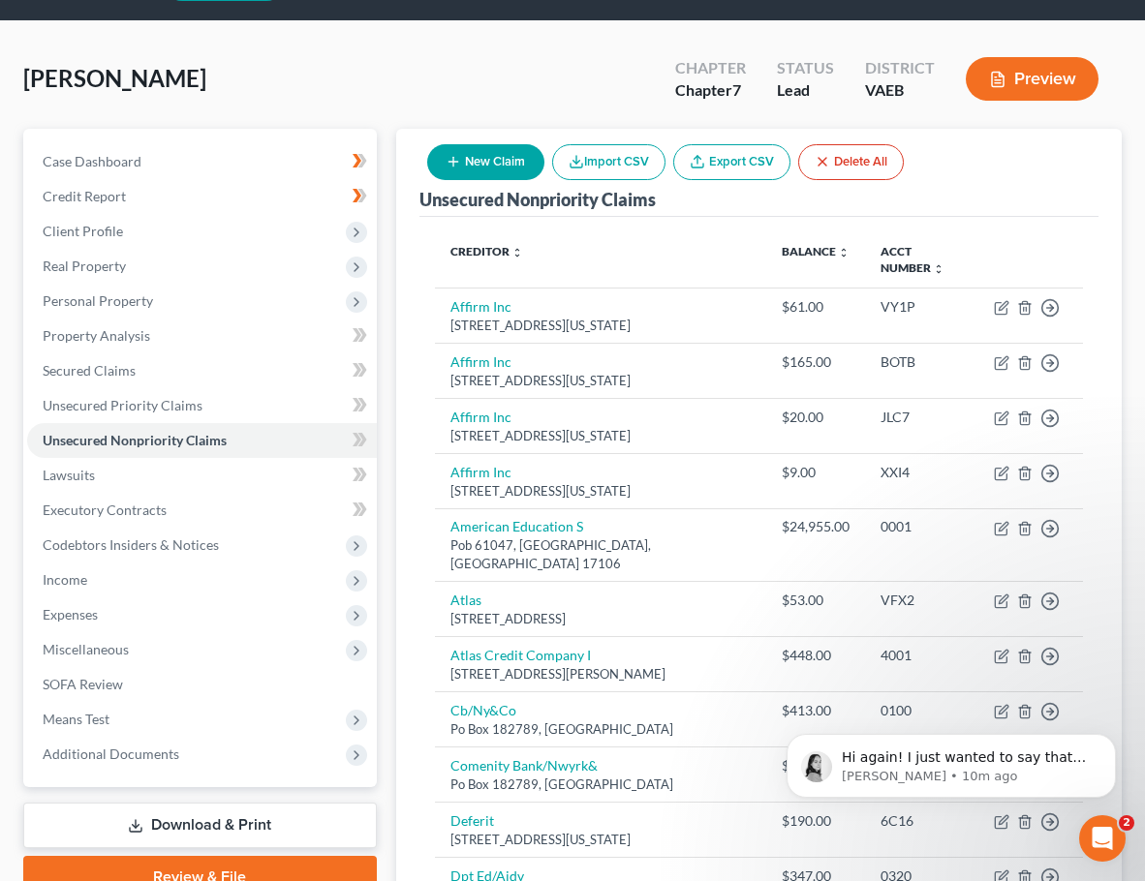
scroll to position [56, 0]
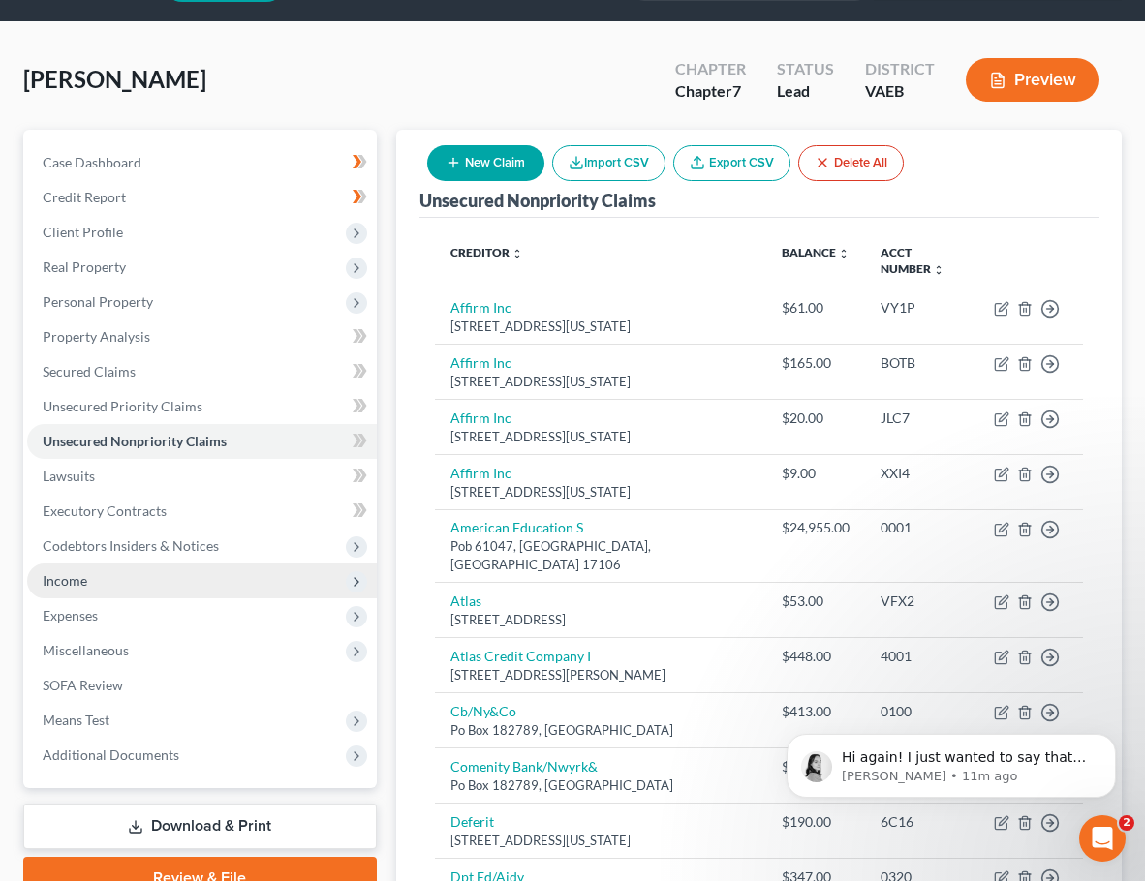
click at [131, 579] on span "Income" at bounding box center [202, 581] width 350 height 35
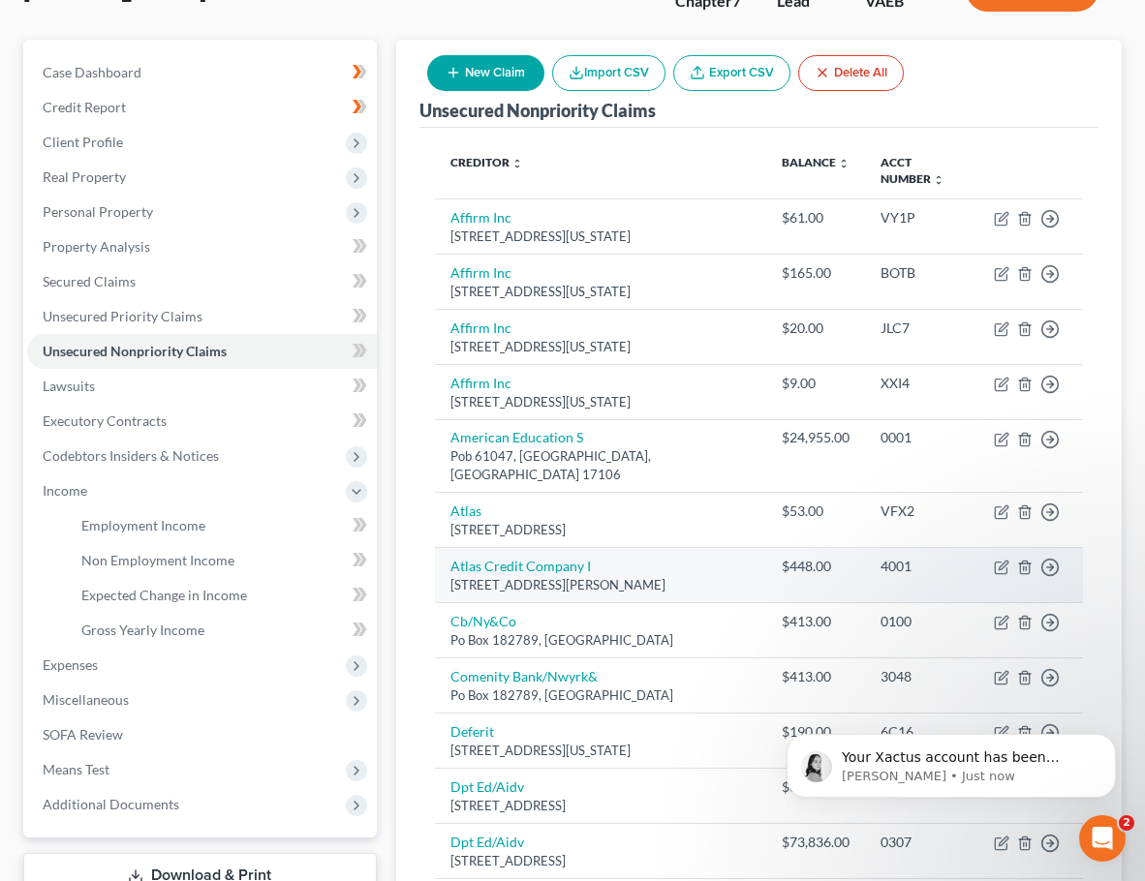
scroll to position [157, 0]
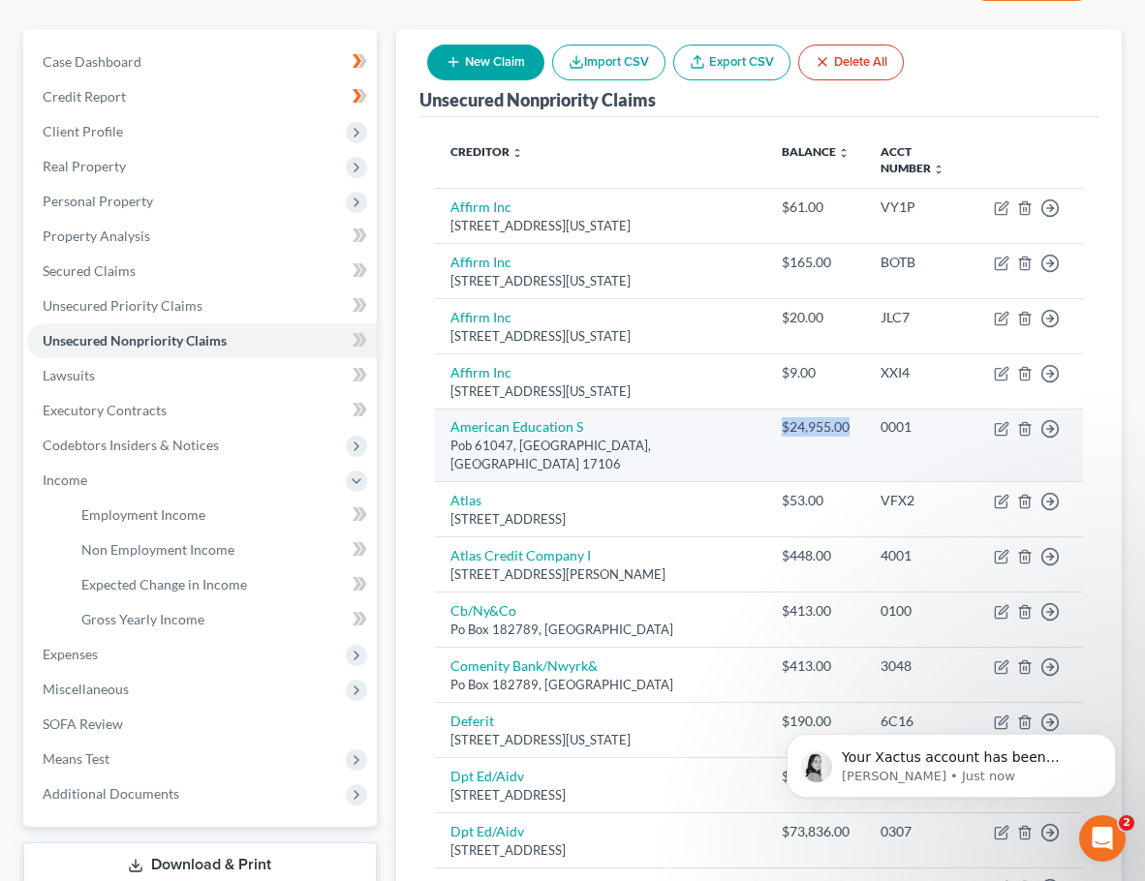
drag, startPoint x: 839, startPoint y: 428, endPoint x: 758, endPoint y: 418, distance: 81.0
click at [766, 418] on td "$24,955.00" at bounding box center [815, 446] width 99 height 74
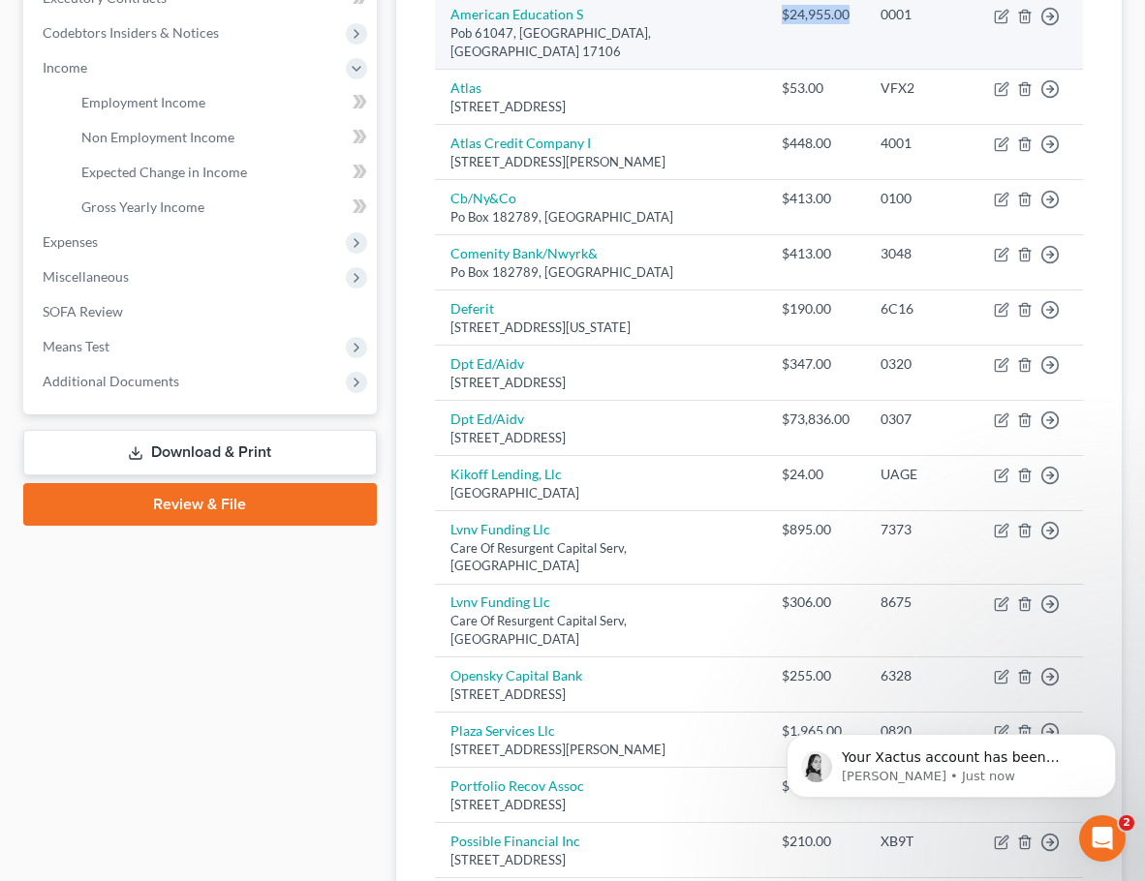
scroll to position [570, 0]
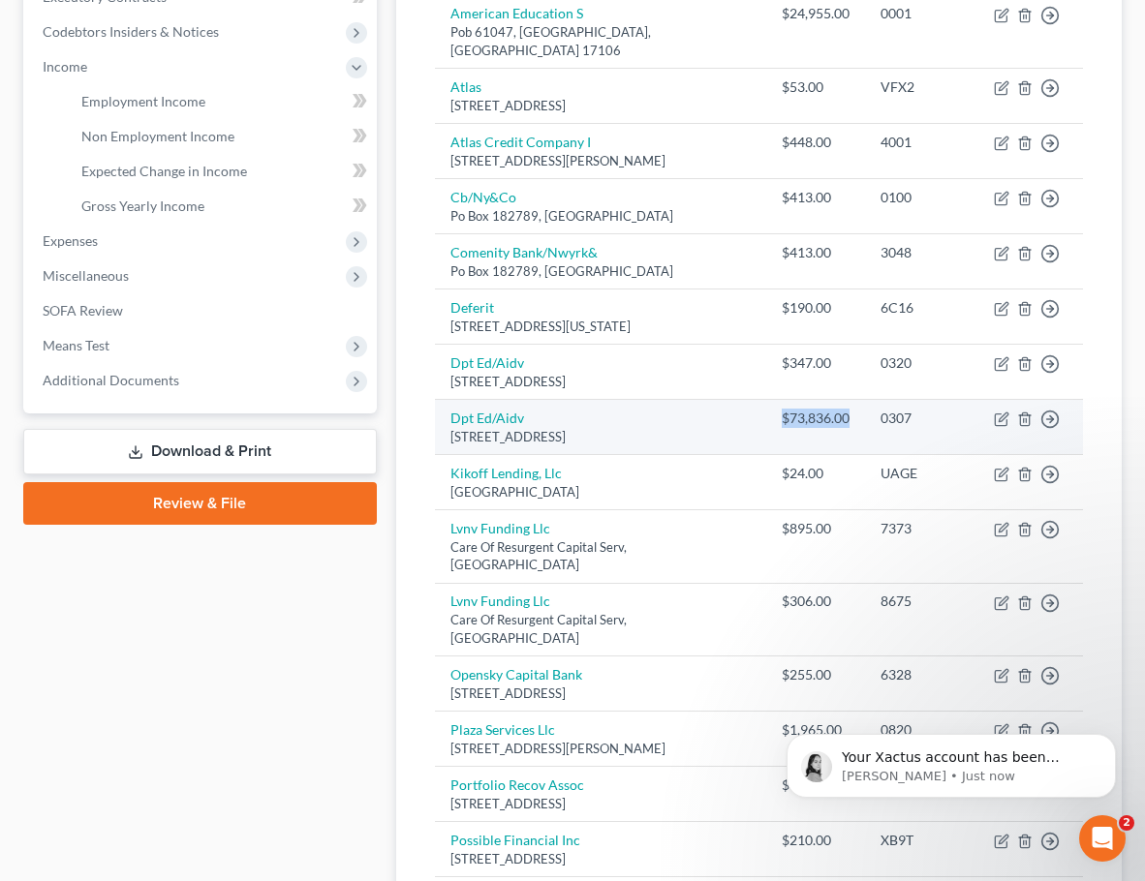
drag, startPoint x: 840, startPoint y: 403, endPoint x: 771, endPoint y: 400, distance: 68.8
click at [771, 400] on td "$73,836.00" at bounding box center [815, 427] width 99 height 55
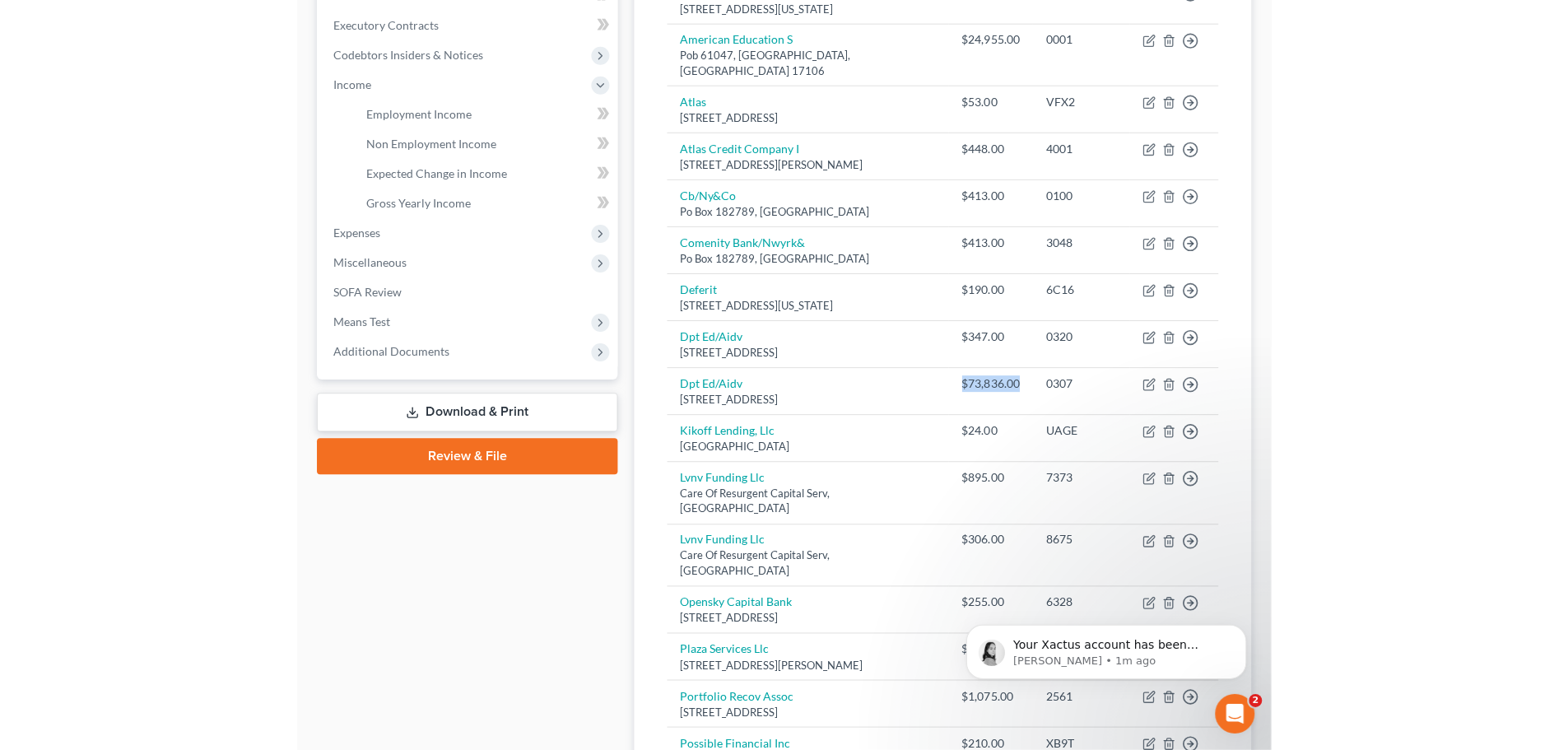
scroll to position [0, 0]
